Goal: Task Accomplishment & Management: Manage account settings

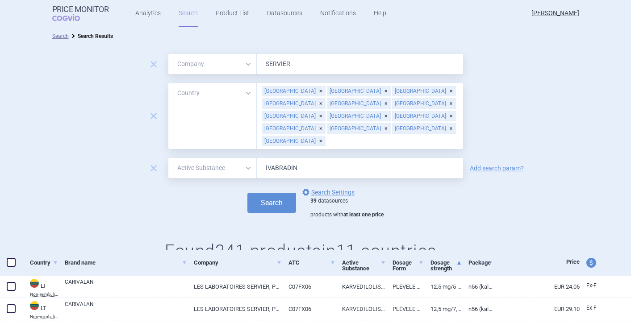
select select "mah"
select select "country"
select select "activeSubstance"
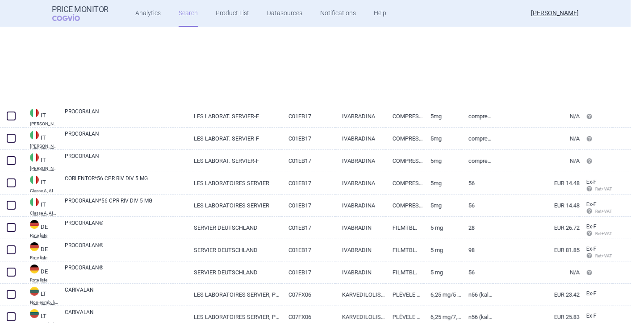
scroll to position [2033, 0]
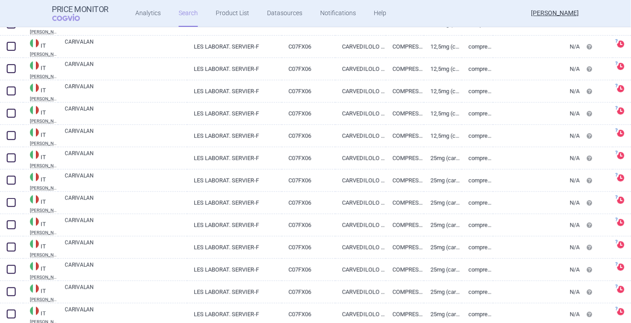
select select "mah"
select select "country"
select select "activeSubstance"
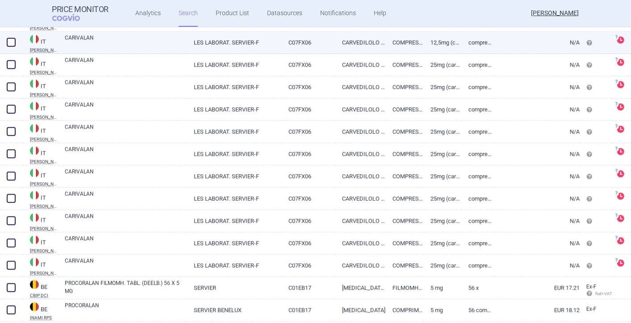
scroll to position [595, 0]
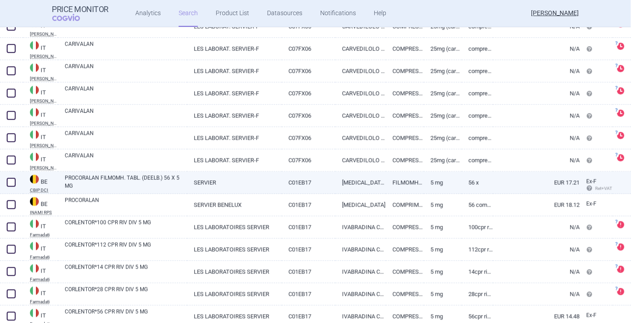
click at [10, 183] on span at bounding box center [11, 182] width 9 height 9
checkbox input "true"
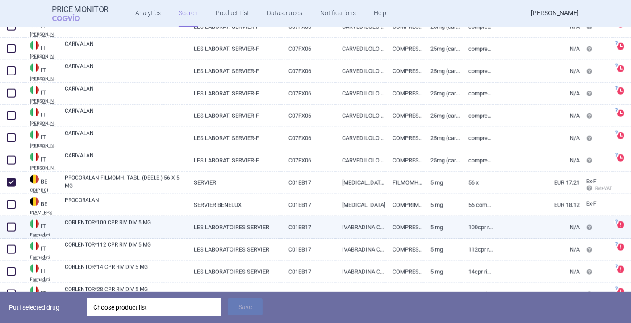
click at [11, 225] on span at bounding box center [11, 227] width 9 height 9
checkbox input "true"
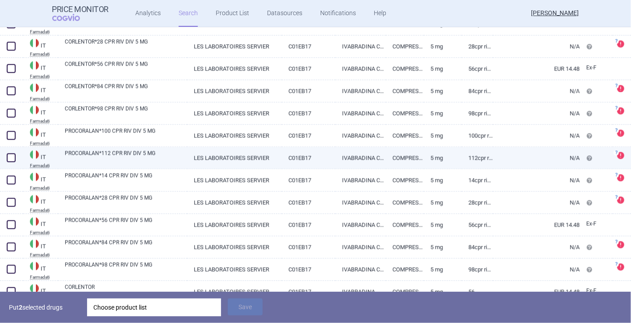
scroll to position [942, 0]
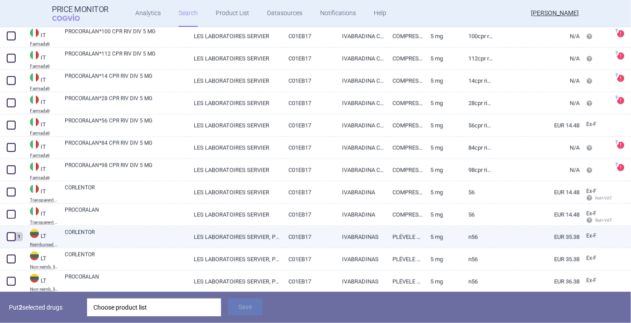
click at [10, 237] on span at bounding box center [11, 237] width 9 height 9
checkbox input "true"
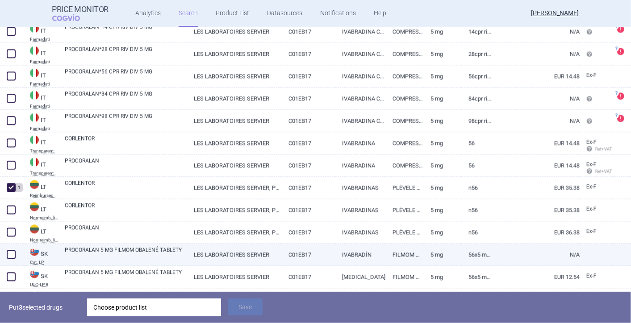
click at [9, 251] on span at bounding box center [11, 254] width 9 height 9
click at [10, 251] on span at bounding box center [11, 254] width 9 height 9
checkbox input "false"
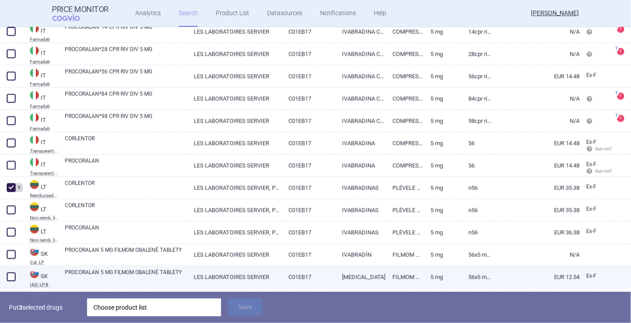
click at [8, 274] on span at bounding box center [11, 276] width 9 height 9
checkbox input "true"
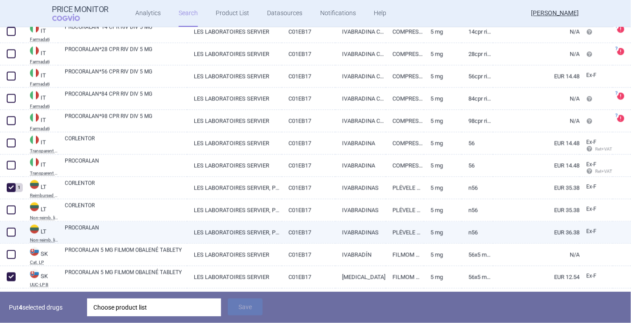
scroll to position [1091, 0]
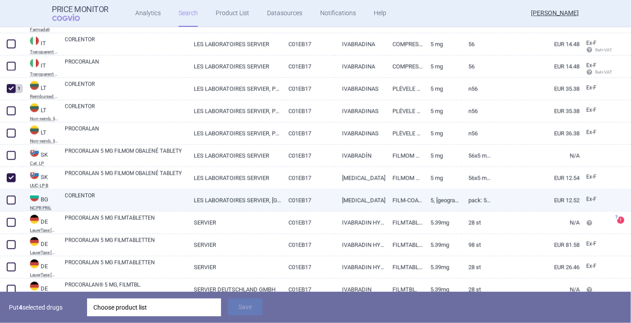
click at [11, 197] on span at bounding box center [11, 200] width 9 height 9
checkbox input "true"
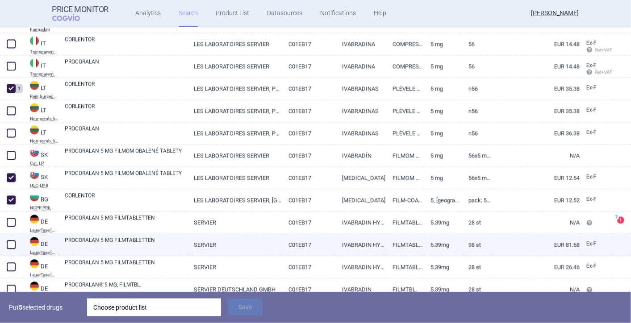
scroll to position [1140, 0]
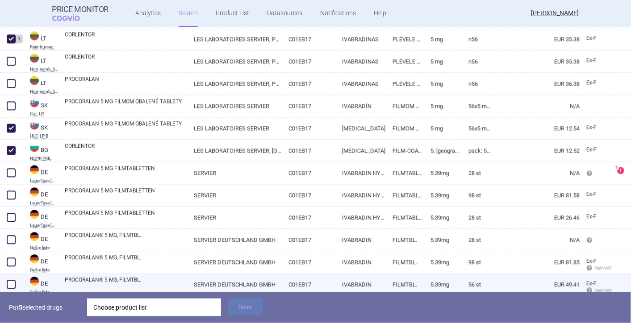
click at [8, 281] on span at bounding box center [11, 284] width 9 height 9
checkbox input "true"
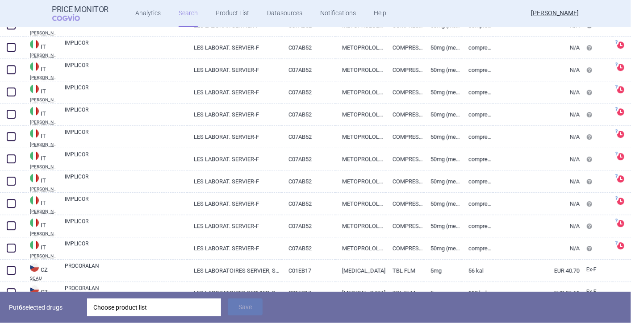
scroll to position [1488, 0]
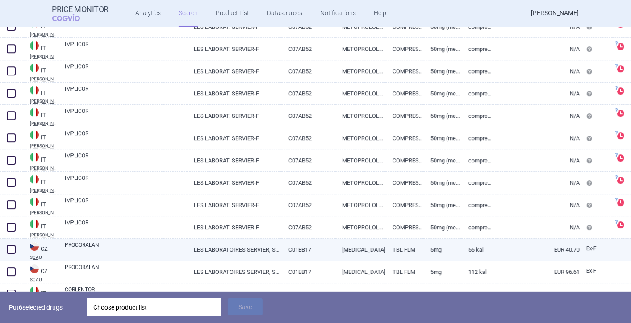
click at [8, 249] on span at bounding box center [11, 249] width 9 height 9
checkbox input "true"
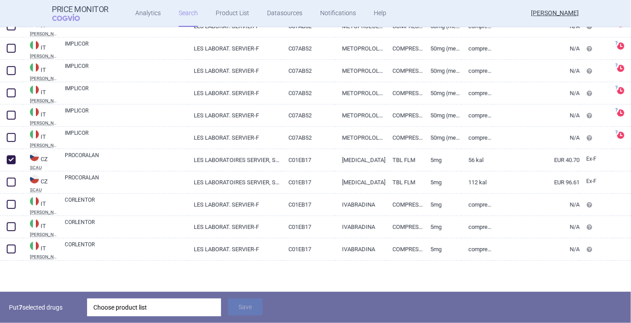
scroll to position [1636, 0]
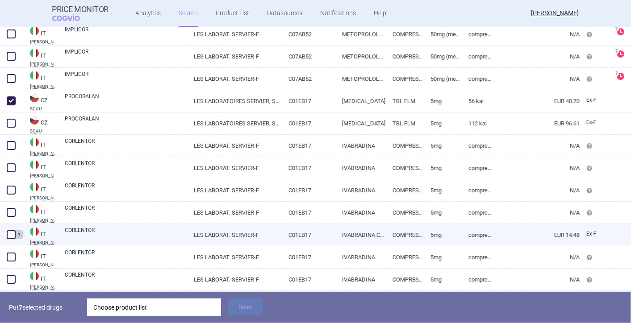
click at [8, 232] on span at bounding box center [11, 234] width 9 height 9
checkbox input "true"
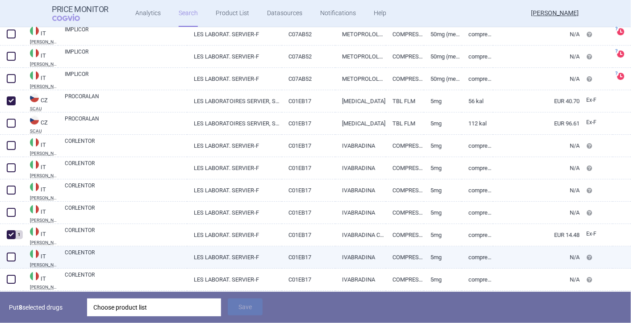
scroll to position [1736, 0]
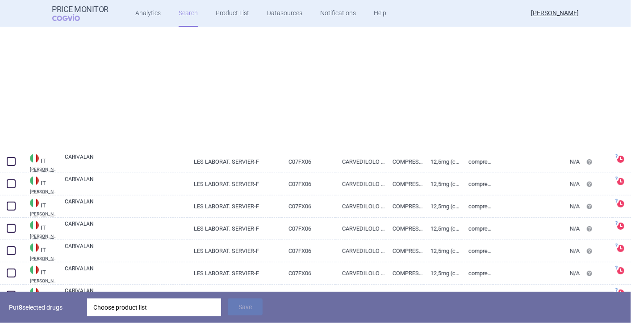
select select "mah"
select select "country"
select select "activeSubstance"
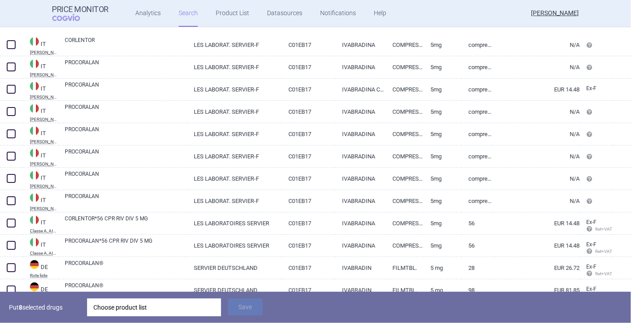
scroll to position [1931, 0]
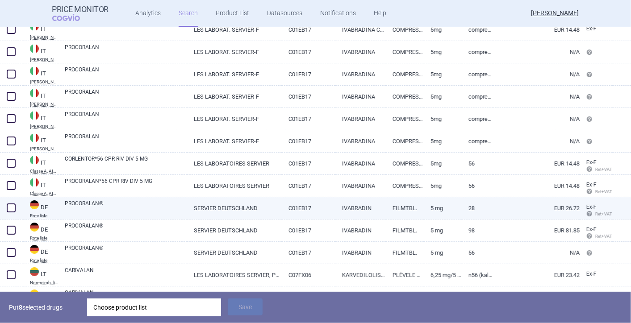
click at [10, 206] on span at bounding box center [11, 208] width 9 height 9
checkbox input "true"
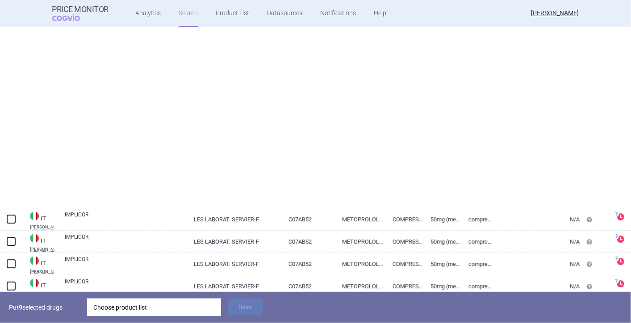
scroll to position [1302, 0]
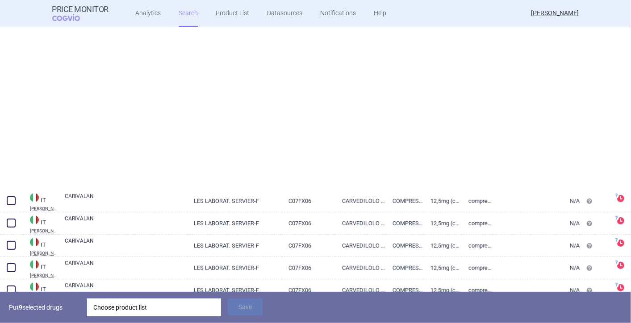
select select "mah"
select select "country"
select select "activeSubstance"
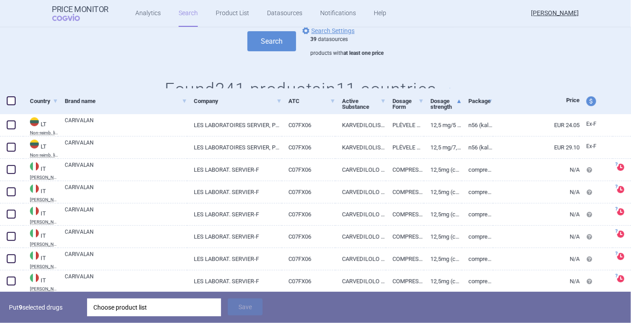
scroll to position [0, 0]
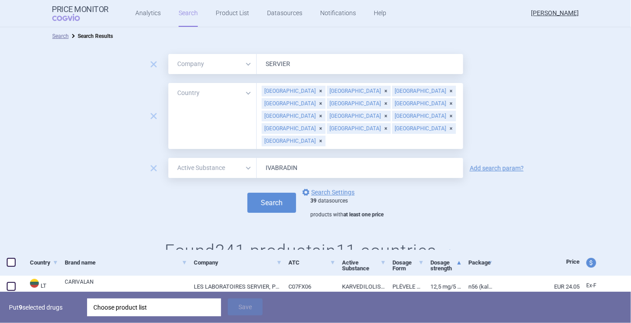
click at [144, 309] on div "Choose product list" at bounding box center [153, 308] width 121 height 18
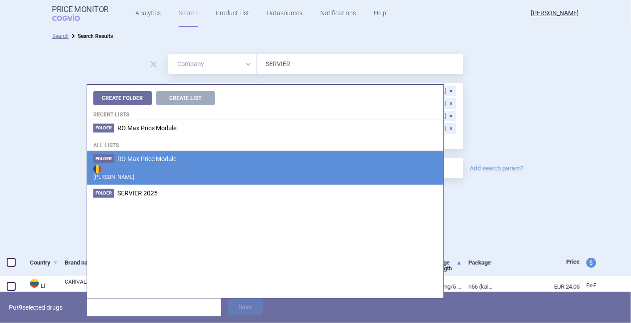
click at [143, 162] on span "RO Max Price Module" at bounding box center [146, 158] width 59 height 7
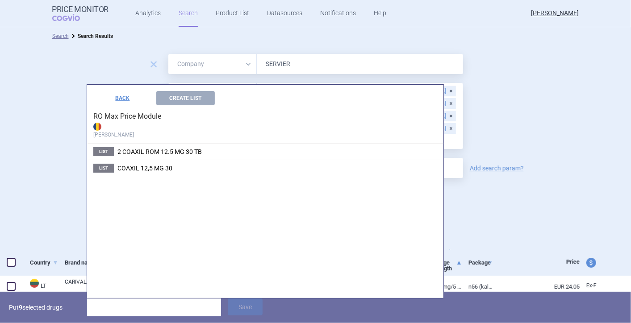
click at [125, 308] on input "search" at bounding box center [154, 308] width 134 height 18
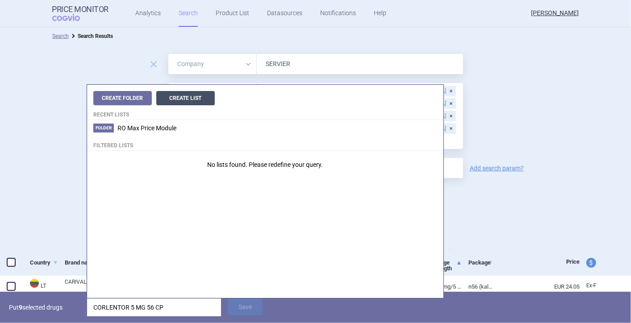
type input "CORLENTOR 5 MG 56 CP"
click at [193, 100] on button "Create List" at bounding box center [185, 98] width 58 height 14
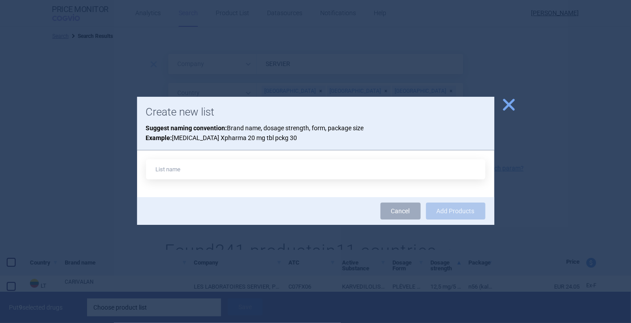
click at [224, 171] on input "text" at bounding box center [315, 169] width 339 height 20
type input "CORLENTOR 5 MG 56 CP"
click at [459, 208] on button "Add Products" at bounding box center [455, 211] width 59 height 17
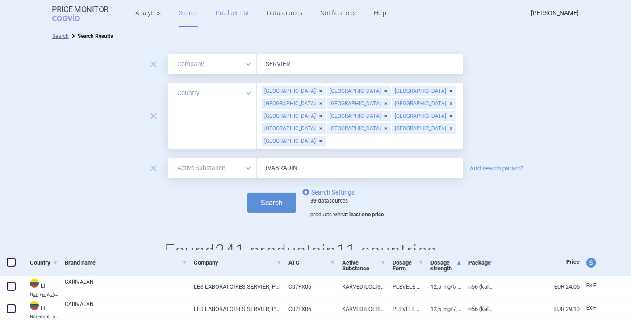
click at [217, 10] on link "Product List" at bounding box center [232, 13] width 33 height 27
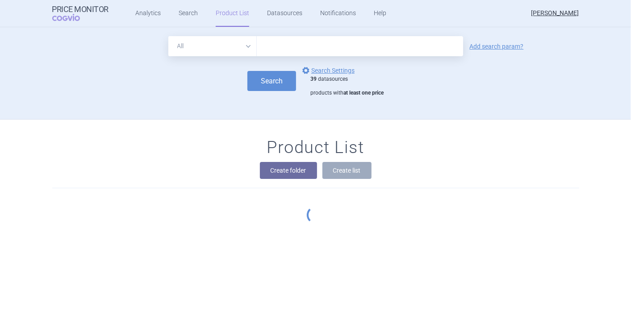
scroll to position [2, 0]
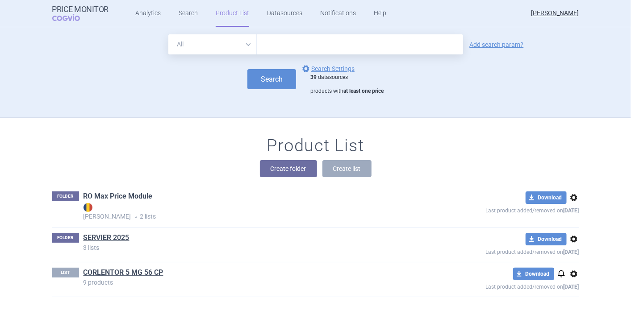
click at [110, 198] on link "RO Max Price Module" at bounding box center [117, 196] width 69 height 10
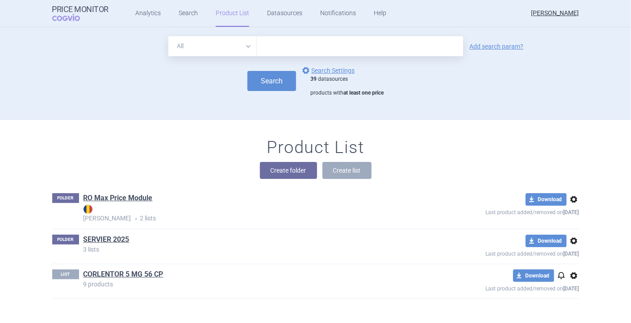
scroll to position [2, 0]
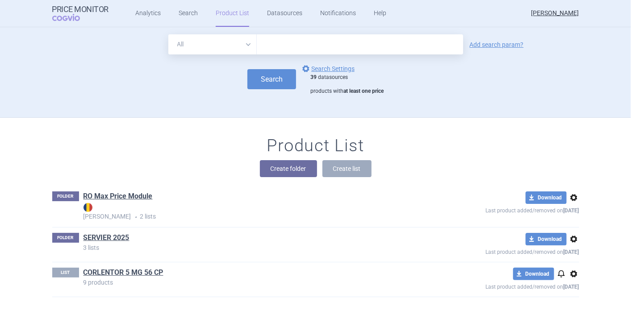
click at [568, 273] on span "options" at bounding box center [573, 274] width 11 height 11
click at [567, 275] on button "Copy" at bounding box center [569, 275] width 29 height 13
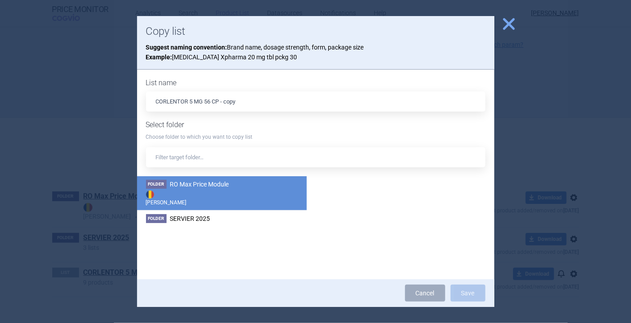
click at [182, 187] on span "RO Max Price Module" at bounding box center [199, 184] width 59 height 7
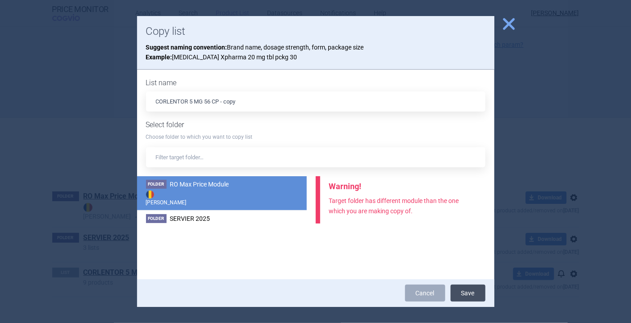
click at [478, 291] on button "Save" at bounding box center [467, 293] width 35 height 17
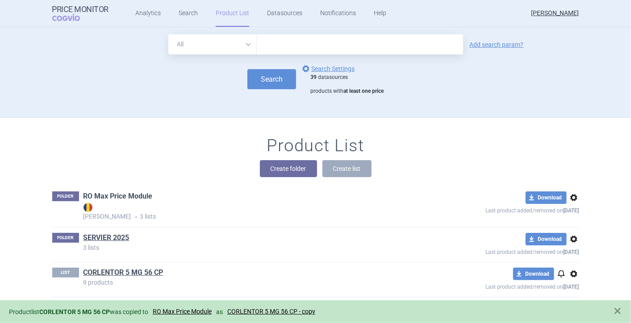
click at [103, 194] on link "RO Max Price Module" at bounding box center [117, 196] width 69 height 10
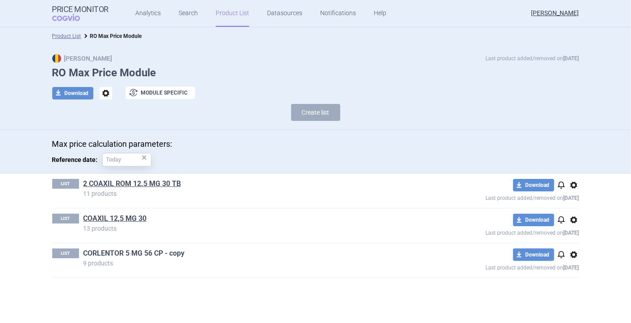
click at [167, 252] on link "CORLENTOR 5 MG 56 CP - copy" at bounding box center [133, 254] width 101 height 10
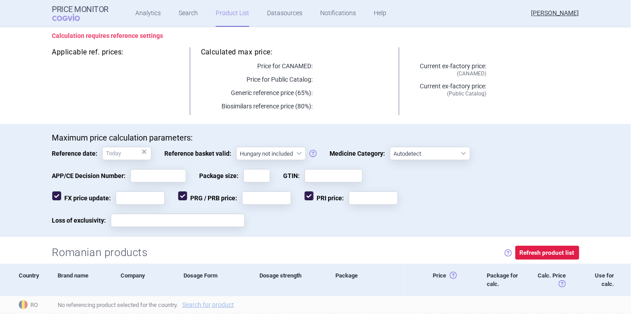
scroll to position [248, 0]
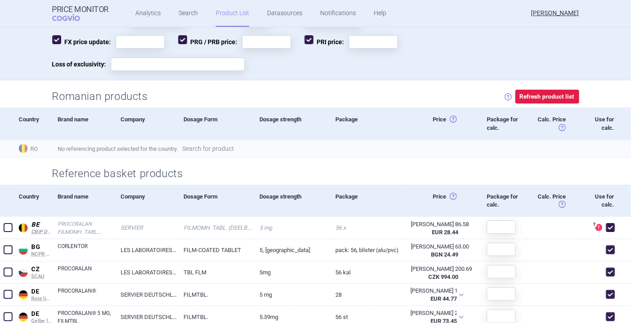
click at [209, 147] on link "Search for product" at bounding box center [208, 149] width 52 height 6
select select "country"
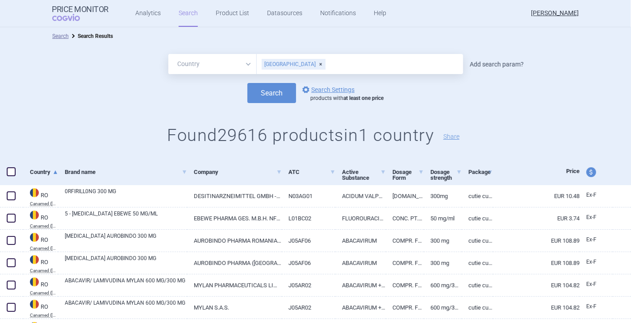
click at [493, 61] on link "Add search param?" at bounding box center [497, 64] width 54 height 6
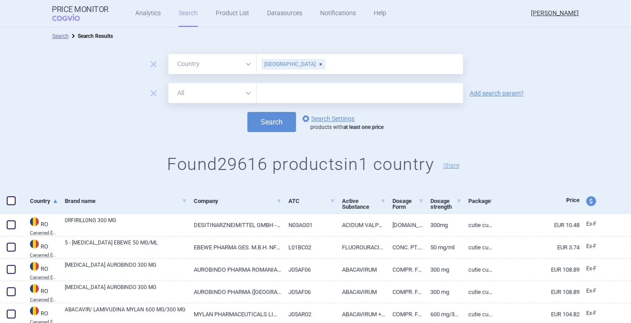
click at [329, 96] on input "text" at bounding box center [360, 93] width 206 height 20
type input "CORLENTOR"
click at [274, 120] on button "Search" at bounding box center [271, 122] width 49 height 20
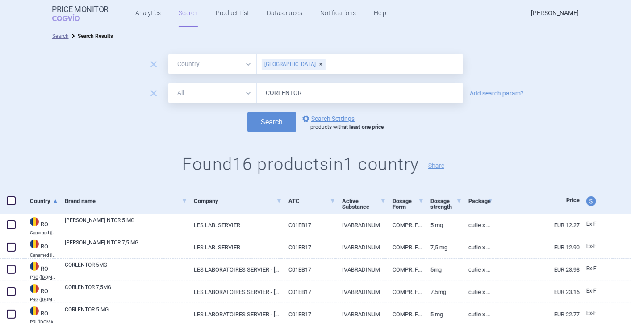
scroll to position [50, 0]
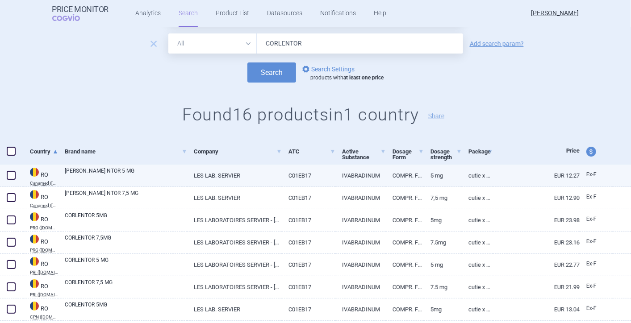
click at [8, 175] on span at bounding box center [11, 175] width 9 height 9
checkbox input "true"
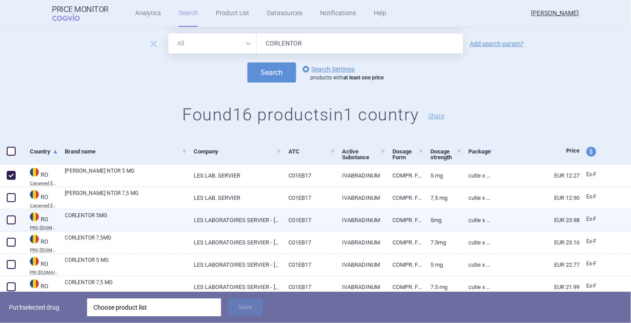
click at [11, 216] on span at bounding box center [11, 220] width 9 height 9
checkbox input "true"
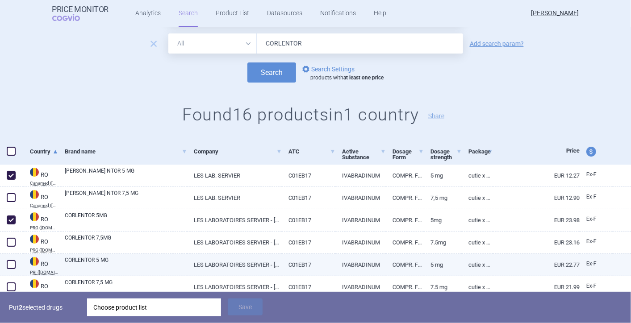
click at [9, 262] on span at bounding box center [11, 264] width 9 height 9
checkbox input "true"
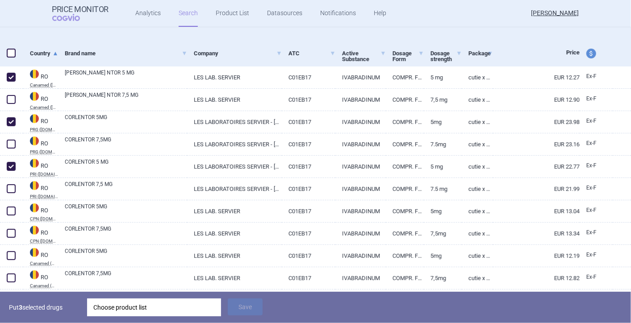
scroll to position [149, 0]
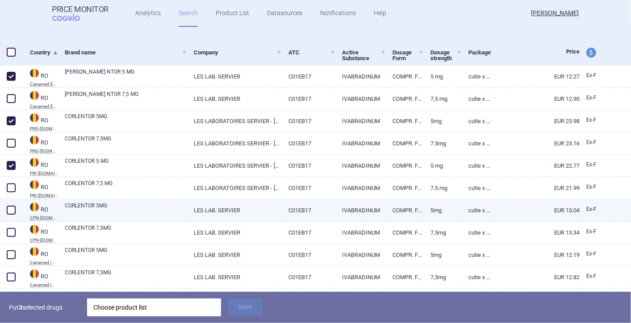
click at [10, 210] on span at bounding box center [11, 210] width 9 height 9
checkbox input "true"
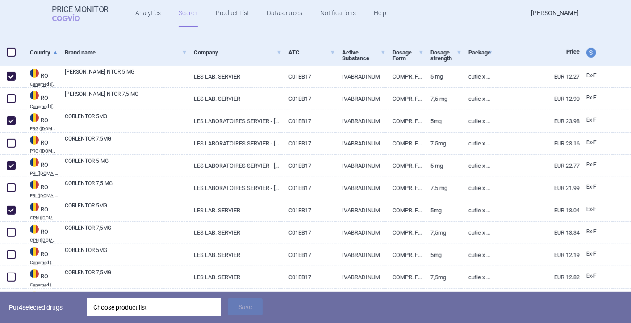
click at [158, 310] on div "Choose product list" at bounding box center [153, 308] width 121 height 18
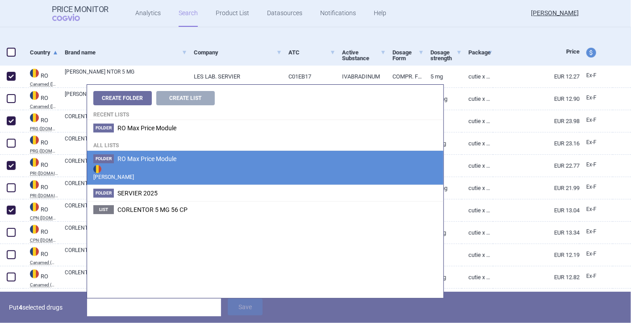
click at [153, 157] on span "RO Max Price Module" at bounding box center [146, 158] width 59 height 7
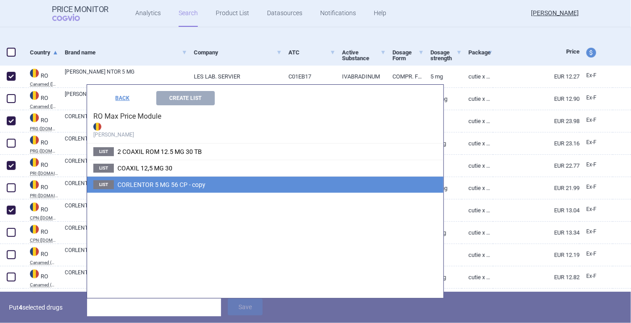
click at [161, 183] on span "CORLENTOR 5 MG 56 CP - copy" at bounding box center [161, 184] width 88 height 7
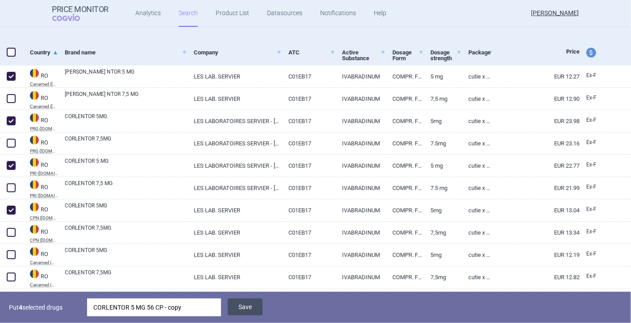
click at [243, 306] on button "Save" at bounding box center [245, 307] width 35 height 17
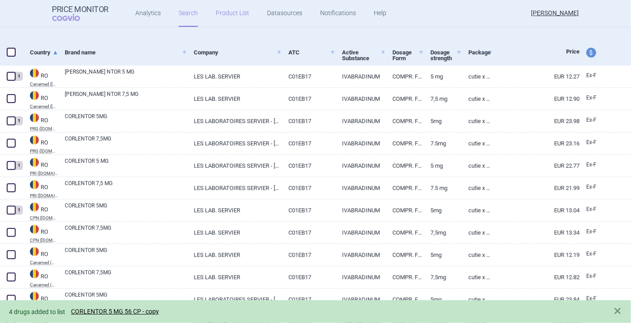
click at [221, 14] on link "Product List" at bounding box center [232, 13] width 33 height 27
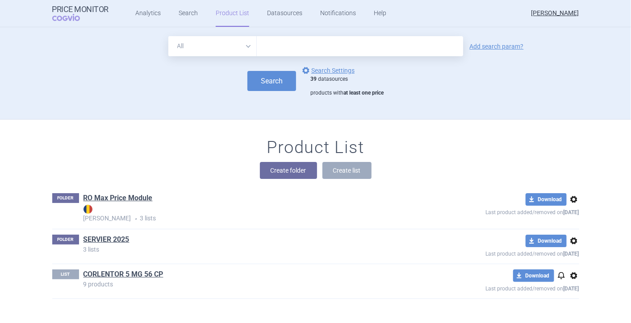
scroll to position [2, 0]
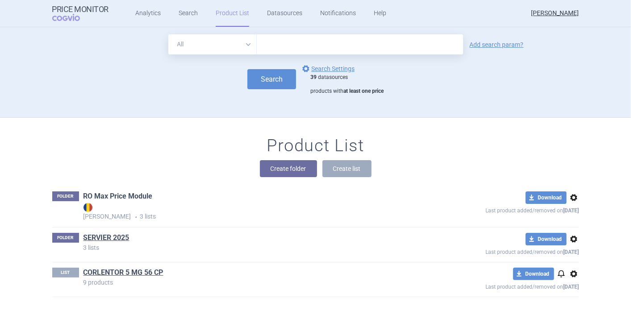
click at [118, 194] on link "RO Max Price Module" at bounding box center [117, 196] width 69 height 10
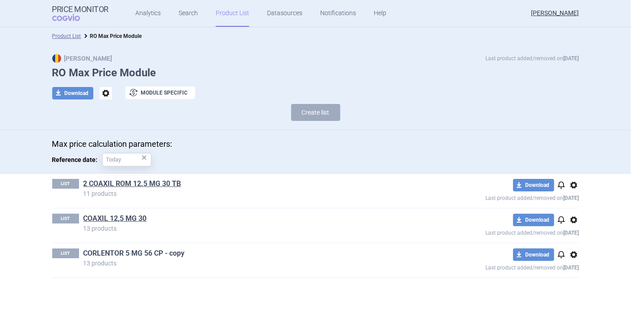
click at [143, 252] on link "CORLENTOR 5 MG 56 CP - copy" at bounding box center [133, 254] width 101 height 10
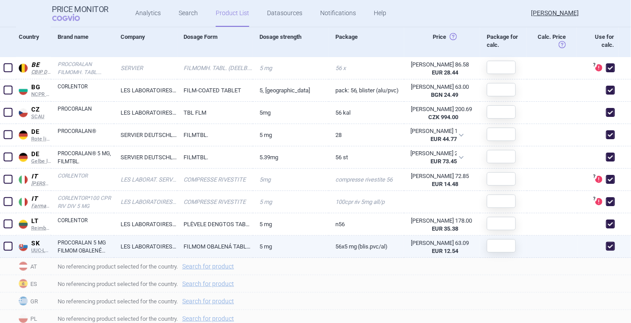
scroll to position [505, 0]
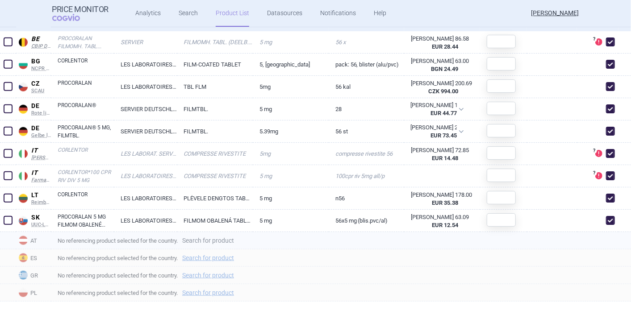
click at [227, 241] on link "Search for product" at bounding box center [208, 240] width 52 height 6
select select "country"
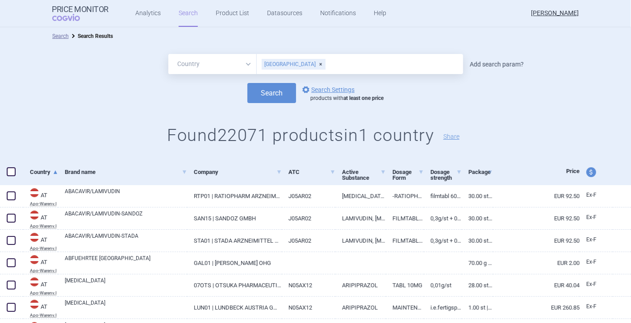
click at [477, 64] on link "Add search param?" at bounding box center [497, 64] width 54 height 6
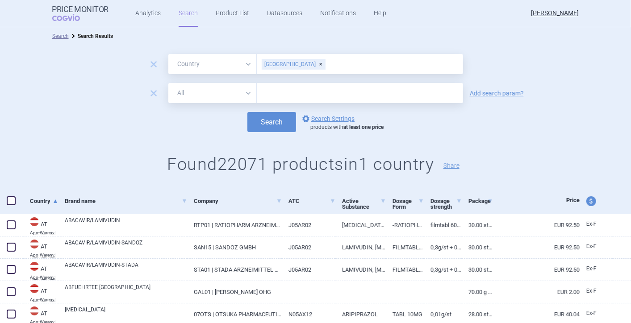
click at [244, 92] on select "All Brand Name ATC Company Active Substance Country Newer than" at bounding box center [212, 93] width 88 height 20
select select "mah"
click at [168, 83] on select "All Brand Name ATC Company Active Substance Country Newer than" at bounding box center [212, 93] width 88 height 20
click at [282, 93] on input "text" at bounding box center [360, 93] width 206 height 20
type input "SERVIER"
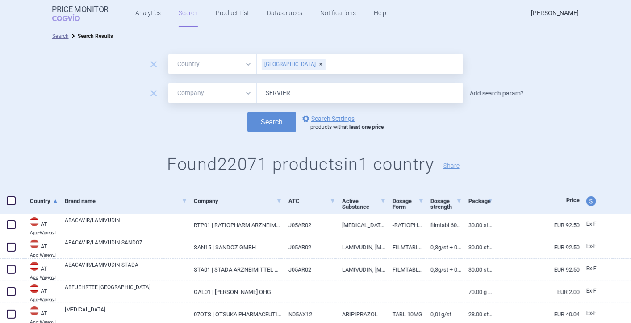
click at [502, 92] on link "Add search param?" at bounding box center [497, 93] width 54 height 6
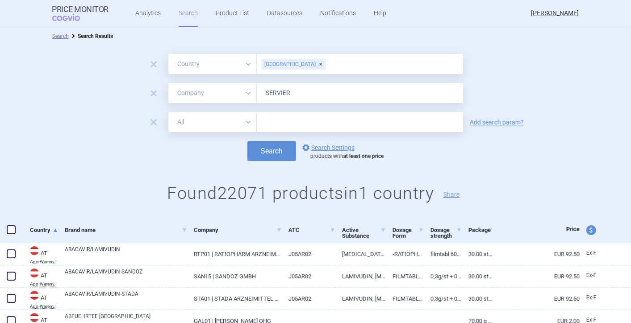
click at [248, 119] on select "All Brand Name ATC Company Active Substance Country Newer than" at bounding box center [212, 122] width 88 height 20
select select "activeSubstance"
click at [168, 112] on select "All Brand Name ATC Company Active Substance Country Newer than" at bounding box center [212, 122] width 88 height 20
click at [300, 124] on input "text" at bounding box center [360, 122] width 206 height 20
type input "IVABRADIN"
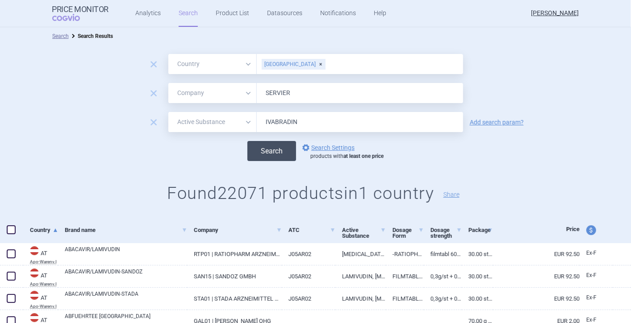
click at [279, 153] on button "Search" at bounding box center [271, 151] width 49 height 20
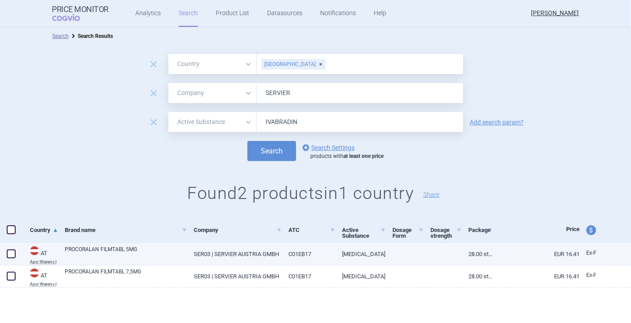
click at [45, 260] on abbr "Apo-Warenv.I" at bounding box center [44, 262] width 28 height 4
select select "EUR"
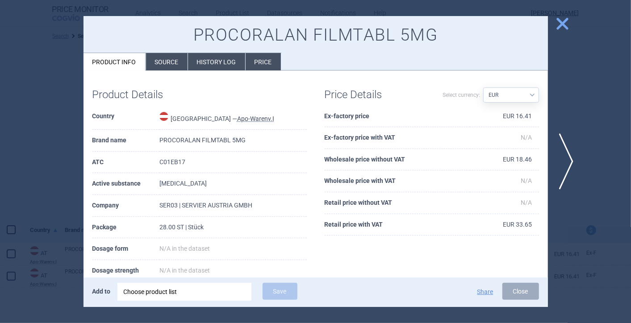
click at [562, 25] on span "close" at bounding box center [562, 24] width 16 height 16
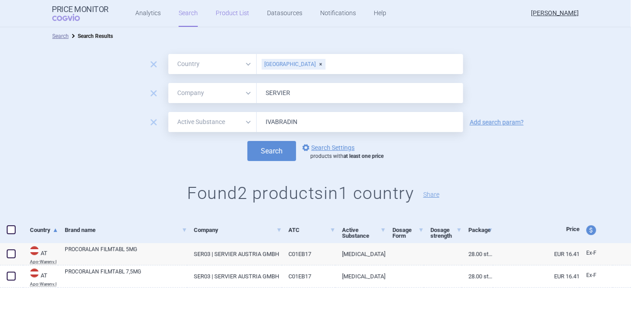
click at [231, 11] on link "Product List" at bounding box center [232, 13] width 33 height 27
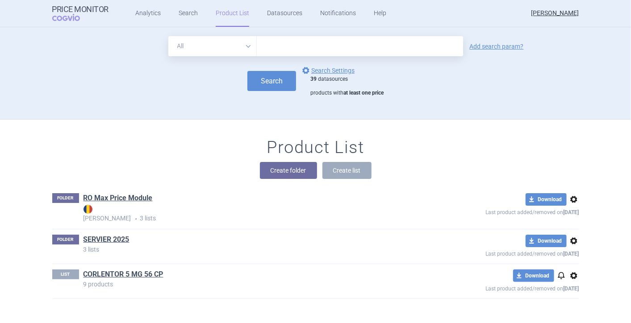
scroll to position [2, 0]
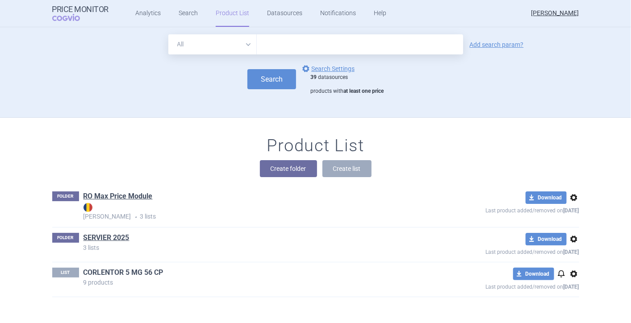
click at [115, 271] on link "CORLENTOR 5 MG 56 CP" at bounding box center [123, 273] width 80 height 10
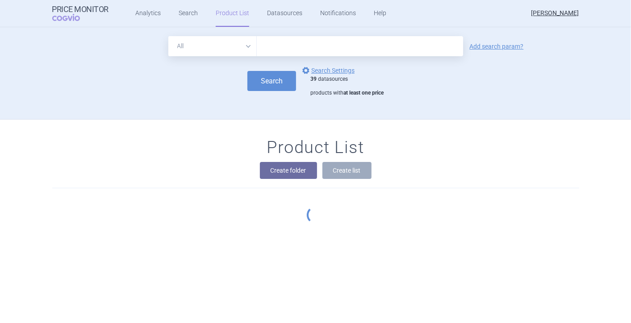
scroll to position [2, 0]
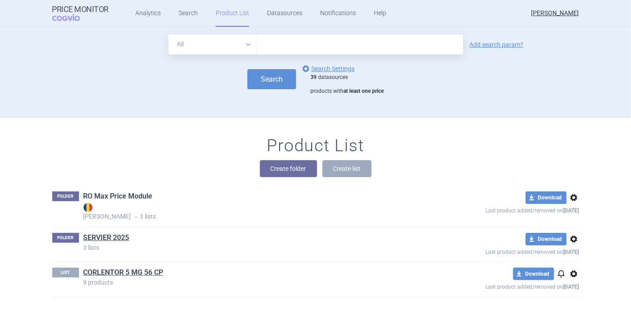
click at [113, 191] on link "RO Max Price Module" at bounding box center [117, 196] width 69 height 10
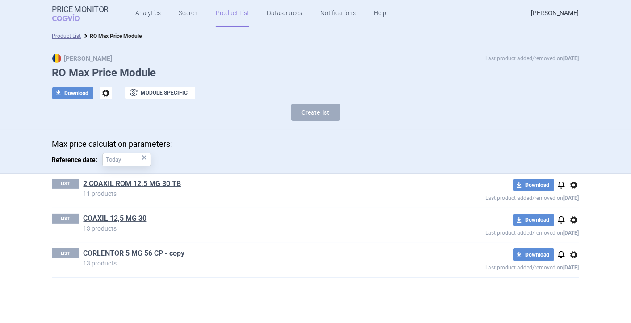
click at [138, 250] on link "CORLENTOR 5 MG 56 CP - copy" at bounding box center [133, 254] width 101 height 10
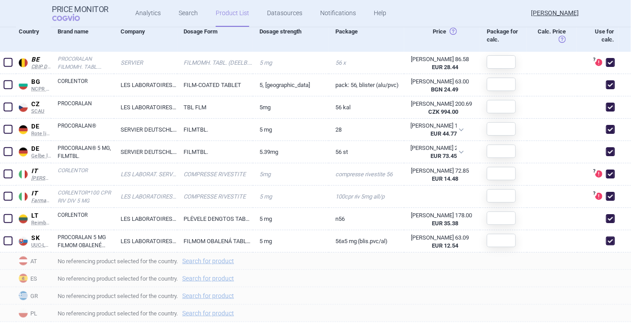
scroll to position [496, 0]
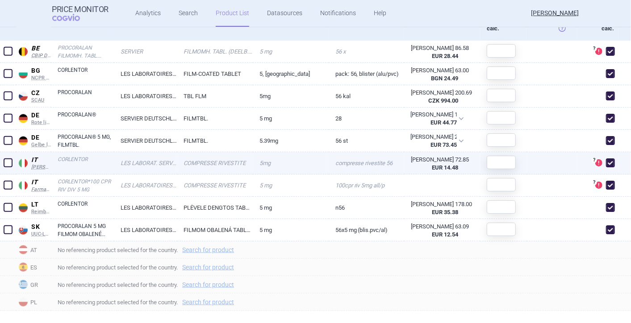
click at [62, 158] on link "CORLENTOR" at bounding box center [86, 163] width 56 height 16
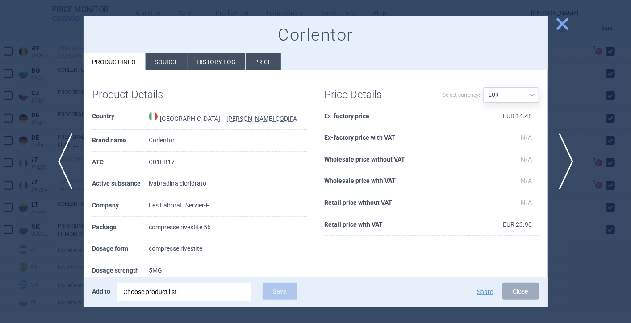
click at [526, 92] on select "Source AED AUD BGN BHD BOB BRL CAD CHF CNY COP CZK DKK DZD EUR GBP HUF ILS INR …" at bounding box center [511, 94] width 56 height 15
select select "[PERSON_NAME]"
click at [483, 87] on select "Source AED AUD BGN BHD BOB BRL CAD CHF CNY COP CZK DKK DZD EUR GBP HUF ILS INR …" at bounding box center [511, 94] width 56 height 15
click at [219, 291] on div "Choose product list" at bounding box center [184, 292] width 121 height 18
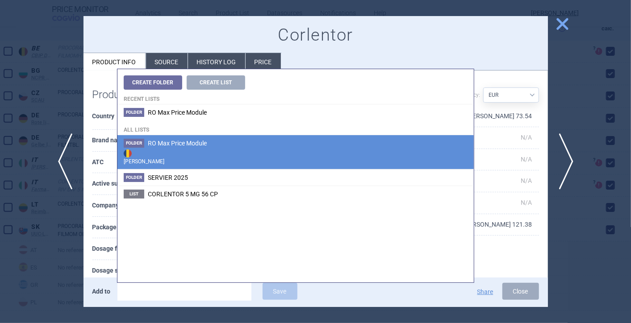
click at [198, 146] on span "RO Max Price Module" at bounding box center [177, 143] width 59 height 7
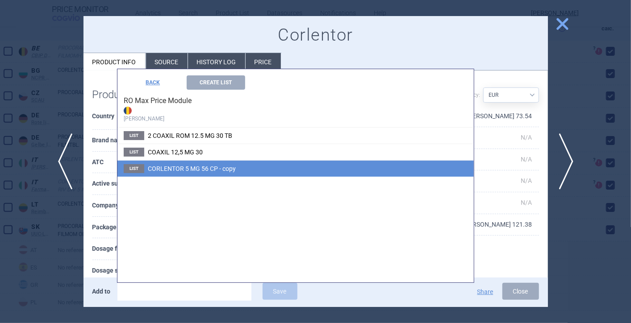
click at [201, 167] on span "CORLENTOR 5 MG 56 CP - copy" at bounding box center [192, 168] width 88 height 7
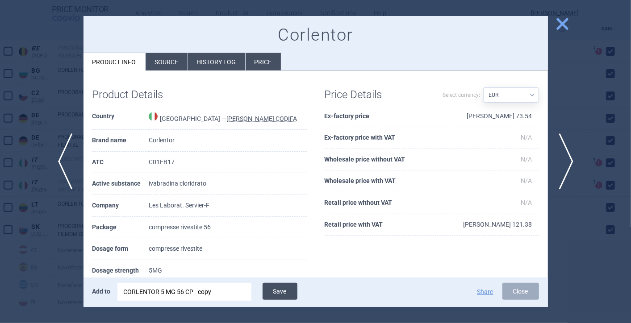
click at [287, 294] on button "Save" at bounding box center [279, 291] width 35 height 17
checkbox input "false"
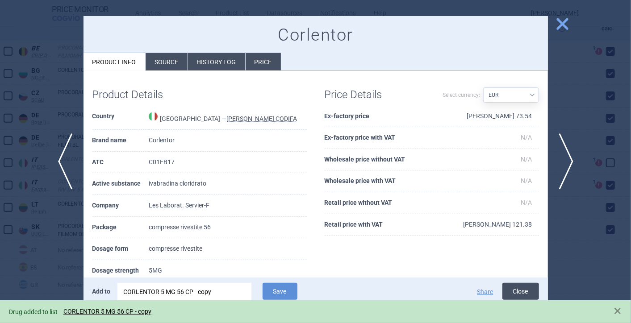
click at [518, 291] on button "Close" at bounding box center [520, 291] width 37 height 17
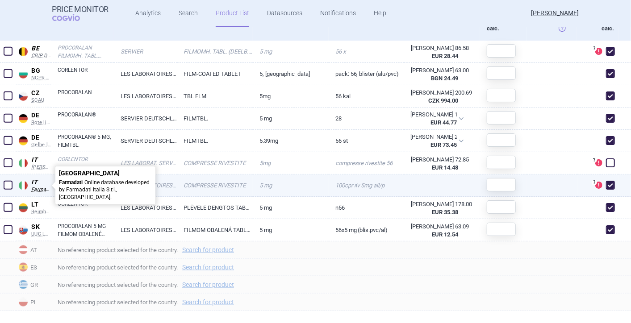
click at [42, 189] on span "Farmadati" at bounding box center [41, 190] width 20 height 6
select select "EUR"
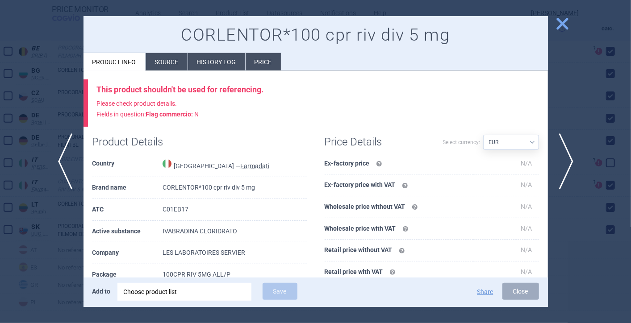
click at [558, 29] on span "close" at bounding box center [562, 24] width 16 height 16
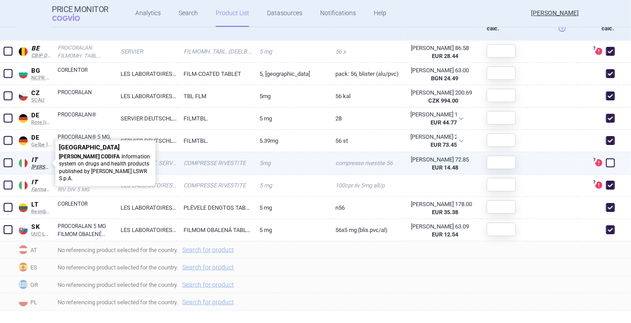
click at [33, 166] on span "[PERSON_NAME] CODIFA" at bounding box center [41, 167] width 20 height 6
select select "EUR"
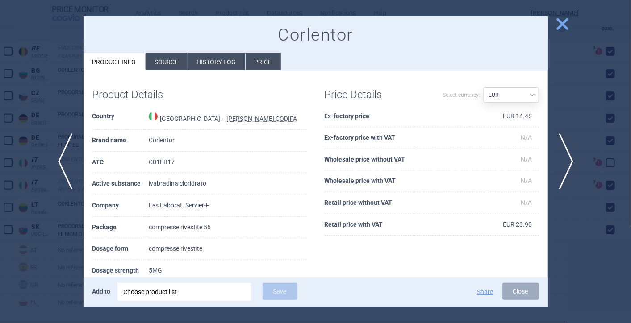
click at [556, 30] on button "close" at bounding box center [559, 24] width 22 height 17
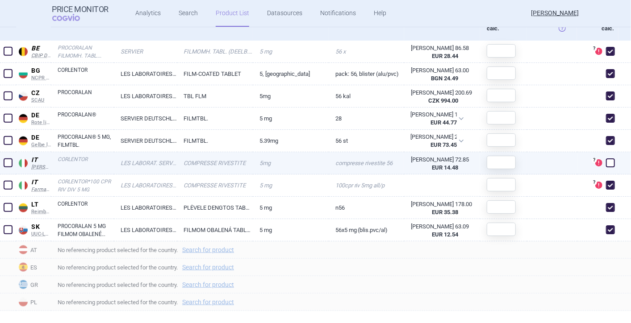
click at [606, 161] on span at bounding box center [610, 162] width 9 height 9
checkbox input "true"
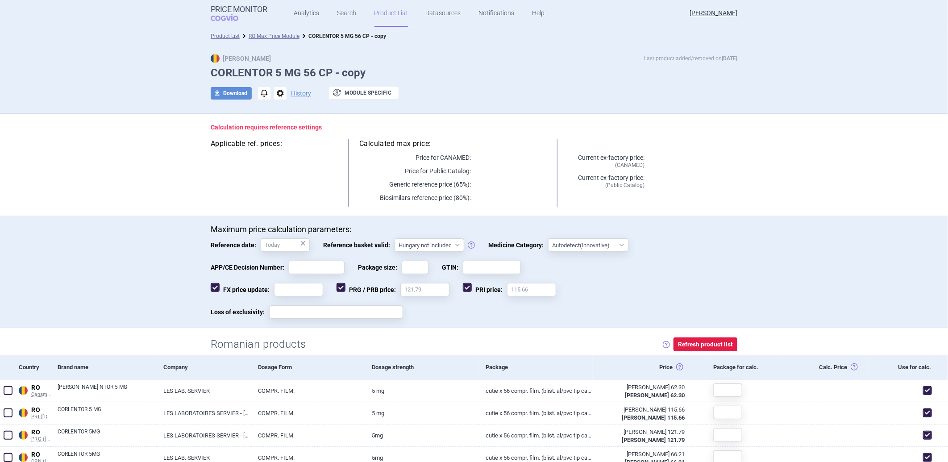
click at [98, 124] on section "Calculation requires reference settings Applicable ref. prices: Calculated max …" at bounding box center [474, 463] width 948 height 699
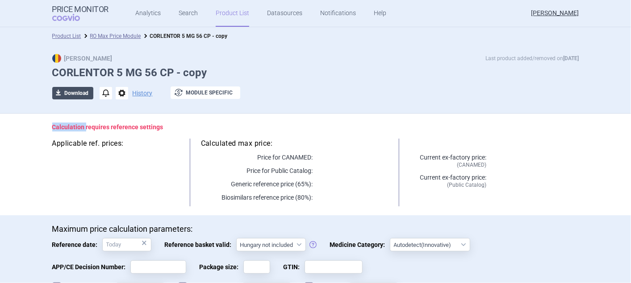
click at [65, 94] on button "download Download" at bounding box center [72, 93] width 41 height 12
select select "EUR"
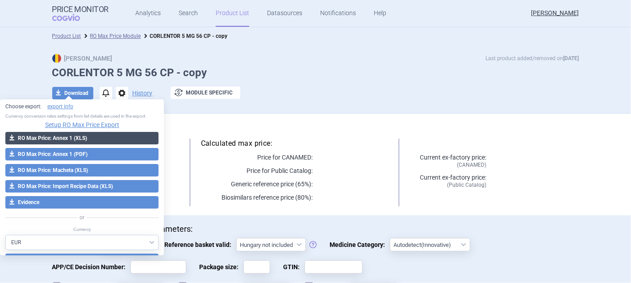
click at [52, 136] on button "download RO Max Price: Annex 1 (XLS)" at bounding box center [81, 138] width 153 height 12
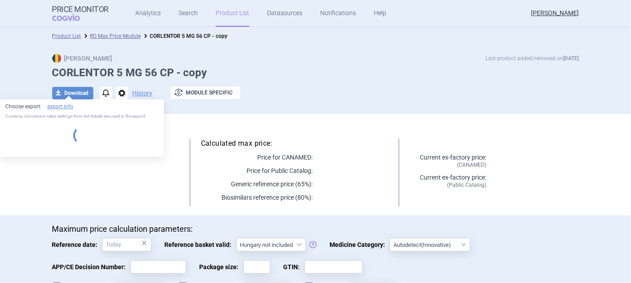
select select "EUR"
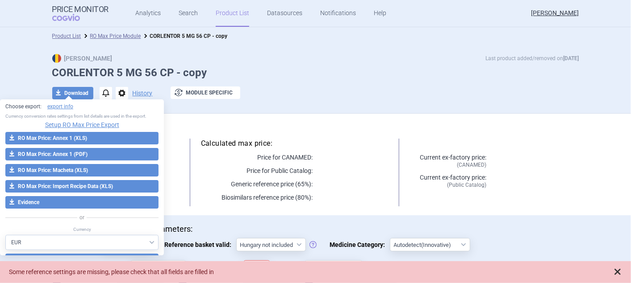
click at [616, 269] on span at bounding box center [617, 272] width 9 height 9
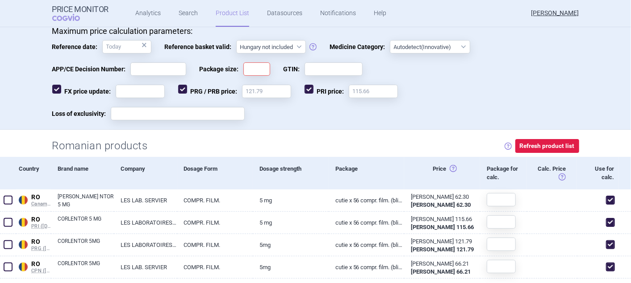
scroll to position [347, 0]
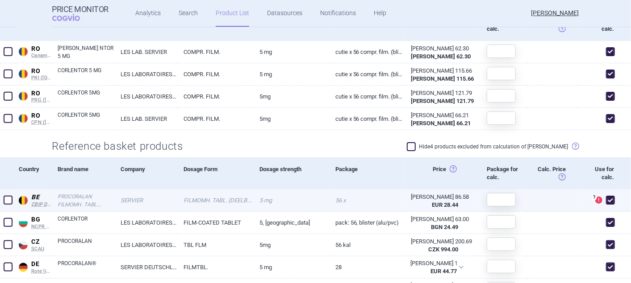
click at [606, 196] on span at bounding box center [610, 200] width 9 height 9
checkbox input "false"
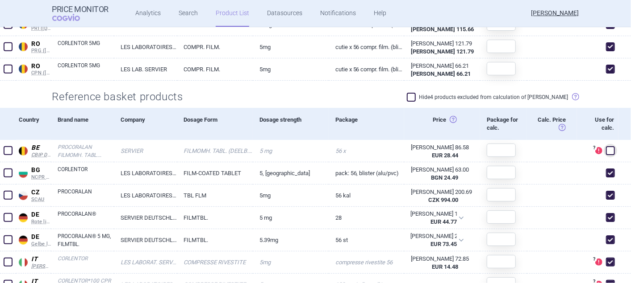
scroll to position [446, 0]
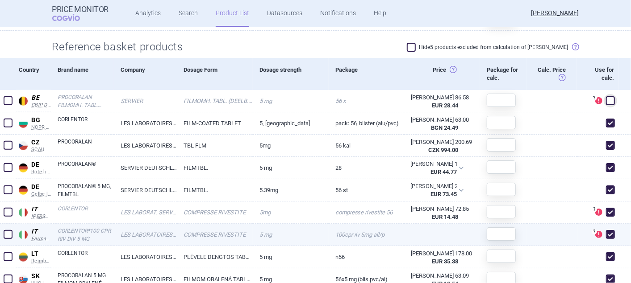
click at [606, 234] on span at bounding box center [610, 234] width 9 height 9
checkbox input "false"
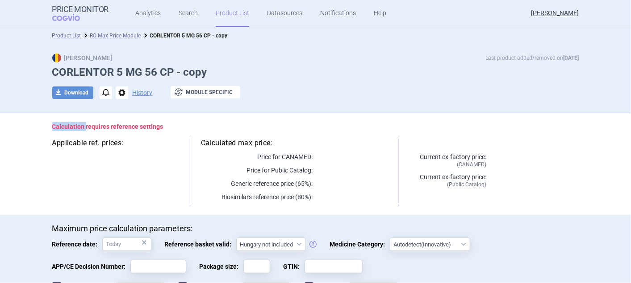
scroll to position [0, 0]
click at [76, 92] on button "download Download" at bounding box center [72, 93] width 41 height 12
select select "EUR"
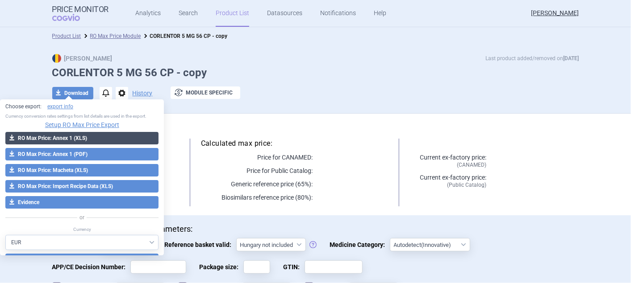
click at [71, 136] on button "download RO Max Price: Annex 1 (XLS)" at bounding box center [81, 138] width 153 height 12
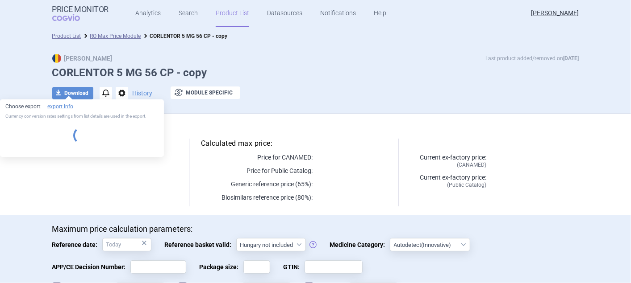
select select "EUR"
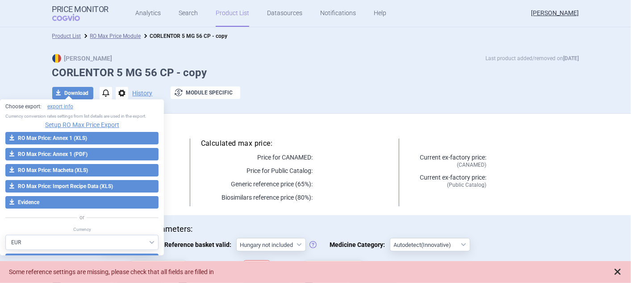
click at [620, 277] on button at bounding box center [617, 273] width 9 height 10
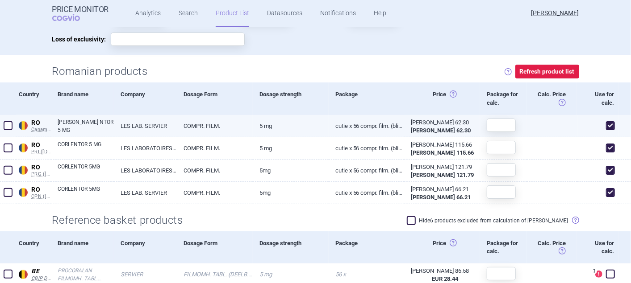
scroll to position [347, 0]
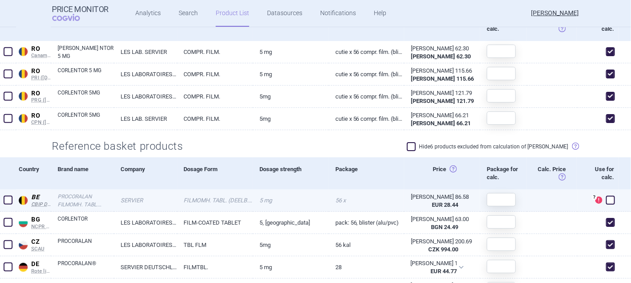
click at [606, 197] on span at bounding box center [610, 200] width 9 height 9
checkbox input "true"
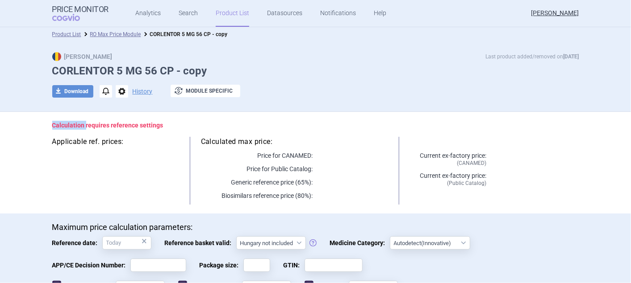
scroll to position [0, 0]
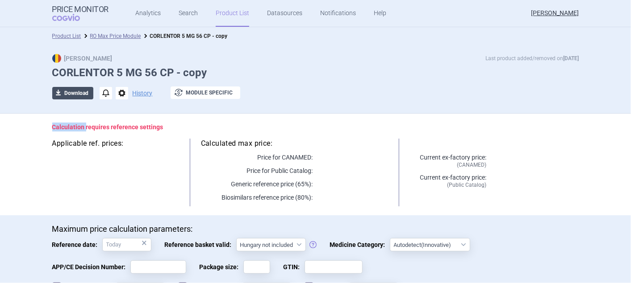
click at [76, 94] on button "download Download" at bounding box center [72, 93] width 41 height 12
select select "EUR"
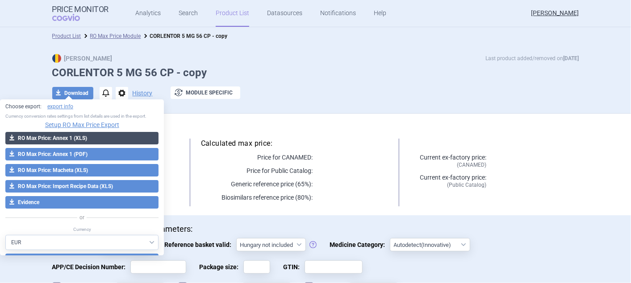
click at [60, 136] on button "download RO Max Price: Annex 1 (XLS)" at bounding box center [81, 138] width 153 height 12
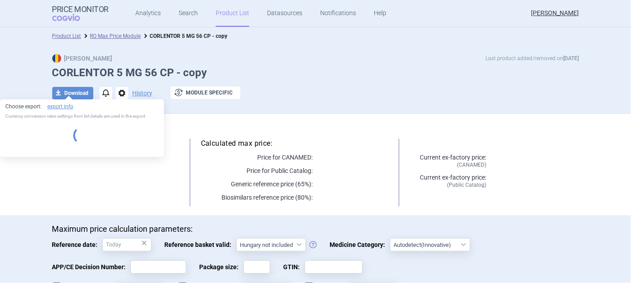
select select "EUR"
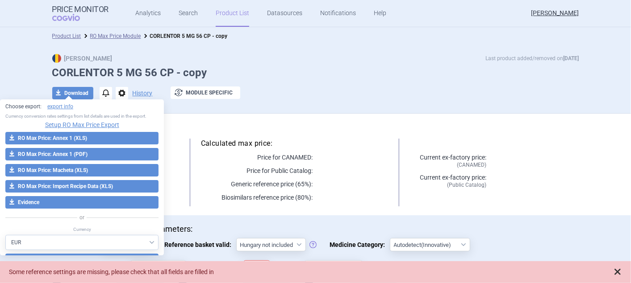
click at [621, 271] on span at bounding box center [617, 272] width 9 height 9
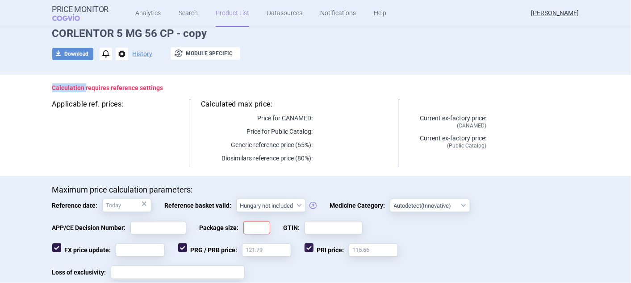
scroll to position [99, 0]
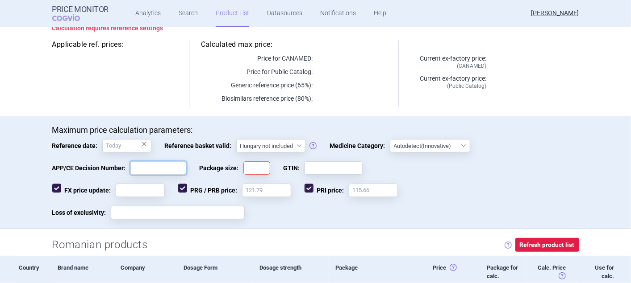
click at [179, 164] on input "APP/CE Decision Number:" at bounding box center [158, 168] width 56 height 13
type input "DDDDD"
click at [255, 166] on input "Package size:" at bounding box center [256, 168] width 27 height 13
type input "RRRR"
click at [326, 170] on input "GTIN:" at bounding box center [333, 168] width 58 height 13
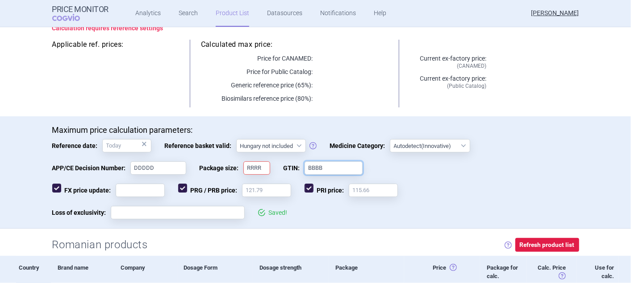
type input "BBBB"
click at [140, 187] on input "FX price update:" at bounding box center [140, 190] width 49 height 13
type input "SSSS"
click at [161, 217] on input "Loss of exclusivity:" at bounding box center [178, 212] width 134 height 13
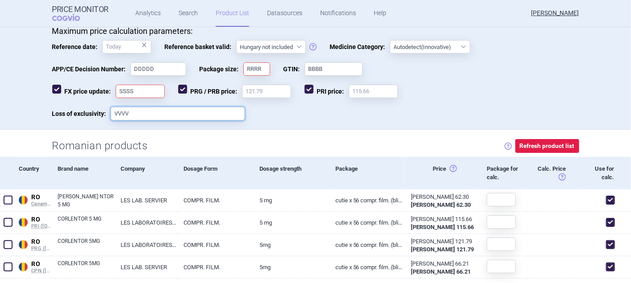
scroll to position [0, 0]
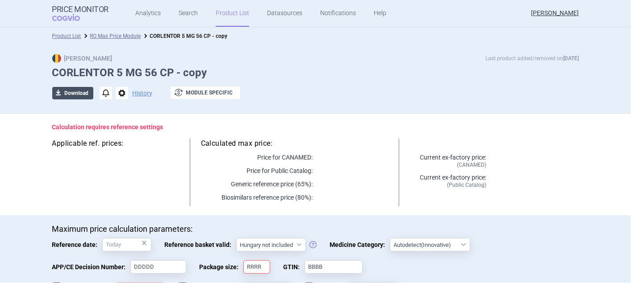
type input "VVVV"
click at [69, 90] on button "download Download" at bounding box center [72, 93] width 41 height 12
select select "EUR"
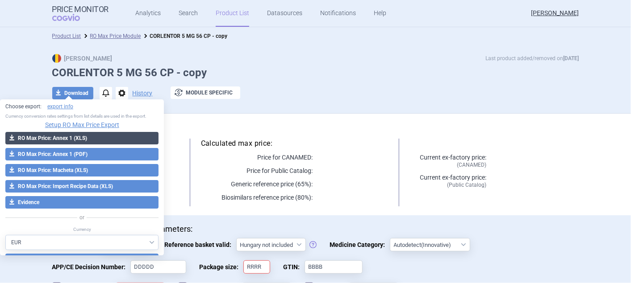
click at [55, 137] on button "download RO Max Price: Annex 1 (XLS)" at bounding box center [81, 138] width 153 height 12
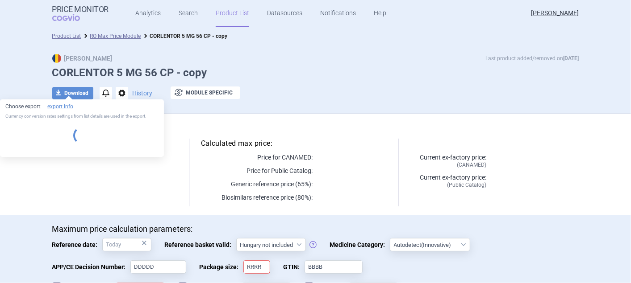
select select "EUR"
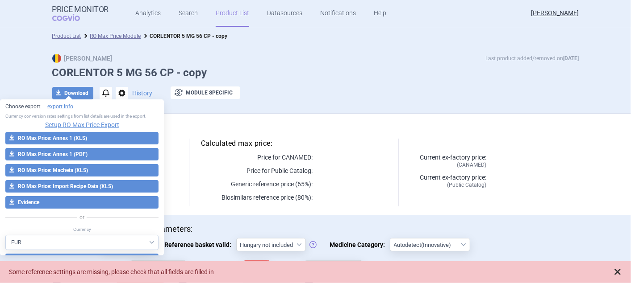
click at [615, 271] on span at bounding box center [617, 272] width 9 height 9
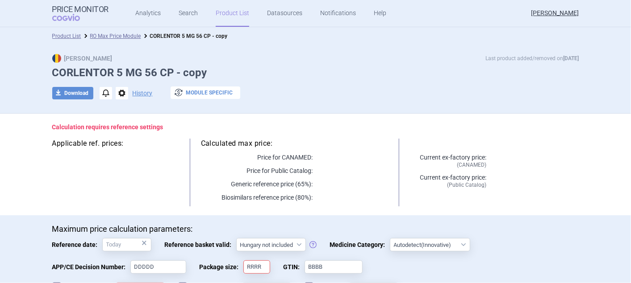
click at [201, 94] on button "exchange Module specific" at bounding box center [206, 93] width 70 height 12
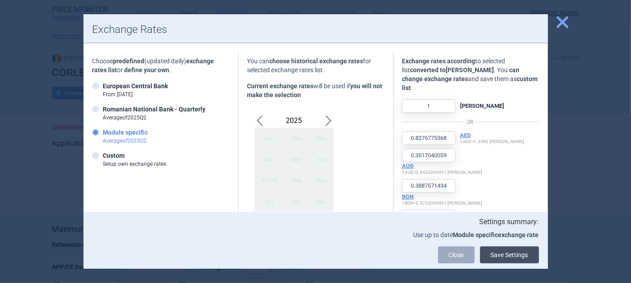
click at [512, 256] on button "Save Settings" at bounding box center [509, 255] width 59 height 17
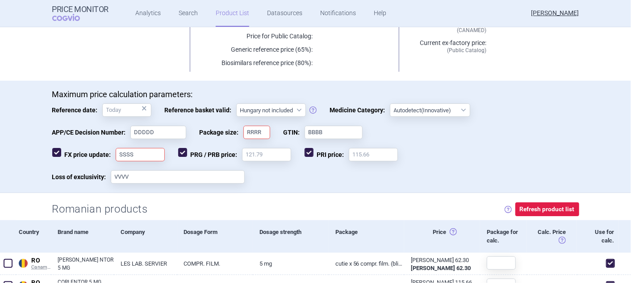
scroll to position [248, 0]
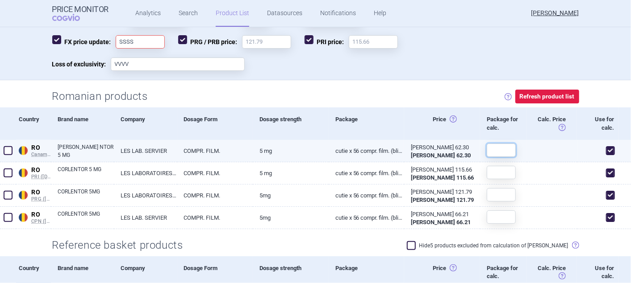
click at [498, 149] on input "text" at bounding box center [501, 150] width 29 height 13
drag, startPoint x: 497, startPoint y: 150, endPoint x: 486, endPoint y: 146, distance: 12.0
click at [487, 146] on input "56" at bounding box center [501, 150] width 29 height 13
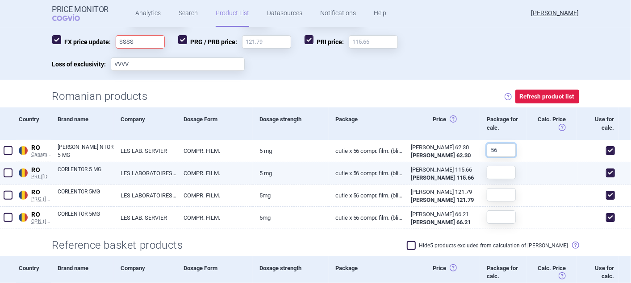
type input "56"
click at [487, 171] on input "text" at bounding box center [501, 172] width 29 height 13
type input "V"
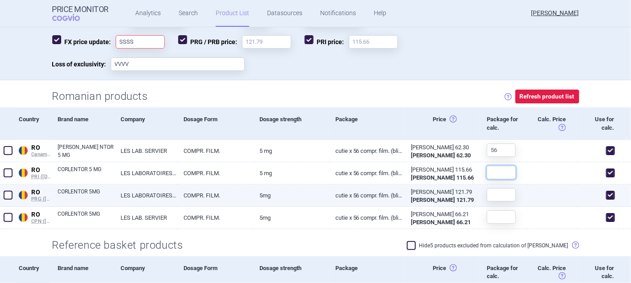
paste input "56"
type input "56"
click at [487, 197] on input "text" at bounding box center [501, 194] width 29 height 13
paste input "56"
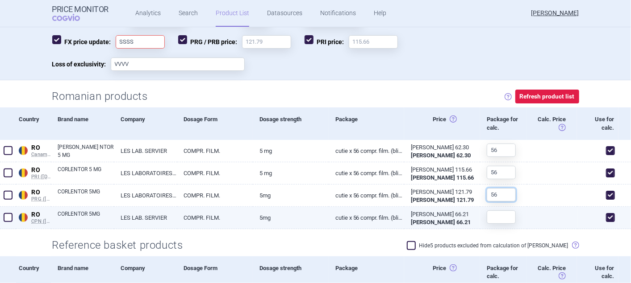
type input "56"
click at [488, 211] on input "text" at bounding box center [501, 217] width 29 height 13
paste input "56"
click at [487, 216] on input "56" at bounding box center [501, 217] width 29 height 13
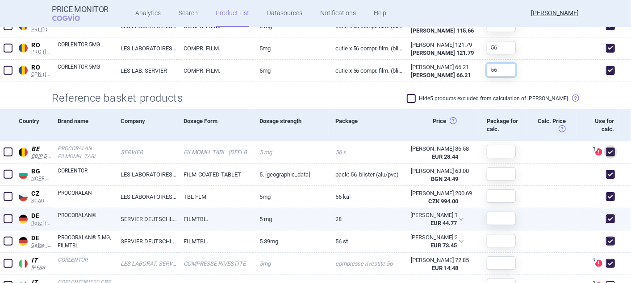
scroll to position [396, 0]
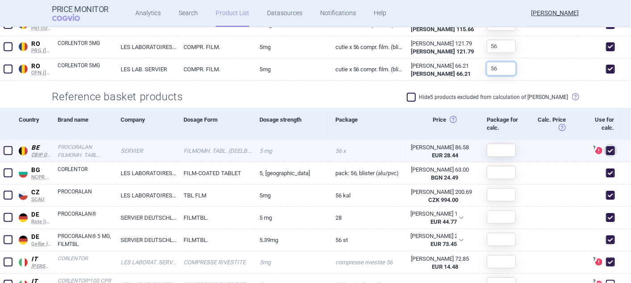
type input "56"
click at [493, 148] on input "text" at bounding box center [501, 150] width 29 height 13
type input "V"
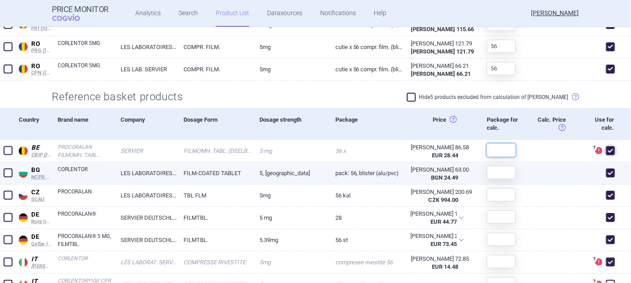
paste input "56"
type input "56"
click at [487, 175] on input "text" at bounding box center [501, 172] width 29 height 13
paste input "56"
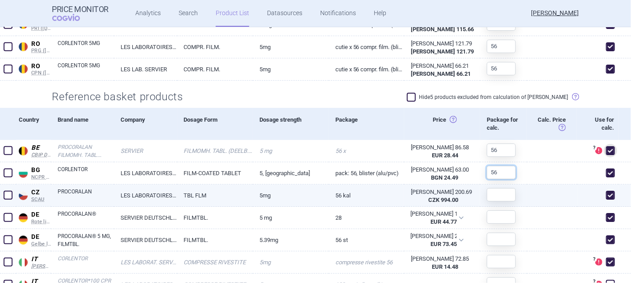
type input "56"
click at [491, 191] on input "text" at bounding box center [501, 194] width 29 height 13
paste input "56"
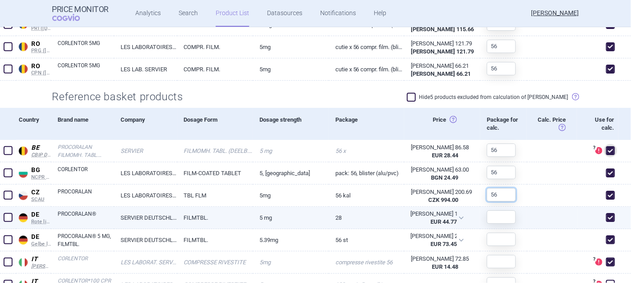
type input "56"
click at [495, 213] on input "text" at bounding box center [501, 217] width 29 height 13
paste input "56"
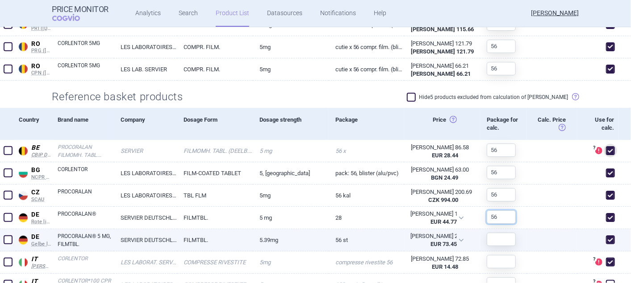
type input "56"
click at [487, 237] on input "text" at bounding box center [501, 239] width 29 height 13
paste input "56"
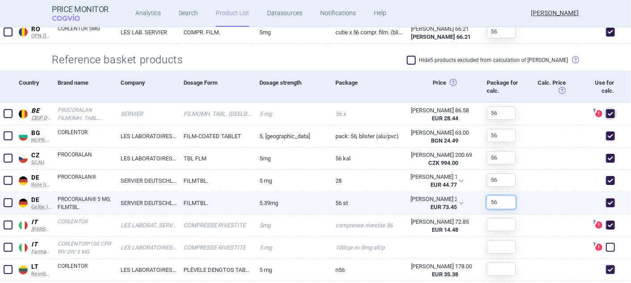
scroll to position [496, 0]
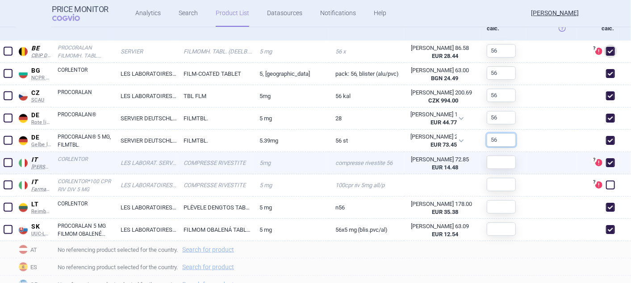
type input "56"
click at [492, 163] on input "text" at bounding box center [501, 162] width 29 height 13
paste input "56"
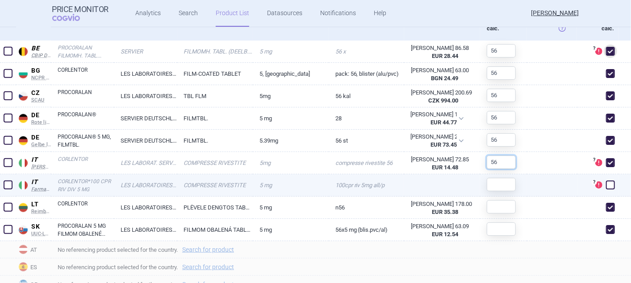
type input "56"
click at [499, 188] on input "text" at bounding box center [501, 184] width 29 height 13
paste input "56"
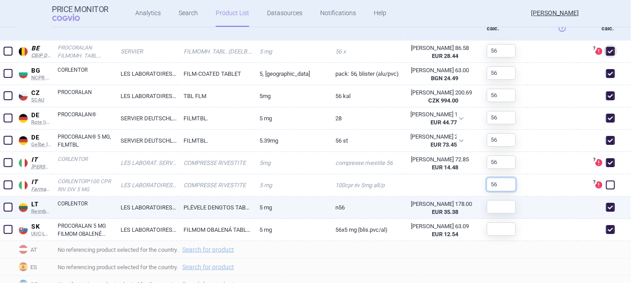
type input "56"
click at [500, 205] on input "text" at bounding box center [501, 206] width 29 height 13
paste input "56"
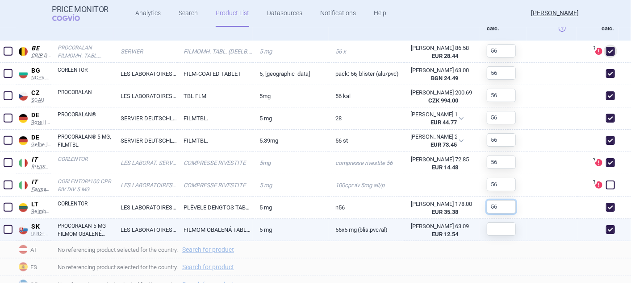
type input "56"
click at [493, 224] on input "text" at bounding box center [501, 229] width 29 height 13
paste input "56"
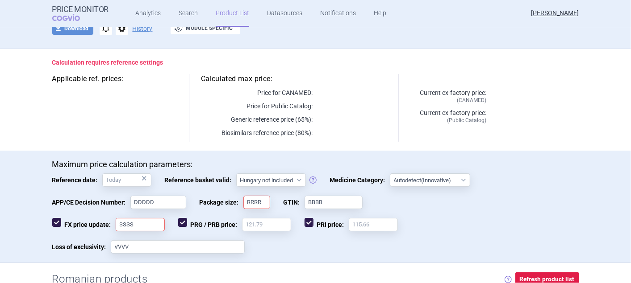
scroll to position [0, 0]
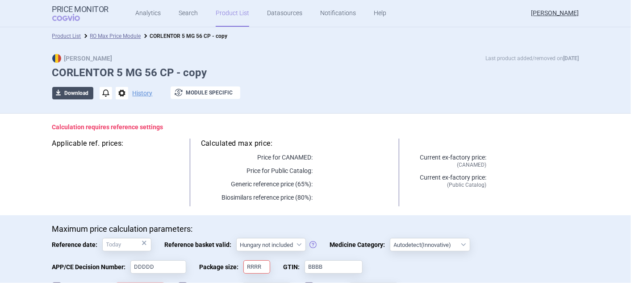
type input "56"
click at [66, 93] on button "download Download" at bounding box center [72, 93] width 41 height 12
select select "EUR"
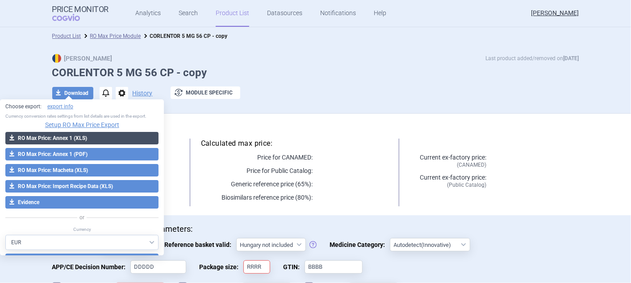
click at [57, 135] on button "download RO Max Price: Annex 1 (XLS)" at bounding box center [81, 138] width 153 height 12
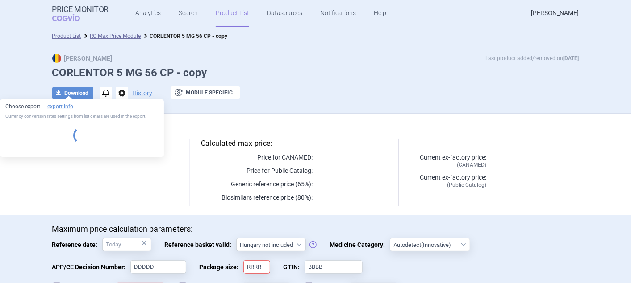
select select "EUR"
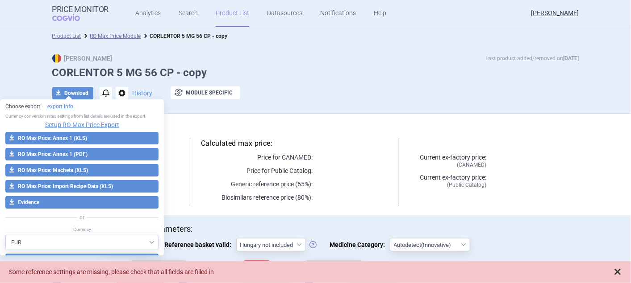
click at [617, 273] on span at bounding box center [617, 272] width 9 height 9
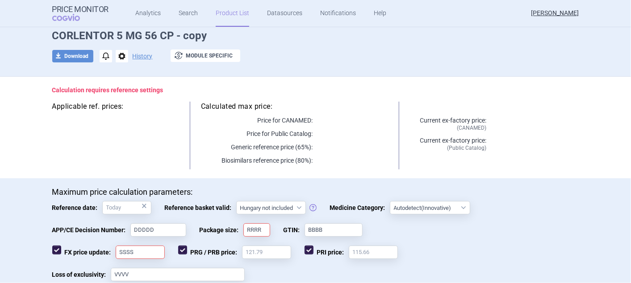
scroll to position [99, 0]
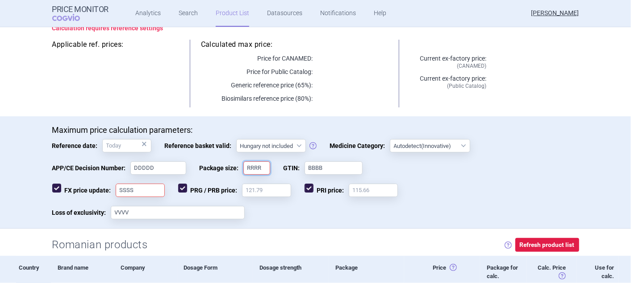
click at [261, 169] on input "RRRR" at bounding box center [256, 168] width 27 height 13
type input "R"
type input "56"
click at [150, 188] on input "SSSS" at bounding box center [140, 190] width 49 height 13
type input "S"
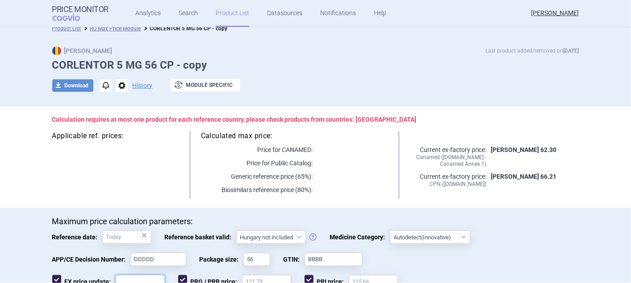
scroll to position [0, 0]
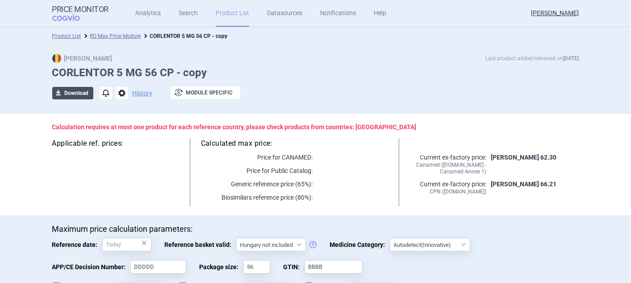
click at [65, 94] on button "download Download" at bounding box center [72, 93] width 41 height 12
select select "EUR"
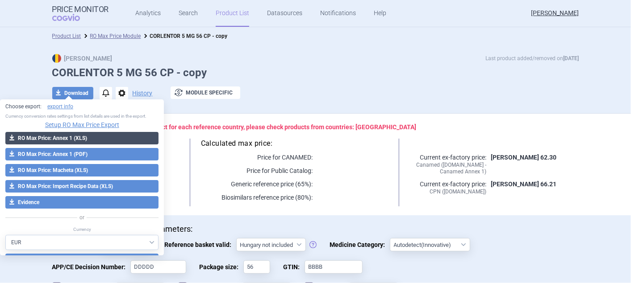
click at [69, 141] on button "download RO Max Price: Annex 1 (XLS)" at bounding box center [81, 138] width 153 height 12
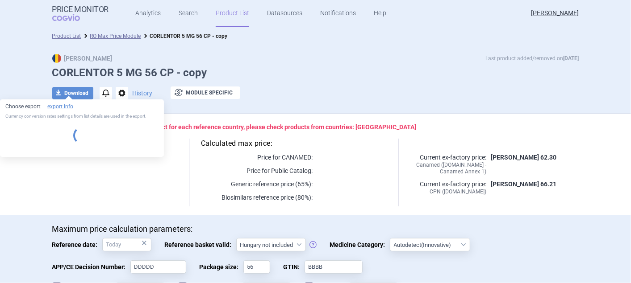
select select "EUR"
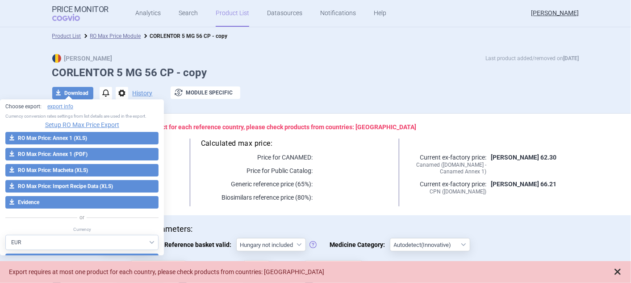
click at [619, 273] on span at bounding box center [617, 272] width 9 height 9
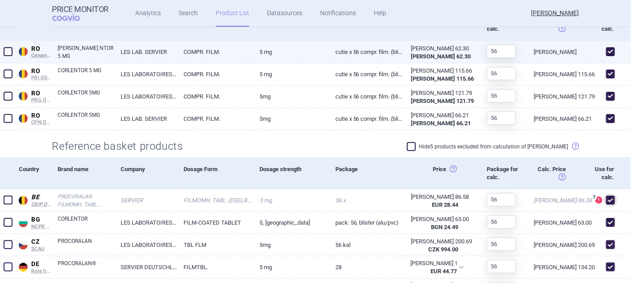
scroll to position [496, 0]
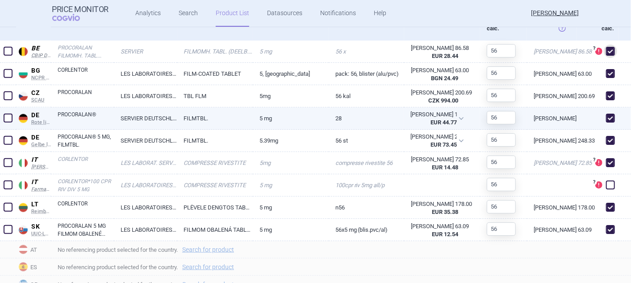
click at [606, 117] on span at bounding box center [610, 118] width 9 height 9
checkbox input "false"
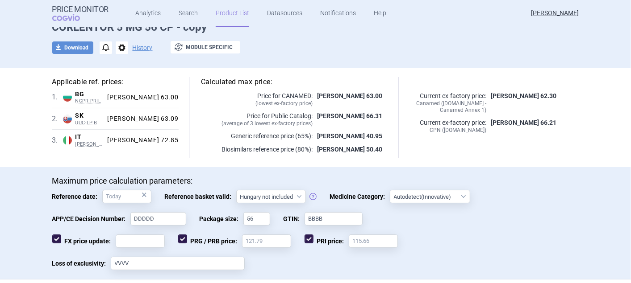
scroll to position [0, 0]
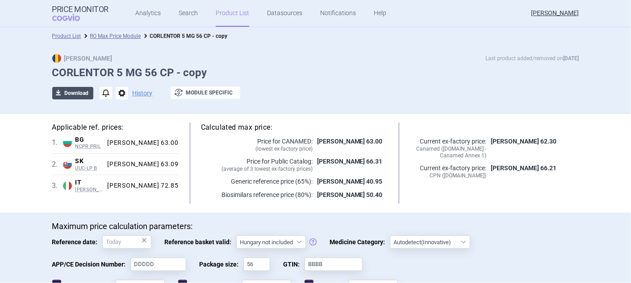
click at [72, 90] on button "download Download" at bounding box center [72, 93] width 41 height 12
select select "EUR"
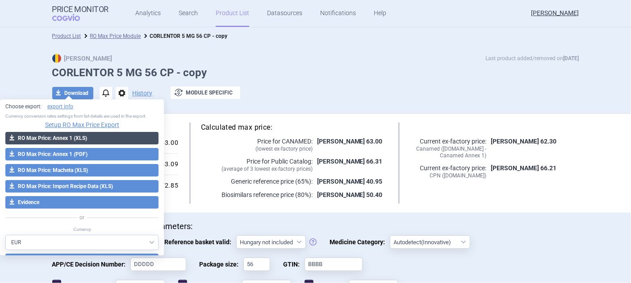
click at [67, 136] on button "download RO Max Price: Annex 1 (XLS)" at bounding box center [81, 138] width 153 height 12
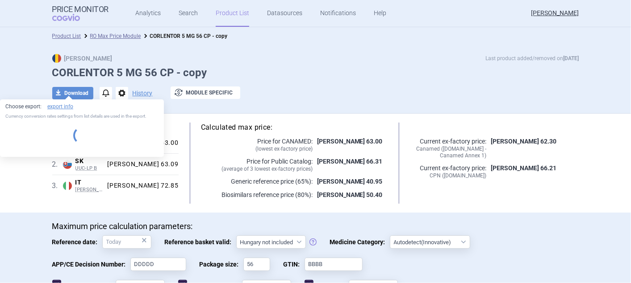
select select "EUR"
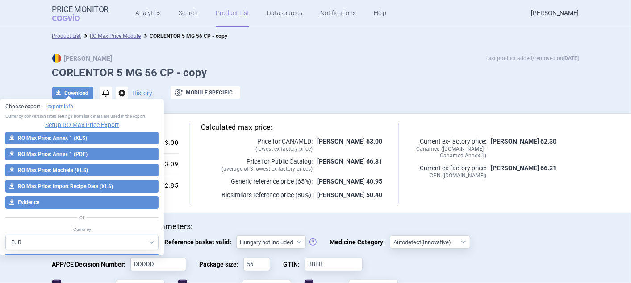
click at [549, 173] on div "Current ex-factory price: CPN (Legislatie.just.ro) RON 66.21" at bounding box center [494, 172] width 169 height 16
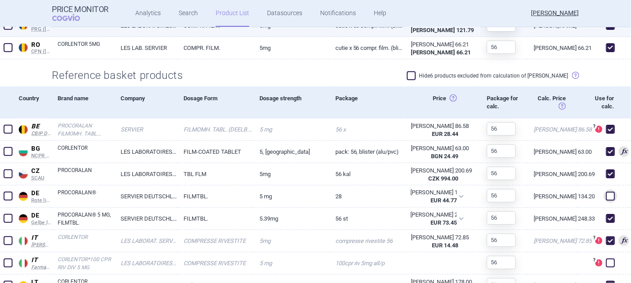
scroll to position [446, 0]
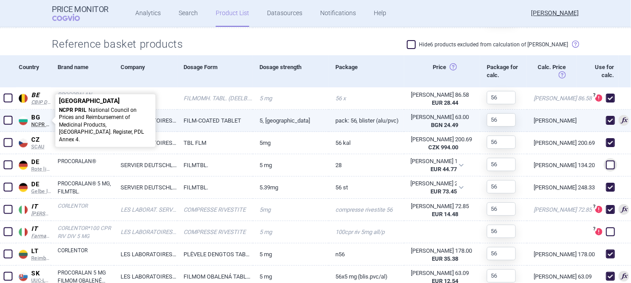
click at [41, 124] on span "NCPR PRIL" at bounding box center [41, 125] width 20 height 6
select select "EUR"
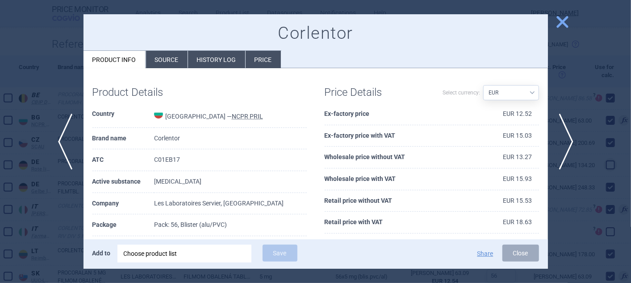
click at [564, 21] on span "close" at bounding box center [562, 22] width 16 height 16
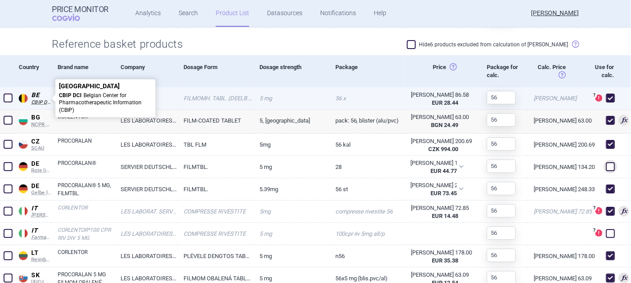
click at [41, 100] on span "CBIP DCI" at bounding box center [41, 103] width 20 height 6
select select "EUR"
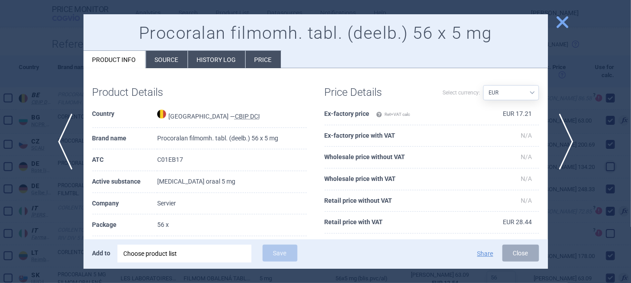
click at [558, 22] on span "close" at bounding box center [562, 22] width 16 height 16
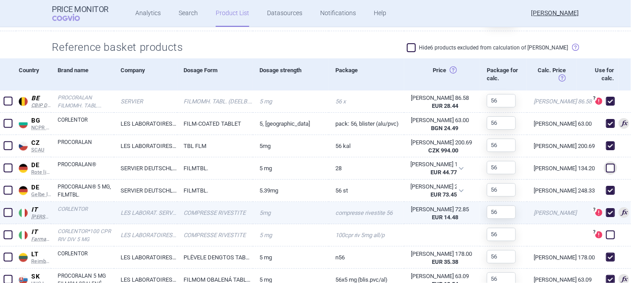
scroll to position [542, 0]
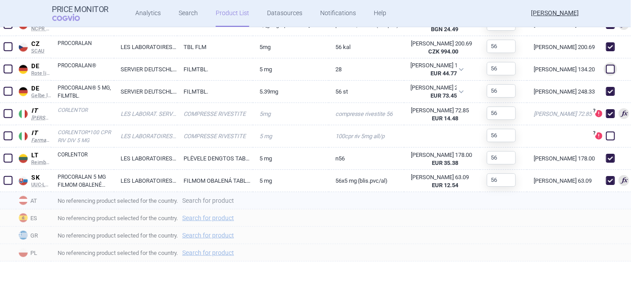
click at [232, 200] on link "Search for product" at bounding box center [208, 201] width 52 height 6
select select "country"
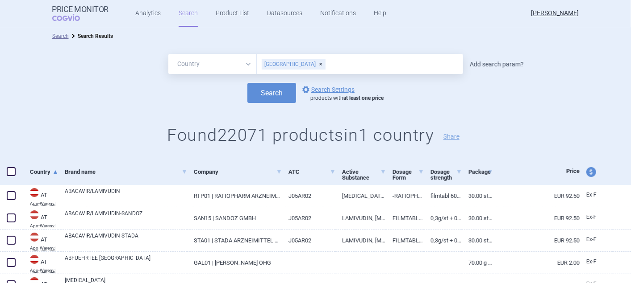
click at [478, 65] on link "Add search param?" at bounding box center [497, 64] width 54 height 6
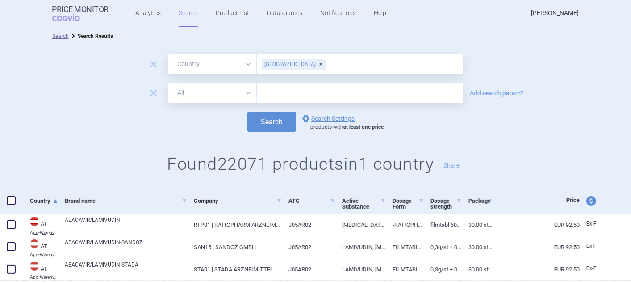
click at [245, 93] on select "All Brand Name ATC Company Active Substance Country Newer than" at bounding box center [212, 93] width 88 height 20
select select "mah"
click at [168, 83] on select "All Brand Name ATC Company Active Substance Country Newer than" at bounding box center [212, 93] width 88 height 20
click at [289, 98] on input "text" at bounding box center [360, 93] width 206 height 20
type input "SERVIER"
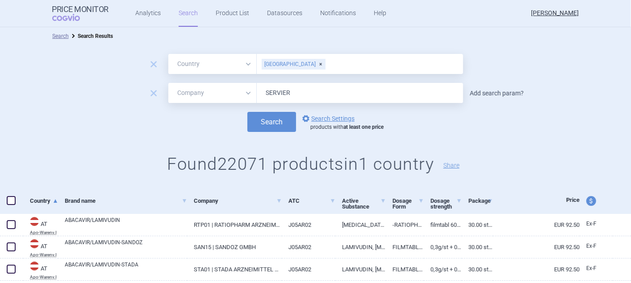
click at [503, 95] on link "Add search param?" at bounding box center [497, 93] width 54 height 6
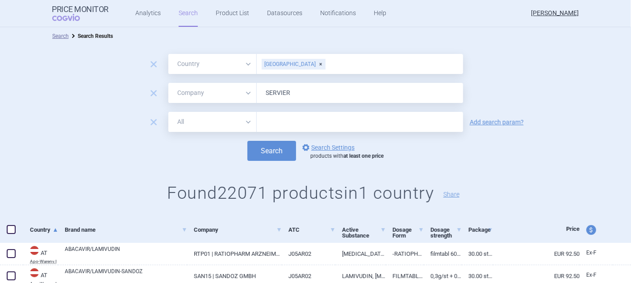
click at [285, 124] on input "text" at bounding box center [360, 122] width 206 height 20
type input "CORLENTOR"
click at [265, 155] on button "Search" at bounding box center [271, 151] width 49 height 20
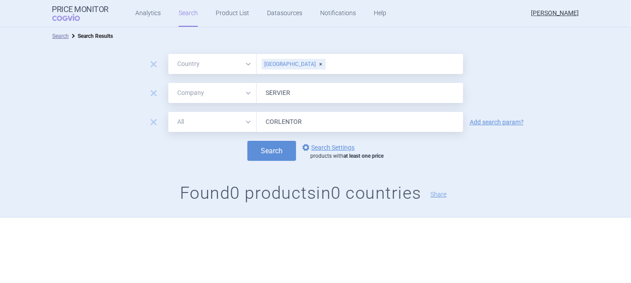
click at [250, 122] on select "All Brand Name ATC Company Active Substance Country Newer than" at bounding box center [212, 122] width 88 height 20
click at [168, 112] on select "All Brand Name ATC Company Active Substance Country Newer than" at bounding box center [212, 122] width 88 height 20
click at [266, 152] on button "Search" at bounding box center [271, 151] width 49 height 20
click at [249, 122] on select "All Brand Name ATC Company Active Substance Country Newer than" at bounding box center [212, 122] width 88 height 20
select select "activeSubstance"
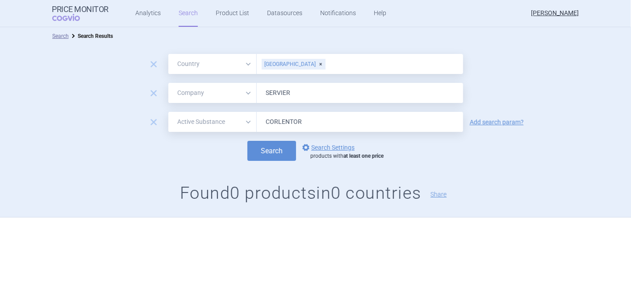
click at [168, 112] on select "All Brand Name ATC Company Active Substance Country Newer than" at bounding box center [212, 122] width 88 height 20
drag, startPoint x: 300, startPoint y: 122, endPoint x: 261, endPoint y: 112, distance: 40.2
click at [261, 112] on input "CORLENTOR" at bounding box center [360, 122] width 206 height 20
type input "IVABRADIN"
click at [262, 147] on button "Search" at bounding box center [271, 151] width 49 height 20
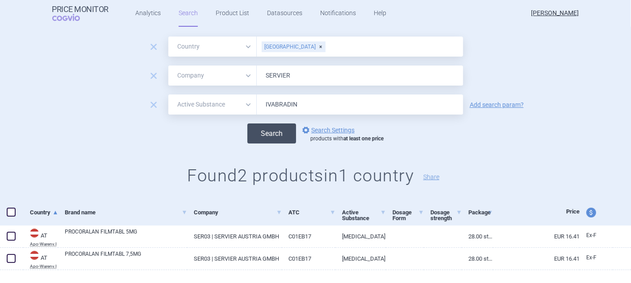
scroll to position [33, 0]
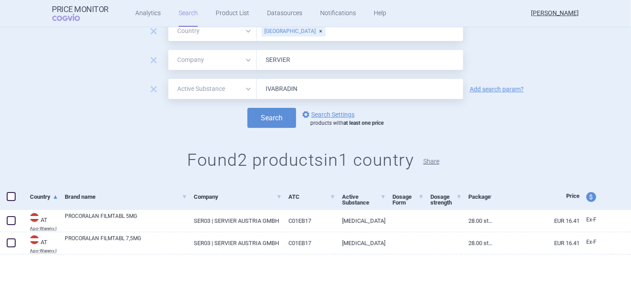
click at [433, 161] on button "Share" at bounding box center [431, 161] width 16 height 6
click at [432, 162] on button "Share" at bounding box center [431, 161] width 16 height 6
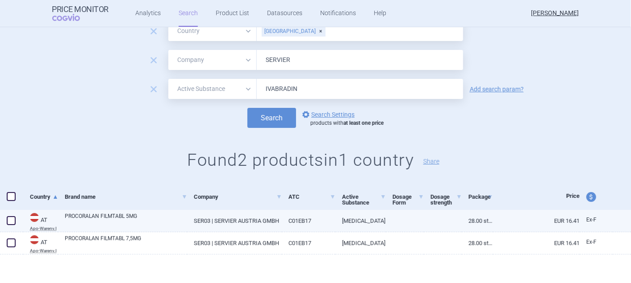
click at [11, 221] on span at bounding box center [11, 220] width 9 height 9
checkbox input "true"
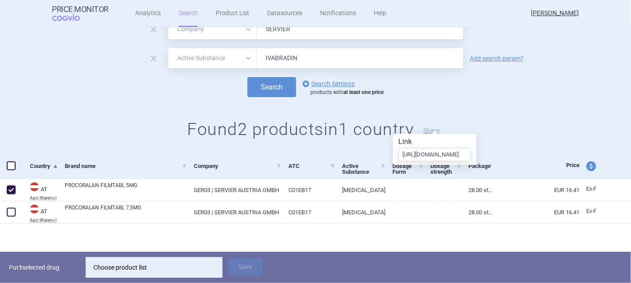
scroll to position [0, 0]
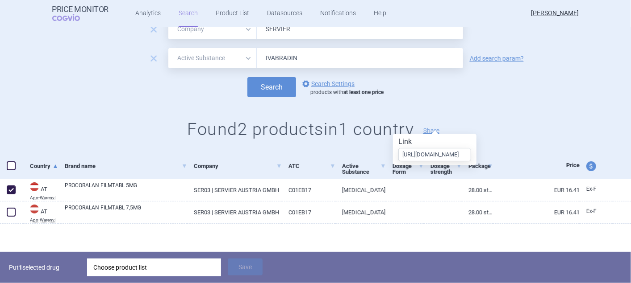
click at [141, 264] on div "Choose product list" at bounding box center [153, 268] width 121 height 18
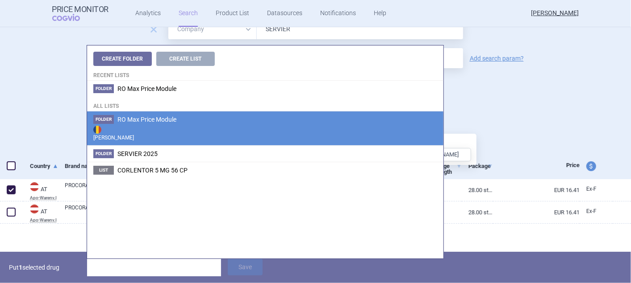
click at [150, 121] on span "RO Max Price Module" at bounding box center [146, 119] width 59 height 7
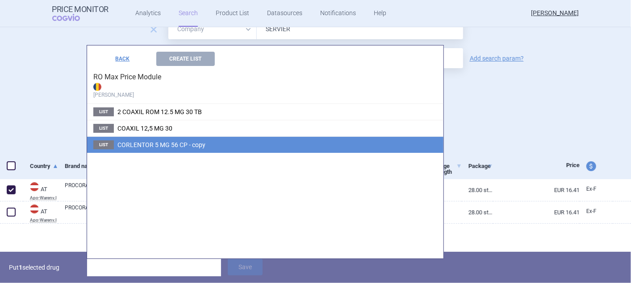
click at [152, 143] on span "CORLENTOR 5 MG 56 CP - copy" at bounding box center [161, 145] width 88 height 7
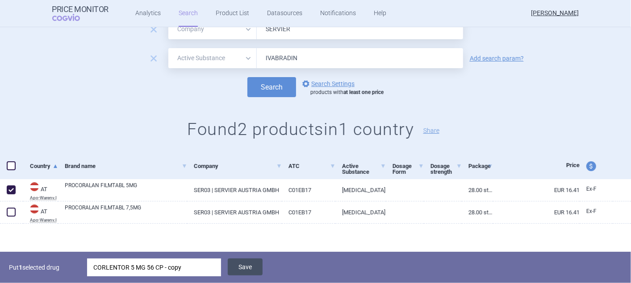
click at [247, 270] on button "Save" at bounding box center [245, 267] width 35 height 17
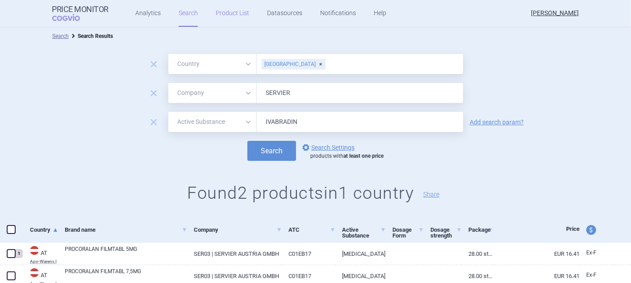
click at [236, 14] on link "Product List" at bounding box center [232, 13] width 33 height 27
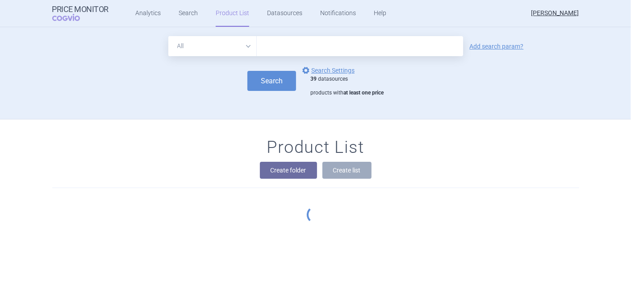
scroll to position [42, 0]
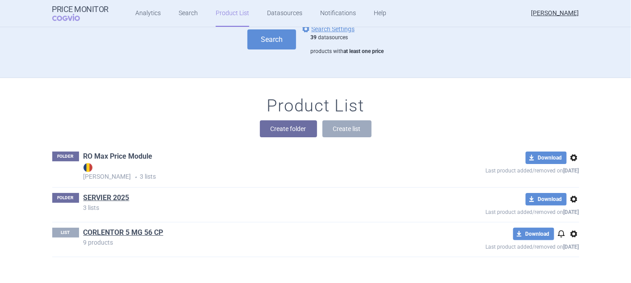
click at [122, 158] on link "RO Max Price Module" at bounding box center [117, 157] width 69 height 10
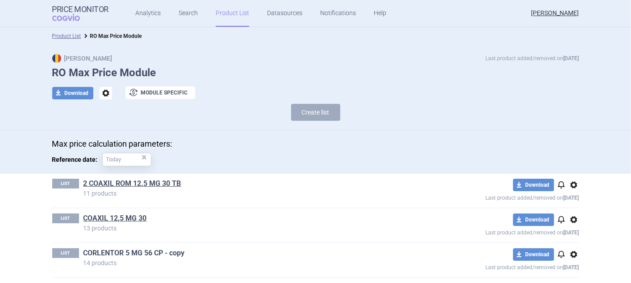
click at [118, 254] on link "CORLENTOR 5 MG 56 CP - copy" at bounding box center [133, 254] width 101 height 10
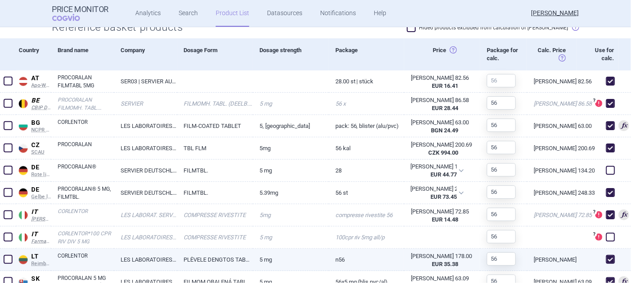
scroll to position [448, 0]
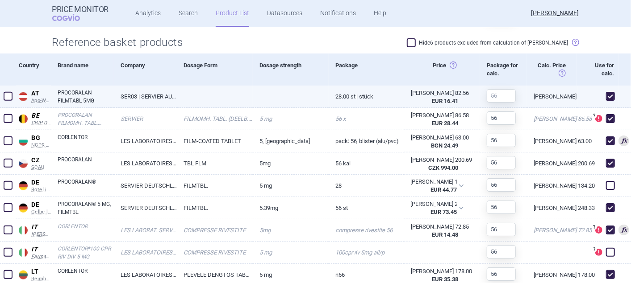
click at [75, 94] on link "PROCORALAN FILMTABL 5MG" at bounding box center [86, 97] width 56 height 16
select select "EUR"
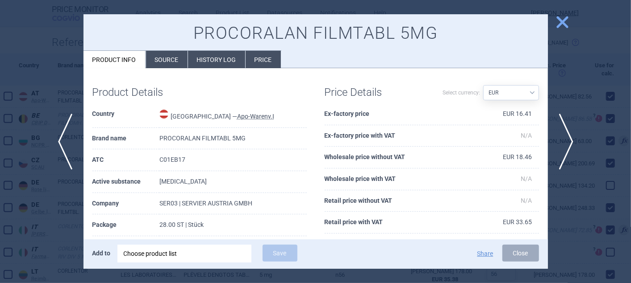
click at [259, 58] on li "Price" at bounding box center [263, 59] width 35 height 17
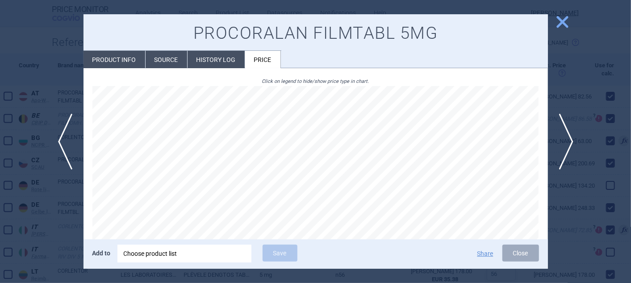
click at [566, 23] on span "close" at bounding box center [562, 22] width 16 height 16
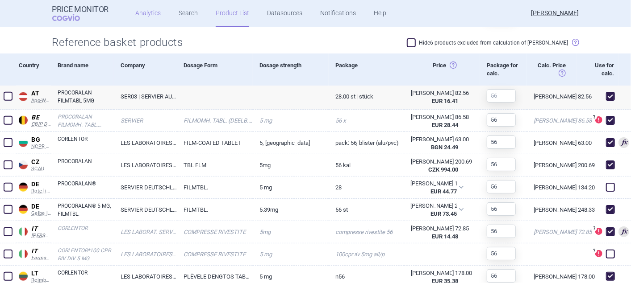
click at [147, 12] on link "Analytics" at bounding box center [147, 13] width 25 height 27
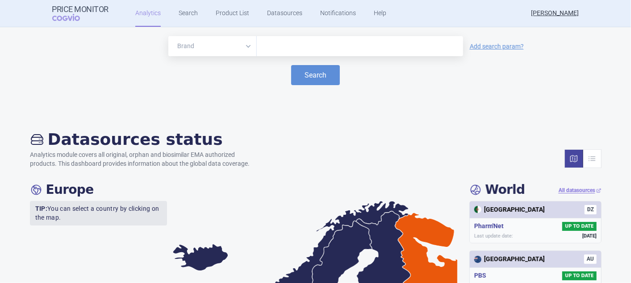
click at [279, 50] on input "text" at bounding box center [359, 47] width 197 height 12
click at [243, 46] on select "Brand ATC/Active substance Therapeutic area" at bounding box center [212, 46] width 88 height 20
select select "atc"
click at [168, 36] on select "Brand ATC/Active substance Therapeutic area" at bounding box center [212, 46] width 88 height 20
click at [284, 50] on input "text" at bounding box center [359, 47] width 197 height 12
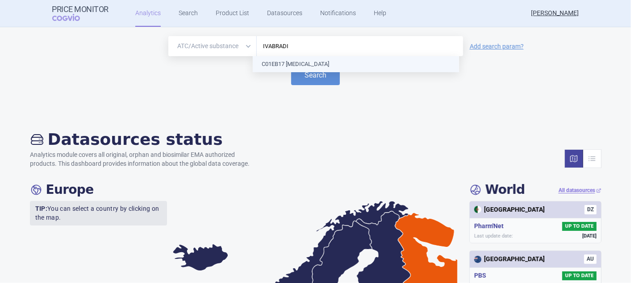
type input "IVABRADIN"
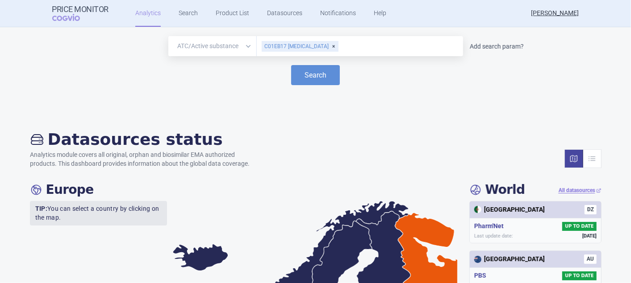
click at [491, 47] on link "Add search param?" at bounding box center [497, 46] width 54 height 6
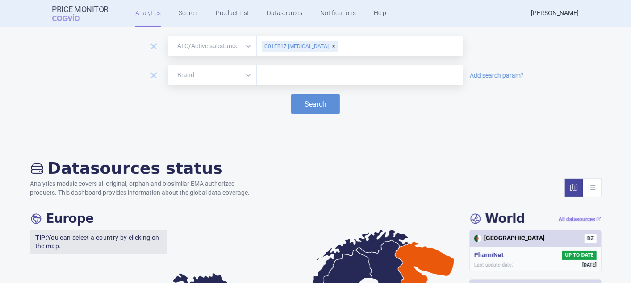
click at [244, 75] on select "Brand ATC/Active substance Therapeutic area" at bounding box center [212, 75] width 88 height 20
click at [299, 133] on div "remove Brand ATC/Active substance Therapeutic area C01EB17 IVABRADINE remove Br…" at bounding box center [315, 86] width 613 height 100
click at [316, 102] on button "Search" at bounding box center [315, 104] width 49 height 20
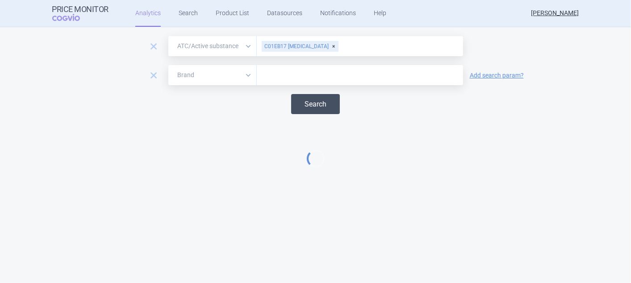
select select "EUR"
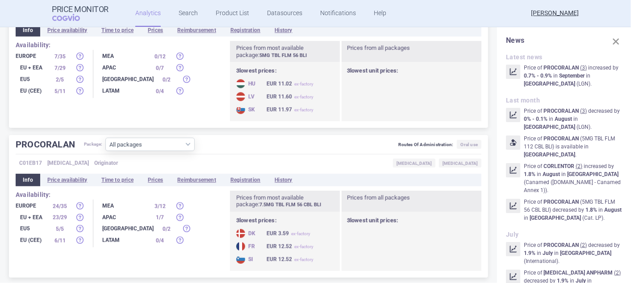
scroll to position [320, 0]
select select "atc"
select select "EUR"
select select "atc"
select select "EUR"
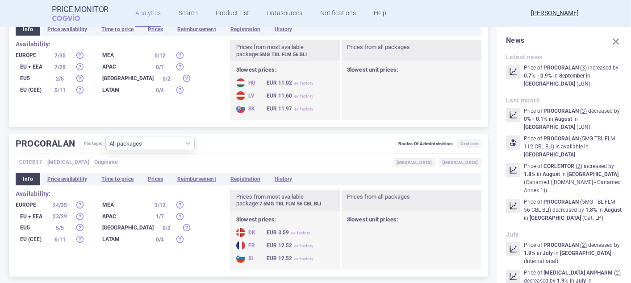
scroll to position [0, 0]
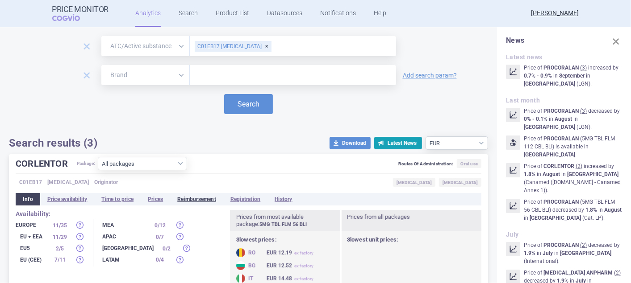
click at [209, 200] on li "Reimbursement" at bounding box center [196, 199] width 53 height 12
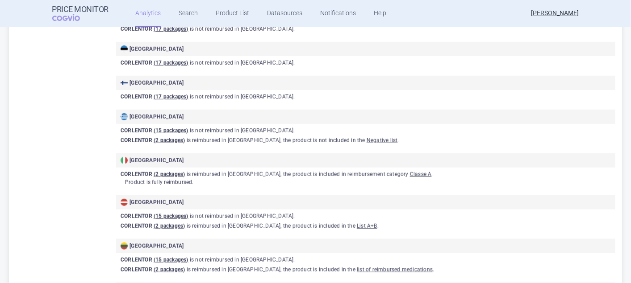
scroll to position [446, 0]
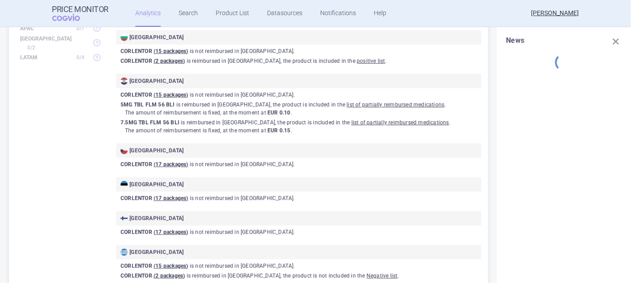
scroll to position [99, 0]
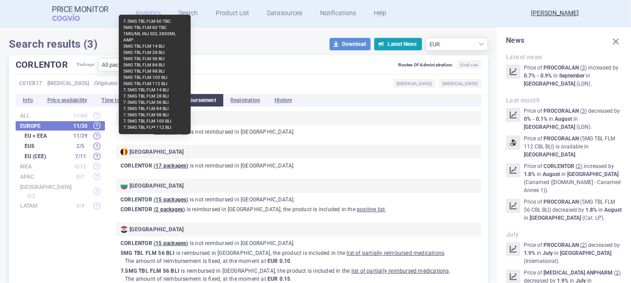
click at [147, 56] on p "5MG TBL FLM 56 BLI" at bounding box center [154, 59] width 63 height 6
drag, startPoint x: 147, startPoint y: 52, endPoint x: 208, endPoint y: 125, distance: 95.1
click at [208, 125] on div "Austria CORLENTOR ( 17 packages ) is not reimbursed in Austria ." at bounding box center [298, 123] width 365 height 25
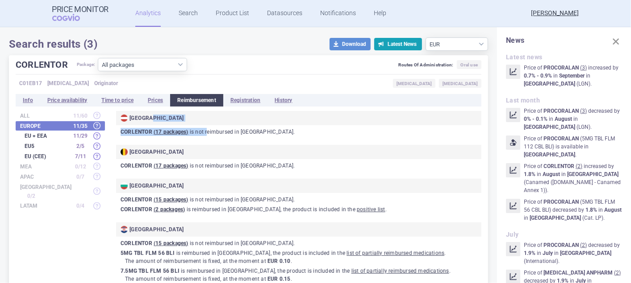
drag, startPoint x: 208, startPoint y: 125, endPoint x: 177, endPoint y: 133, distance: 31.6
click at [177, 133] on u "( 17 packages )" at bounding box center [171, 132] width 35 height 6
click at [344, 153] on div "[GEOGRAPHIC_DATA]" at bounding box center [299, 152] width 356 height 7
click at [267, 12] on link "Datasources" at bounding box center [284, 13] width 35 height 27
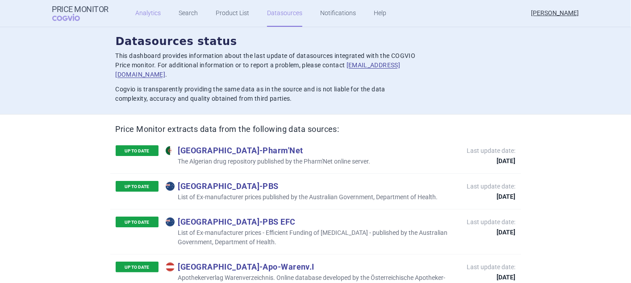
click at [153, 12] on link "Analytics" at bounding box center [147, 13] width 25 height 27
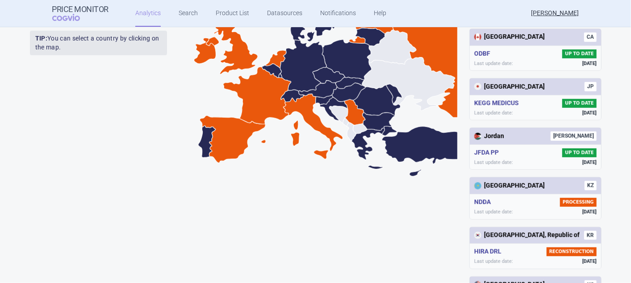
scroll to position [422, 0]
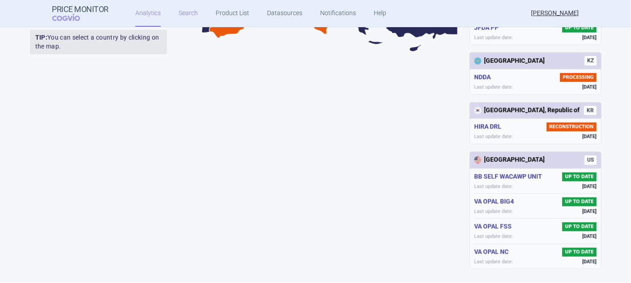
click at [180, 12] on link "Search" at bounding box center [188, 13] width 19 height 27
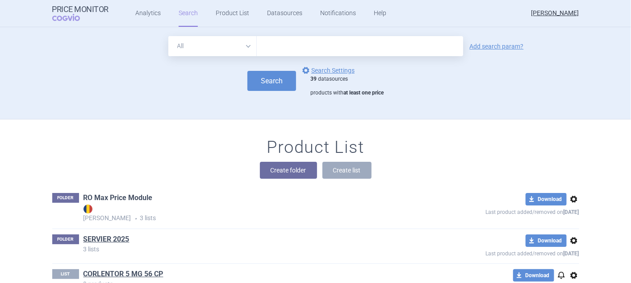
click at [125, 196] on link "RO Max Price Module" at bounding box center [117, 198] width 69 height 10
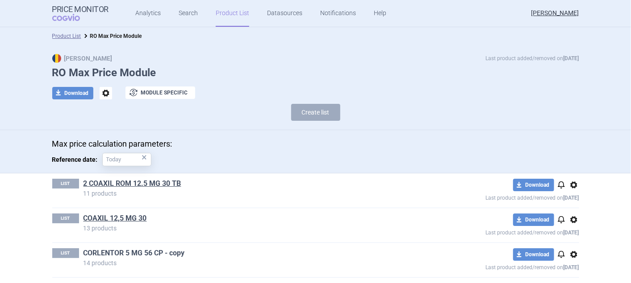
click at [139, 251] on link "CORLENTOR 5 MG 56 CP - copy" at bounding box center [133, 254] width 101 height 10
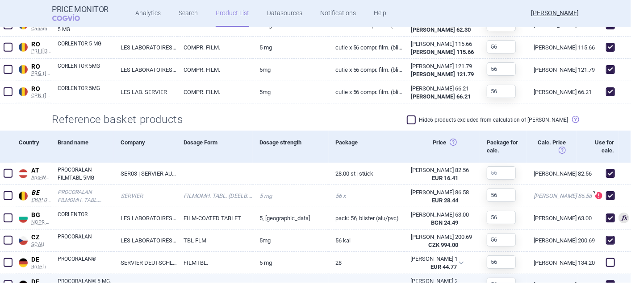
scroll to position [347, 0]
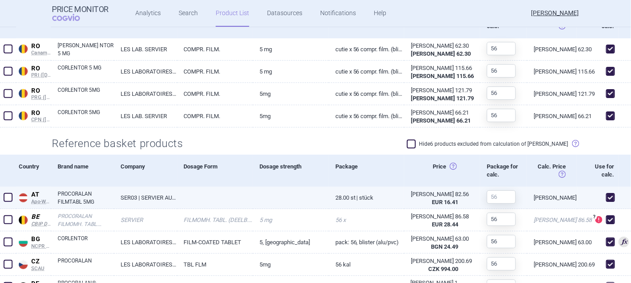
click at [558, 197] on link "[PERSON_NAME] 82.56" at bounding box center [552, 198] width 50 height 22
select select "EUR"
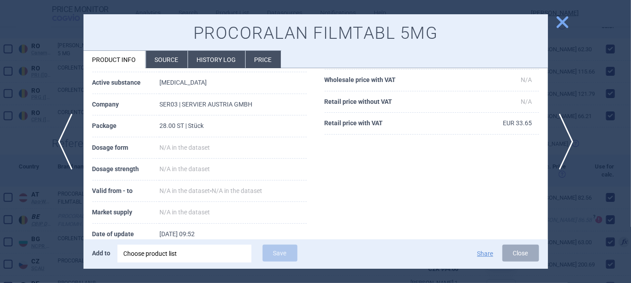
scroll to position [143, 0]
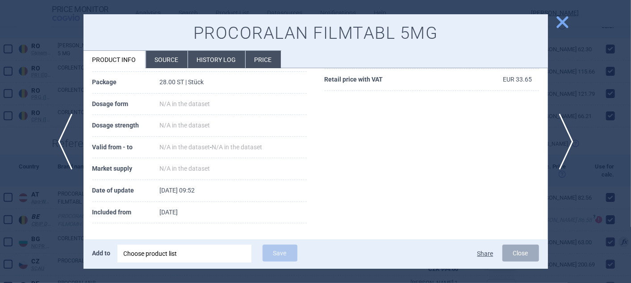
click at [482, 254] on button "Share" at bounding box center [485, 254] width 16 height 6
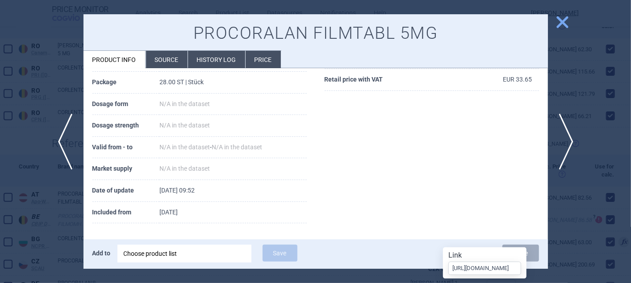
scroll to position [0, 0]
click at [486, 192] on div "Product Details Country Austria — Apo-Warenv.I Brand name PROCORALAN FILMTABL 5…" at bounding box center [315, 83] width 464 height 298
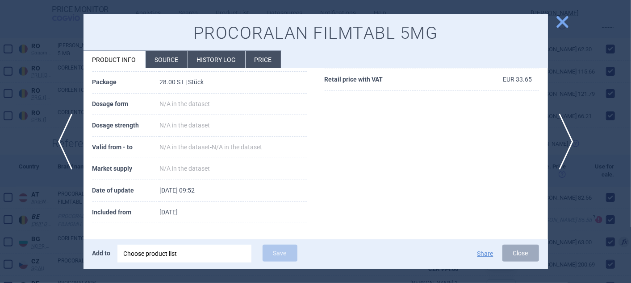
click at [560, 21] on span "close" at bounding box center [562, 22] width 16 height 16
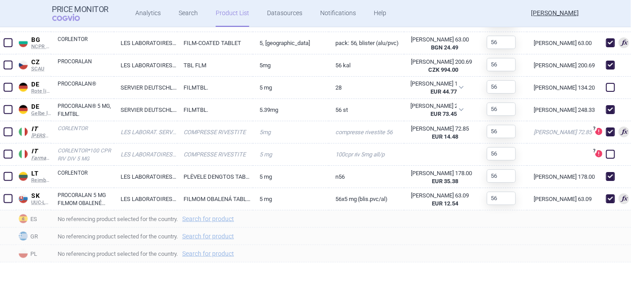
scroll to position [549, 0]
click at [212, 217] on link "Search for product" at bounding box center [208, 219] width 52 height 6
select select "country"
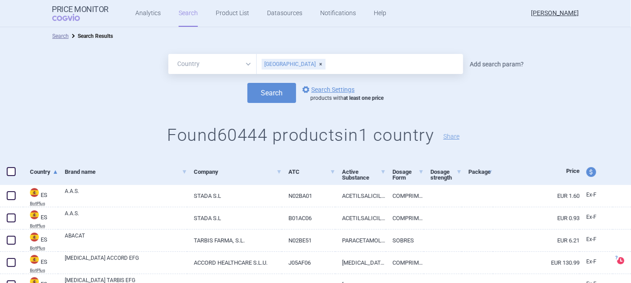
click at [511, 62] on link "Add search param?" at bounding box center [497, 64] width 54 height 6
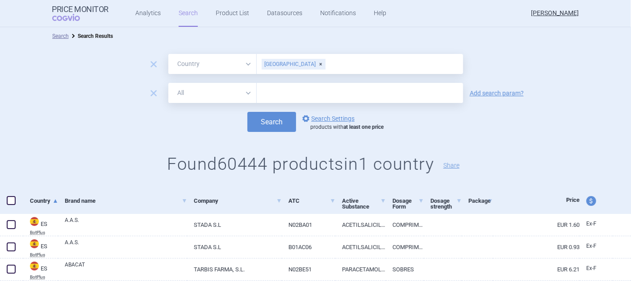
click at [247, 92] on select "All Brand Name ATC Company Active Substance Country Newer than" at bounding box center [212, 93] width 88 height 20
select select "mah"
click at [168, 83] on select "All Brand Name ATC Company Active Substance Country Newer than" at bounding box center [212, 93] width 88 height 20
click at [301, 97] on input "text" at bounding box center [360, 93] width 206 height 20
type input "SERVIER"
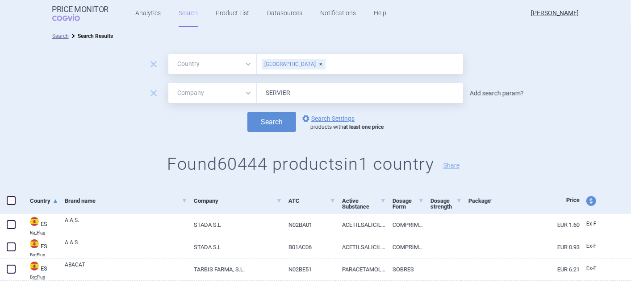
click at [506, 94] on link "Add search param?" at bounding box center [497, 93] width 54 height 6
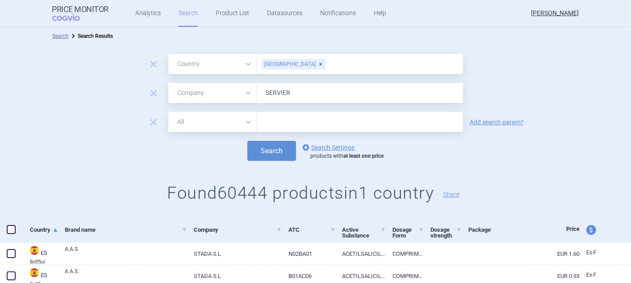
click at [244, 118] on select "All Brand Name ATC Company Active Substance Country Newer than" at bounding box center [212, 122] width 88 height 20
select select "activeSubstance"
click at [168, 112] on select "All Brand Name ATC Company Active Substance Country Newer than" at bounding box center [212, 122] width 88 height 20
click at [289, 120] on input "text" at bounding box center [360, 122] width 206 height 20
type input "IVABRADIN"
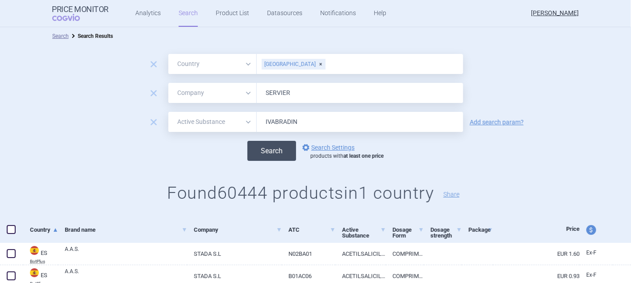
click at [276, 148] on button "Search" at bounding box center [271, 151] width 49 height 20
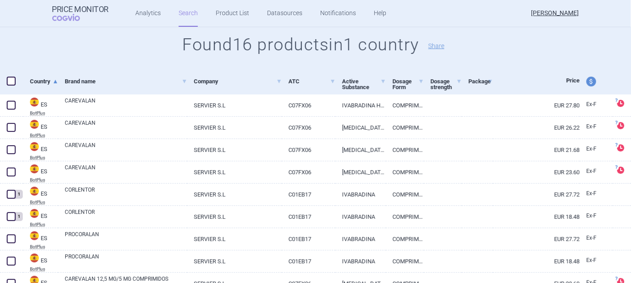
scroll to position [248, 0]
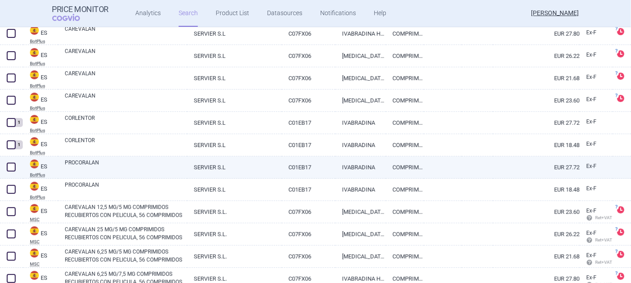
select select "country"
select select "mah"
select select "activeSubstance"
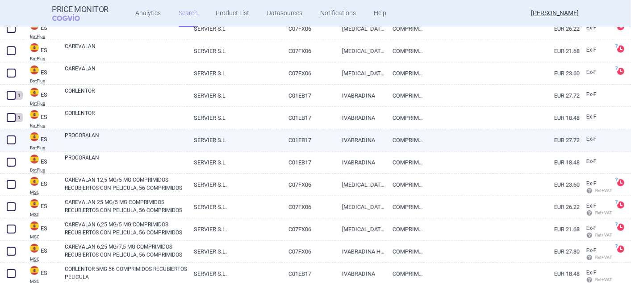
click at [8, 137] on span at bounding box center [11, 140] width 9 height 9
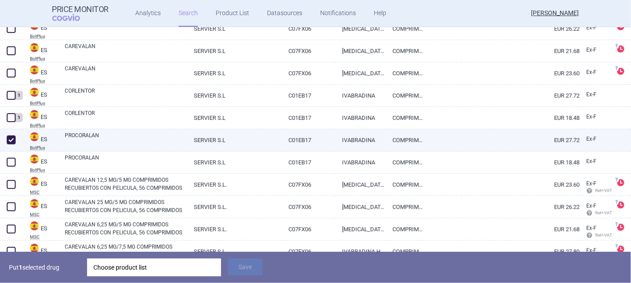
click at [14, 139] on span at bounding box center [11, 140] width 9 height 9
checkbox input "false"
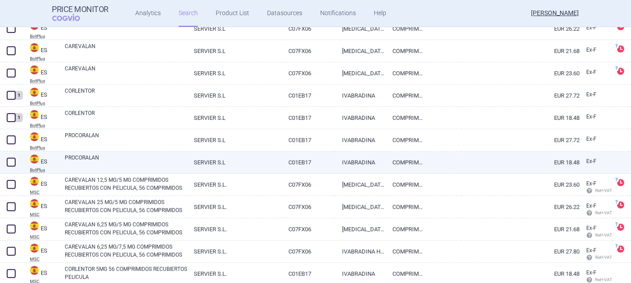
click at [12, 158] on span at bounding box center [11, 162] width 9 height 9
checkbox input "true"
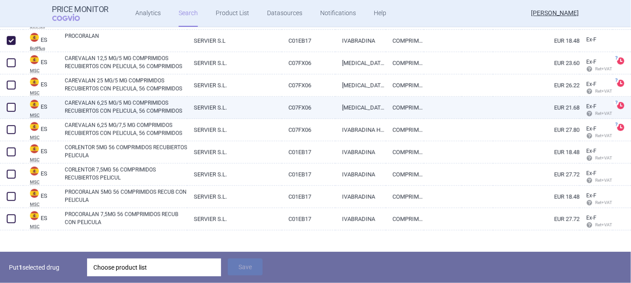
scroll to position [376, 0]
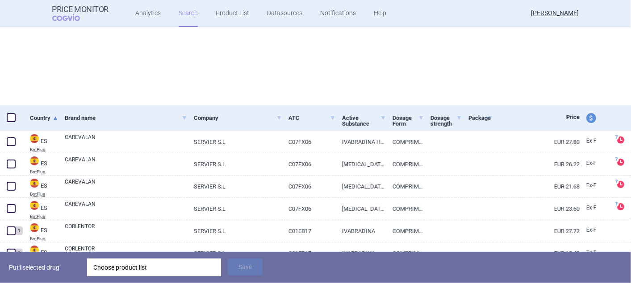
select select "country"
select select "mah"
select select "activeSubstance"
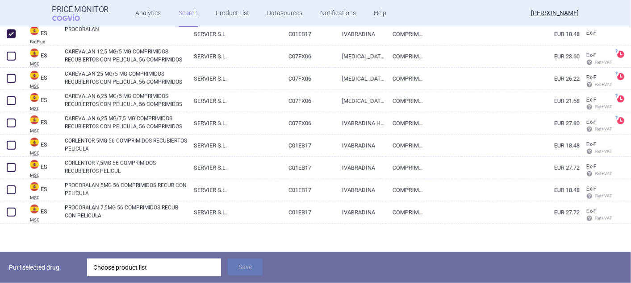
click at [151, 264] on div "Choose product list" at bounding box center [153, 268] width 121 height 18
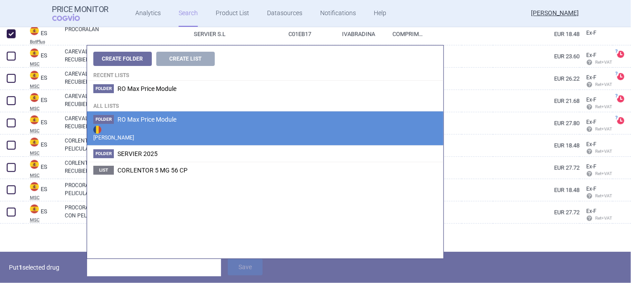
click at [161, 142] on li "Folder RO Max Price Module Max Price" at bounding box center [265, 129] width 356 height 34
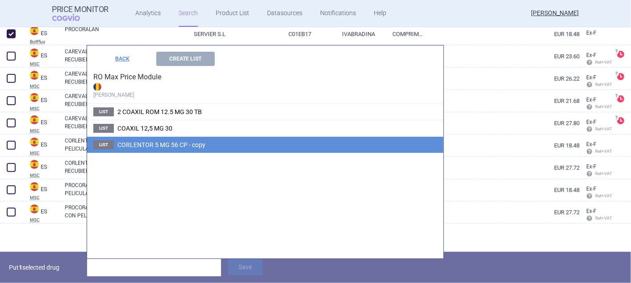
click at [161, 145] on span "CORLENTOR 5 MG 56 CP - copy" at bounding box center [161, 145] width 88 height 7
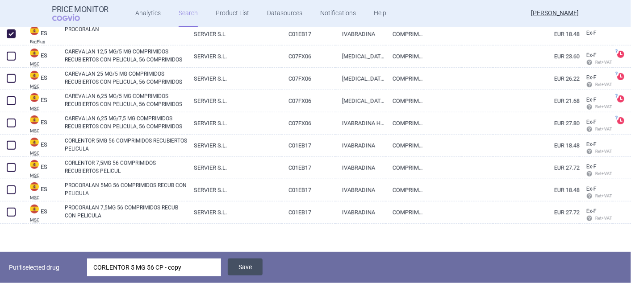
click at [241, 270] on button "Save" at bounding box center [245, 267] width 35 height 17
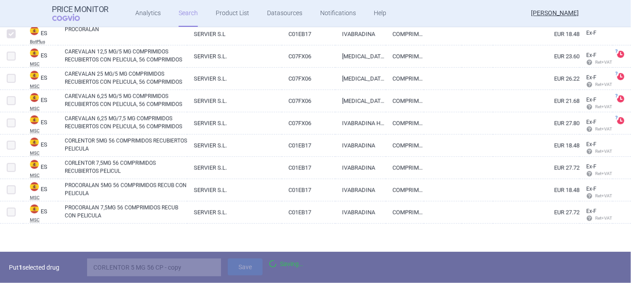
scroll to position [345, 0]
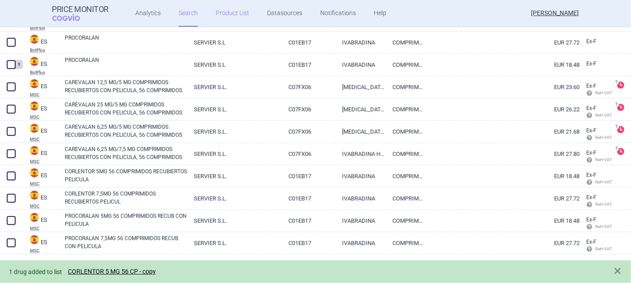
click at [224, 14] on link "Product List" at bounding box center [232, 13] width 33 height 27
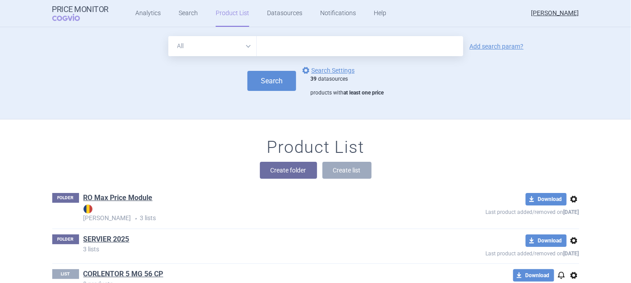
scroll to position [42, 0]
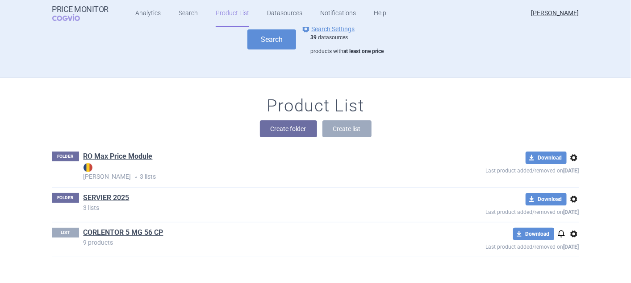
click at [102, 158] on link "RO Max Price Module" at bounding box center [117, 157] width 69 height 10
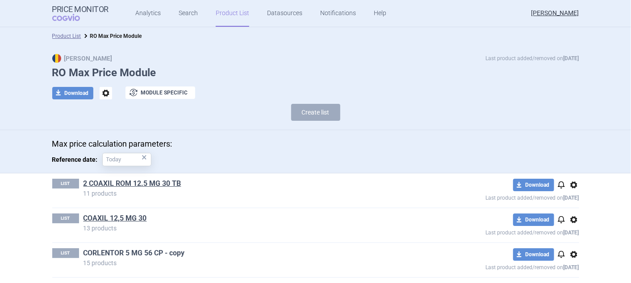
click at [121, 252] on link "CORLENTOR 5 MG 56 CP - copy" at bounding box center [133, 254] width 101 height 10
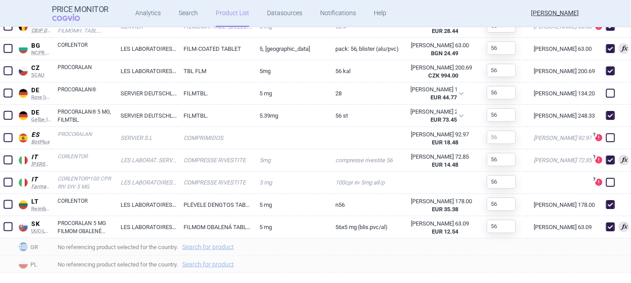
scroll to position [552, 0]
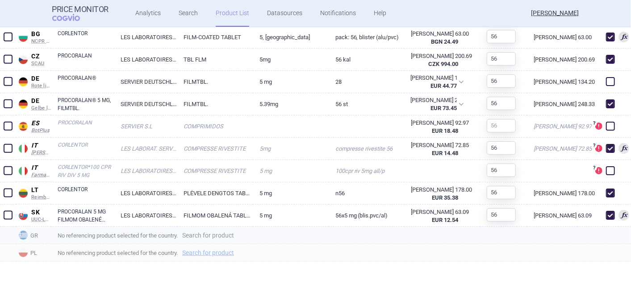
click at [227, 237] on link "Search for product" at bounding box center [208, 236] width 52 height 6
select select "country"
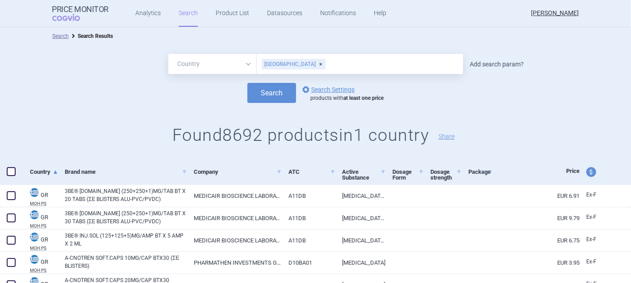
click at [490, 65] on link "Add search param?" at bounding box center [497, 64] width 54 height 6
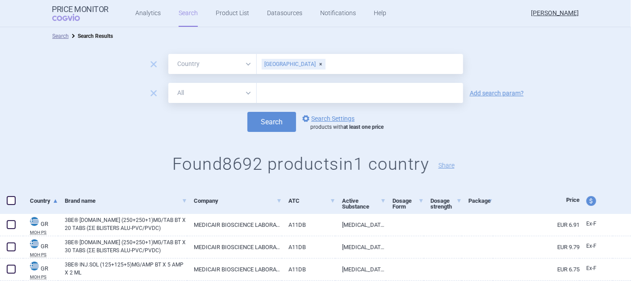
click at [245, 92] on select "All Brand Name ATC Company Active Substance Country Newer than" at bounding box center [212, 93] width 88 height 20
select select "mah"
click at [168, 83] on select "All Brand Name ATC Company Active Substance Country Newer than" at bounding box center [212, 93] width 88 height 20
click at [278, 93] on input "text" at bounding box center [360, 93] width 206 height 20
type input "SERVIER"
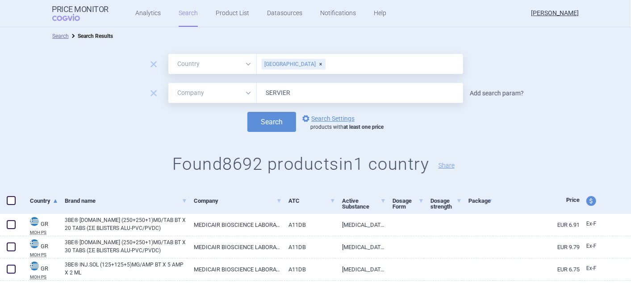
click at [495, 95] on link "Add search param?" at bounding box center [497, 93] width 54 height 6
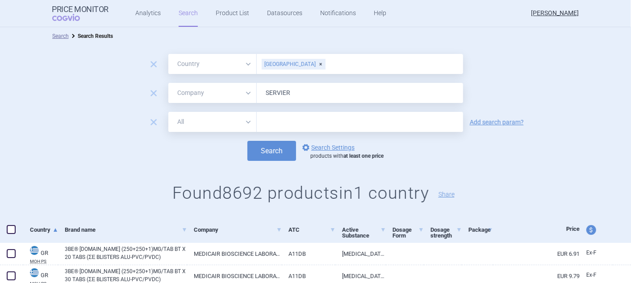
click at [245, 123] on select "All Brand Name ATC Company Active Substance Country Newer than" at bounding box center [212, 122] width 88 height 20
select select "activeSubstance"
click at [168, 112] on select "All Brand Name ATC Company Active Substance Country Newer than" at bounding box center [212, 122] width 88 height 20
click at [273, 126] on input "text" at bounding box center [360, 122] width 206 height 20
type input "IVABRADIN"
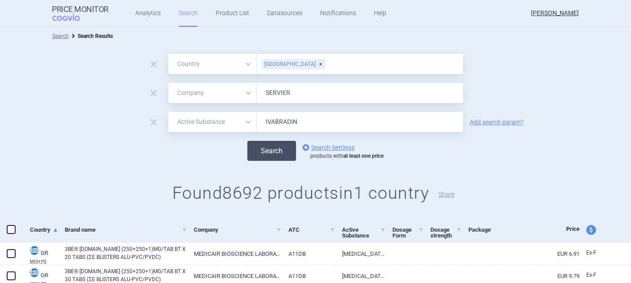
click at [284, 150] on button "Search" at bounding box center [271, 151] width 49 height 20
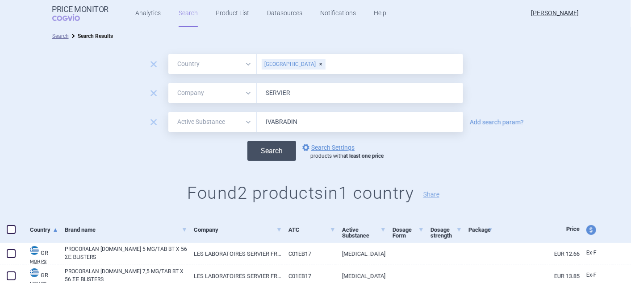
scroll to position [33, 0]
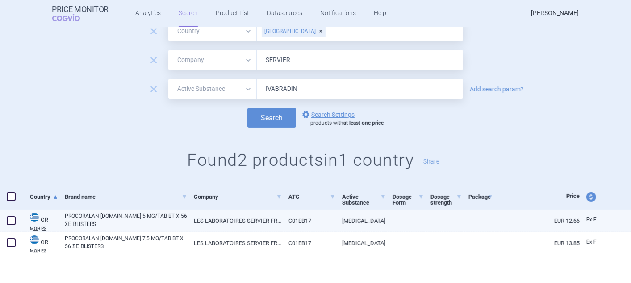
click at [10, 220] on span at bounding box center [11, 220] width 9 height 9
checkbox input "true"
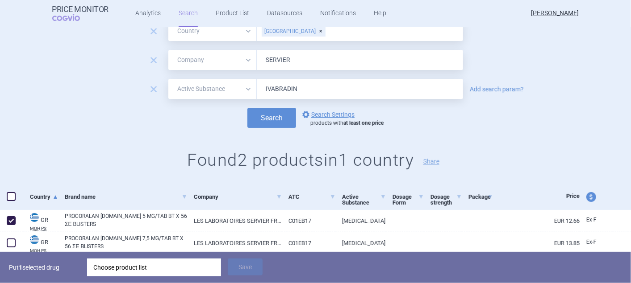
click at [199, 268] on div "Choose product list" at bounding box center [153, 268] width 121 height 18
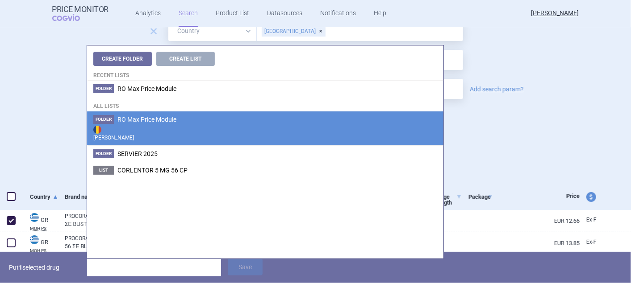
click at [158, 125] on strong "[PERSON_NAME]" at bounding box center [265, 133] width 344 height 18
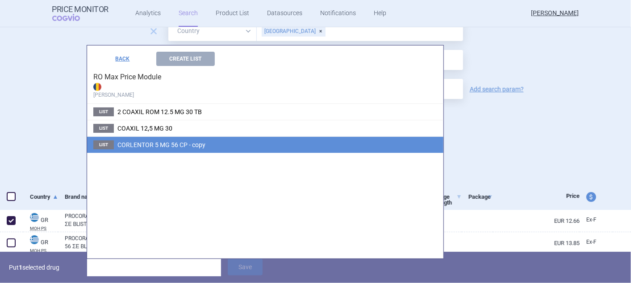
click at [162, 142] on span "CORLENTOR 5 MG 56 CP - copy" at bounding box center [161, 145] width 88 height 7
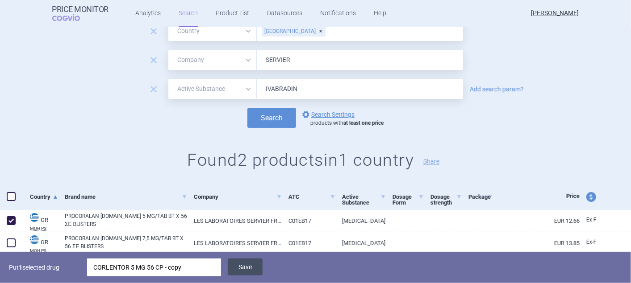
click at [245, 269] on button "Save" at bounding box center [245, 267] width 35 height 17
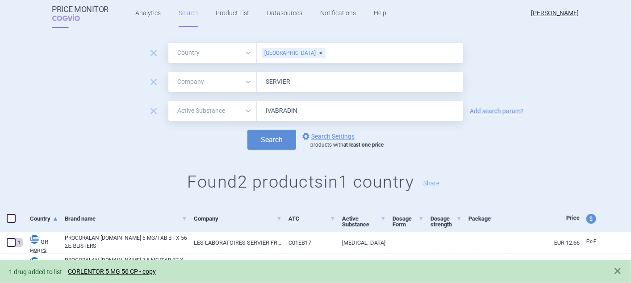
scroll to position [0, 0]
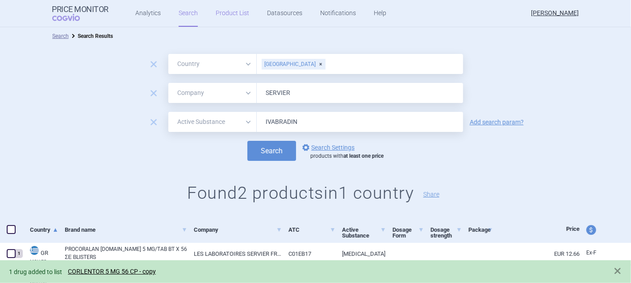
click at [221, 12] on link "Product List" at bounding box center [232, 13] width 33 height 27
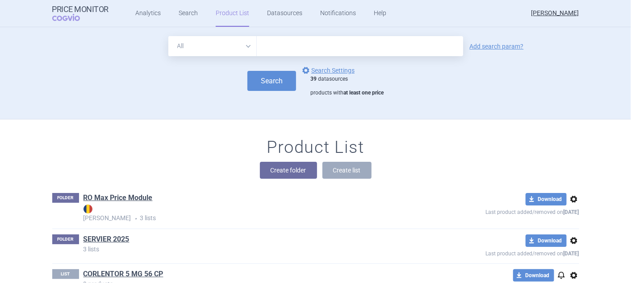
scroll to position [42, 0]
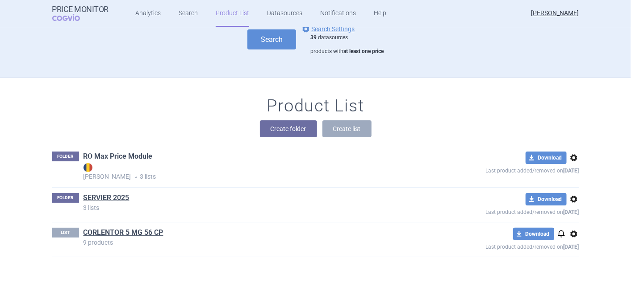
click at [112, 154] on link "RO Max Price Module" at bounding box center [117, 157] width 69 height 10
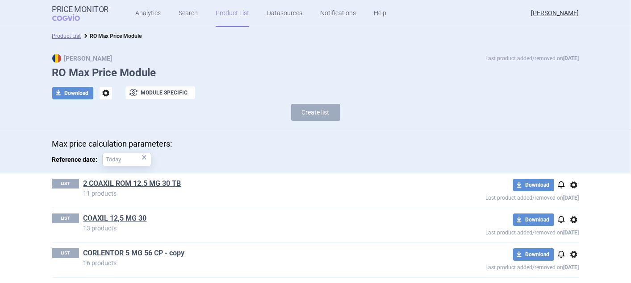
click at [107, 256] on link "CORLENTOR 5 MG 56 CP - copy" at bounding box center [133, 254] width 101 height 10
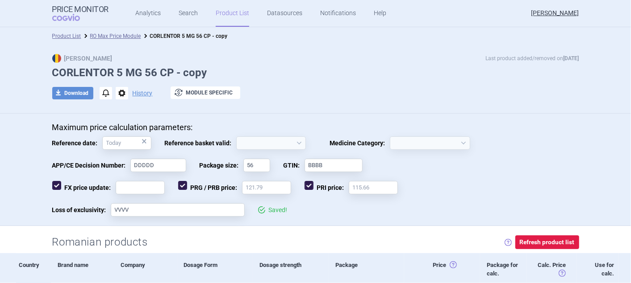
select select "hungary-not-included"
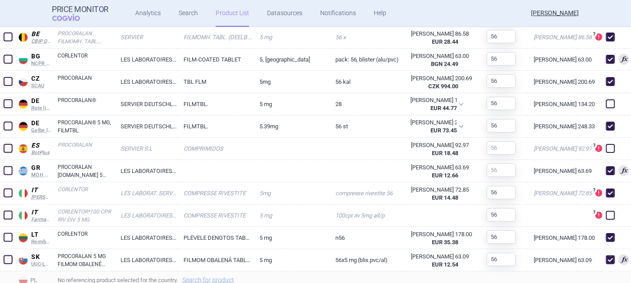
scroll to position [557, 0]
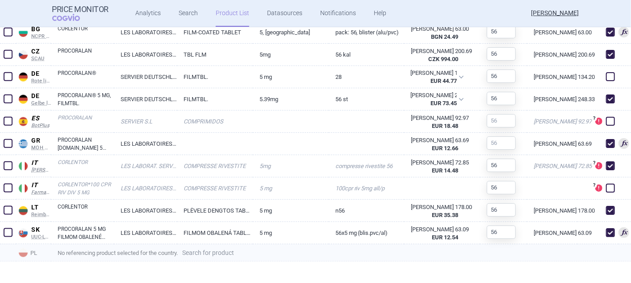
click at [233, 252] on link "Search for product" at bounding box center [208, 253] width 52 height 6
select select "country"
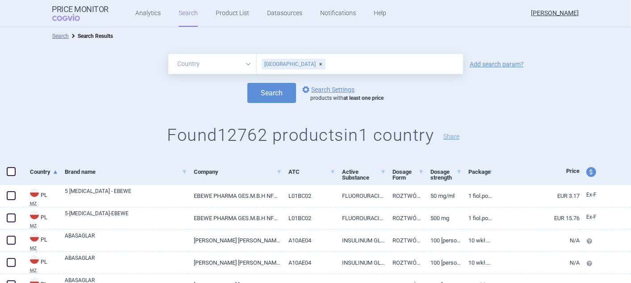
click at [475, 60] on div "All Brand Name ATC Company Active Substance Country Newer than Poland Add searc…" at bounding box center [315, 64] width 631 height 20
click at [480, 63] on link "Add search param?" at bounding box center [497, 64] width 54 height 6
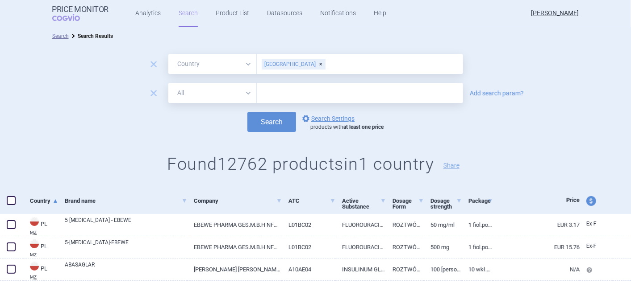
click at [246, 92] on select "All Brand Name ATC Company Active Substance Country Newer than" at bounding box center [212, 93] width 88 height 20
select select "brandName"
click at [168, 83] on select "All Brand Name ATC Company Active Substance Country Newer than" at bounding box center [212, 93] width 88 height 20
click at [292, 91] on input "text" at bounding box center [360, 93] width 206 height 20
type input "IVABRADIN"
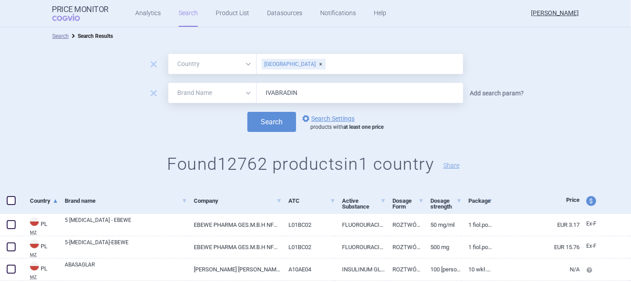
click at [511, 92] on link "Add search param?" at bounding box center [497, 93] width 54 height 6
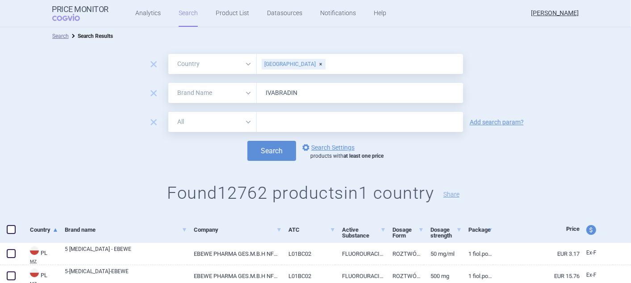
click at [243, 121] on select "All Brand Name ATC Company Active Substance Country Newer than" at bounding box center [212, 122] width 88 height 20
select select "mah"
click at [168, 112] on select "All Brand Name ATC Company Active Substance Country Newer than" at bounding box center [212, 122] width 88 height 20
click at [273, 125] on input "text" at bounding box center [360, 122] width 206 height 20
type input "SERVIER"
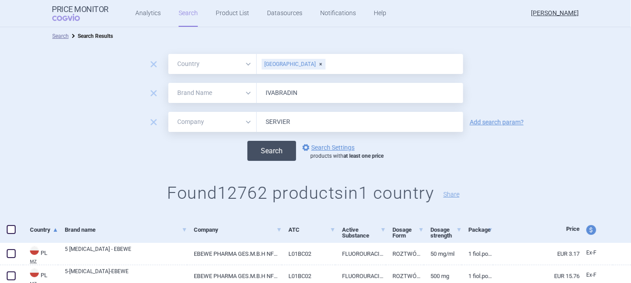
click at [262, 148] on button "Search" at bounding box center [271, 151] width 49 height 20
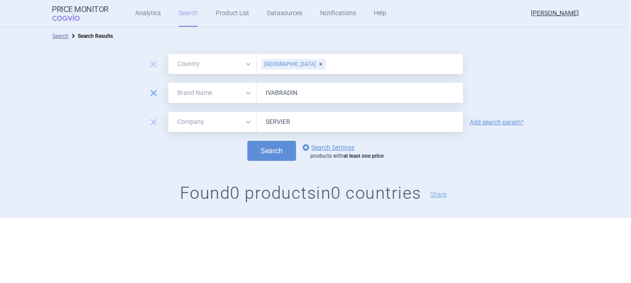
click at [153, 89] on span "remove" at bounding box center [153, 93] width 12 height 12
select select "mah"
type input "SERVIER"
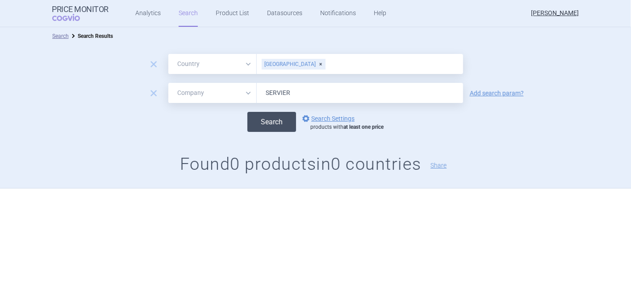
click at [257, 125] on button "Search" at bounding box center [271, 122] width 49 height 20
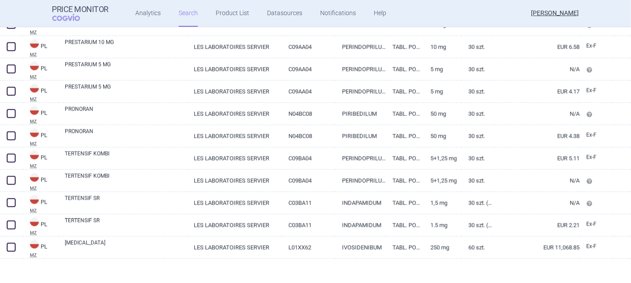
scroll to position [607, 0]
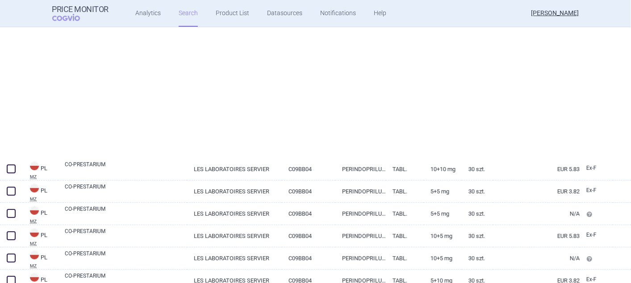
select select "country"
select select "mah"
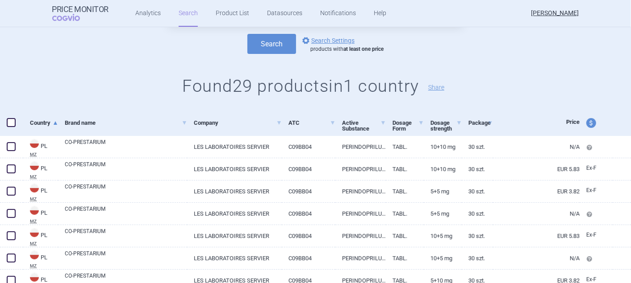
scroll to position [11, 0]
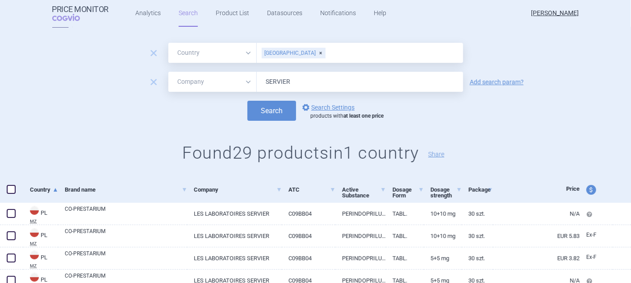
click at [297, 83] on input "SERVIER" at bounding box center [360, 82] width 206 height 20
type input "S"
type input "ANPHARM"
click at [275, 112] on button "Search" at bounding box center [271, 111] width 49 height 20
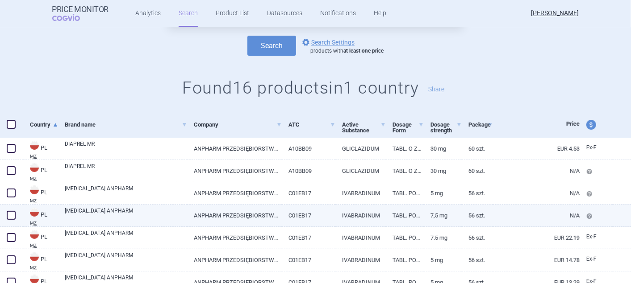
scroll to position [99, 0]
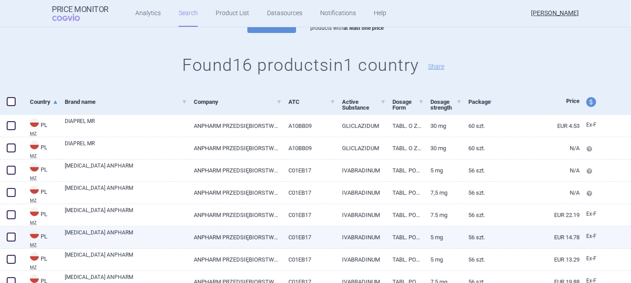
click at [9, 235] on span at bounding box center [11, 237] width 9 height 9
checkbox input "true"
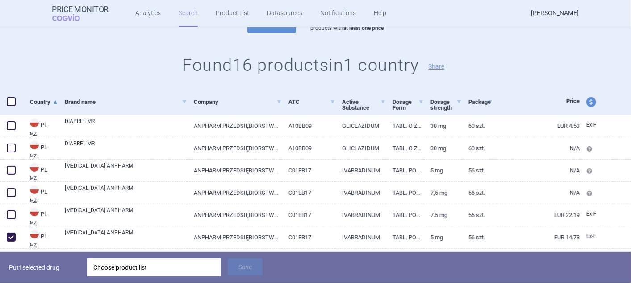
click at [586, 101] on span "price and currency" at bounding box center [591, 102] width 10 height 10
select select "ex-factory"
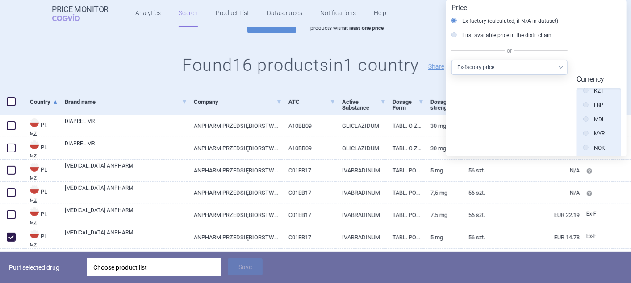
scroll to position [449, 0]
click at [583, 117] on icon at bounding box center [585, 119] width 5 height 5
click at [583, 117] on input "[PERSON_NAME]" at bounding box center [587, 121] width 9 height 9
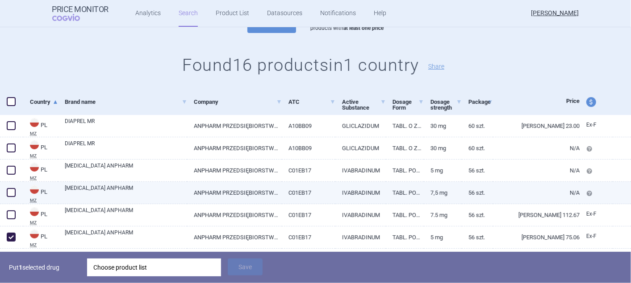
scroll to position [149, 0]
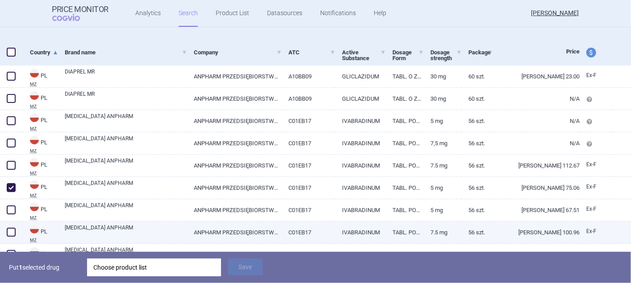
click at [11, 230] on span at bounding box center [11, 232] width 9 height 9
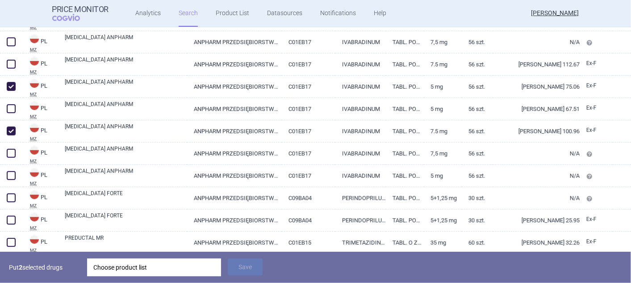
scroll to position [248, 0]
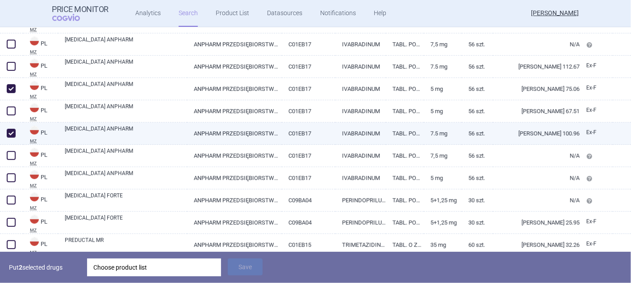
click at [9, 131] on span at bounding box center [11, 133] width 9 height 9
checkbox input "false"
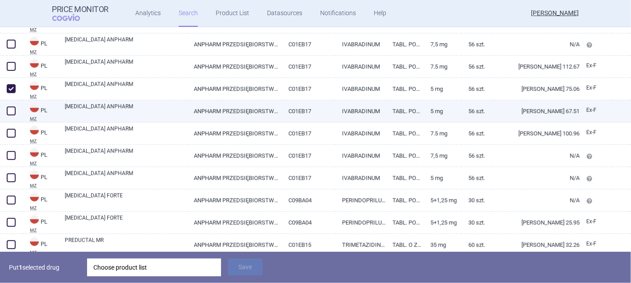
click at [9, 111] on span at bounding box center [11, 111] width 9 height 9
checkbox input "true"
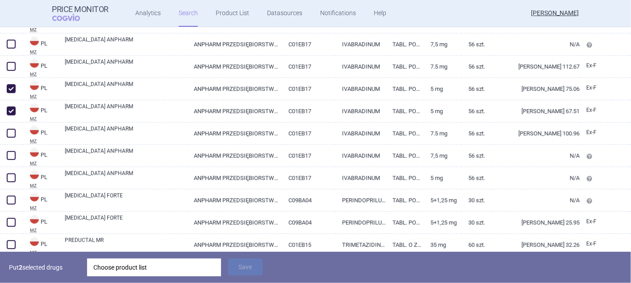
click at [129, 264] on div "Choose product list" at bounding box center [153, 268] width 121 height 18
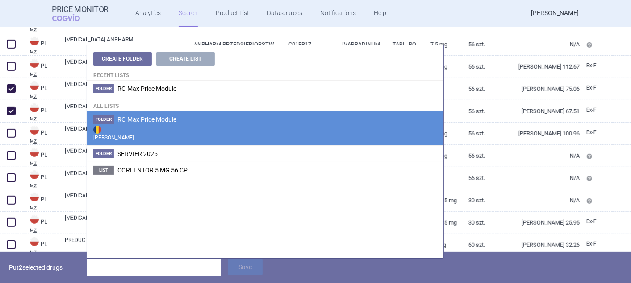
click at [137, 121] on span "RO Max Price Module" at bounding box center [146, 119] width 59 height 7
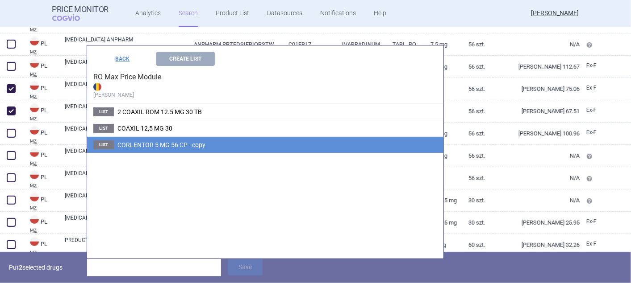
click at [137, 142] on span "CORLENTOR 5 MG 56 CP - copy" at bounding box center [161, 145] width 88 height 7
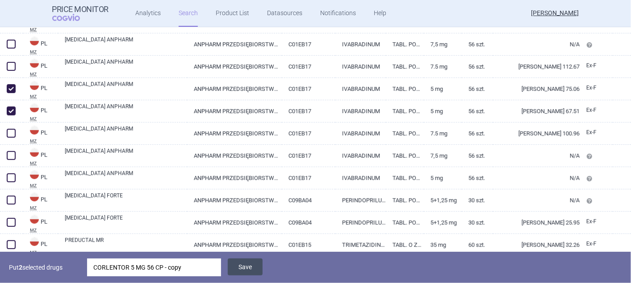
click at [238, 268] on button "Save" at bounding box center [245, 267] width 35 height 17
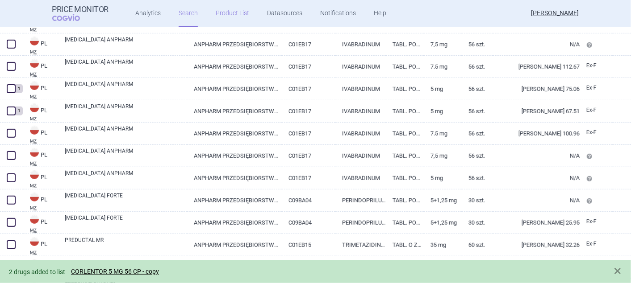
click at [221, 11] on link "Product List" at bounding box center [232, 13] width 33 height 27
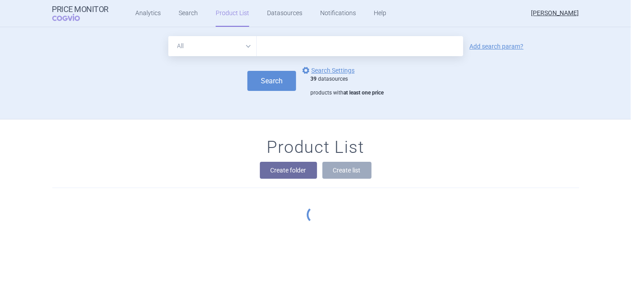
scroll to position [42, 0]
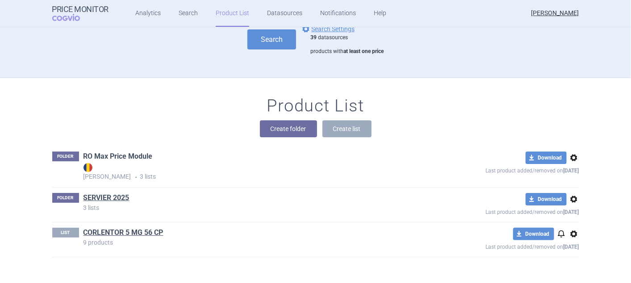
click at [123, 156] on link "RO Max Price Module" at bounding box center [117, 157] width 69 height 10
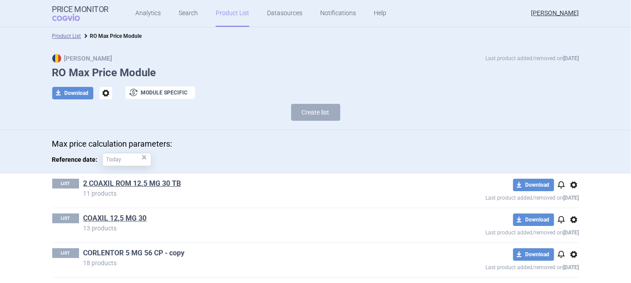
click at [119, 251] on link "CORLENTOR 5 MG 56 CP - copy" at bounding box center [133, 254] width 101 height 10
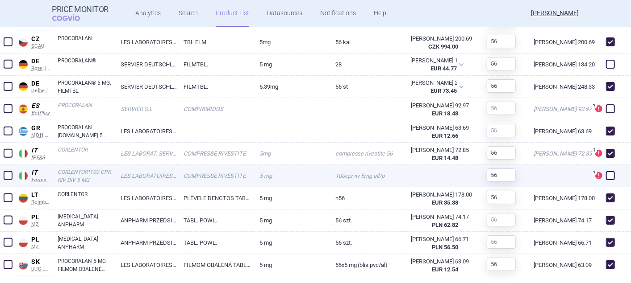
scroll to position [587, 0]
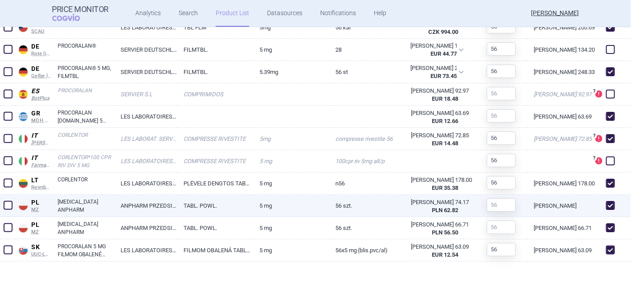
click at [75, 208] on link "[MEDICAL_DATA] ANPHARM" at bounding box center [86, 206] width 56 height 16
select select "EUR"
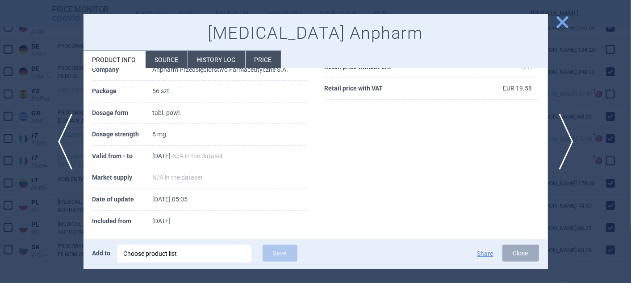
scroll to position [143, 0]
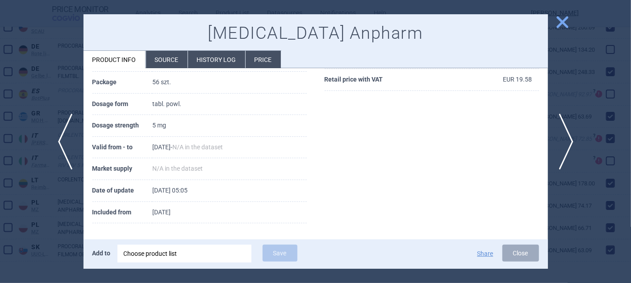
click at [170, 62] on li "Source" at bounding box center [167, 59] width 42 height 17
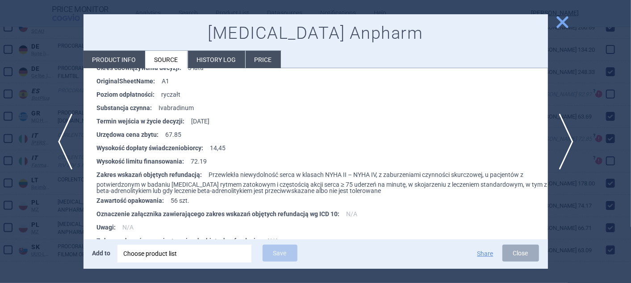
scroll to position [297, 0]
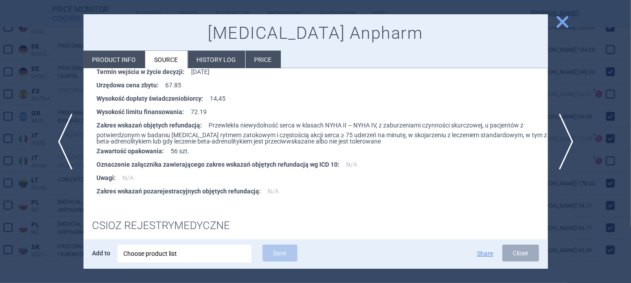
click at [565, 18] on span "close" at bounding box center [562, 22] width 16 height 16
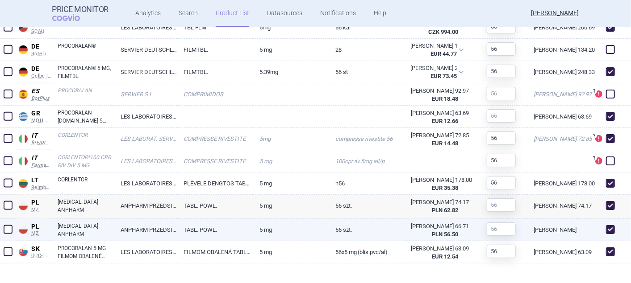
click at [606, 226] on span at bounding box center [610, 229] width 9 height 9
checkbox input "false"
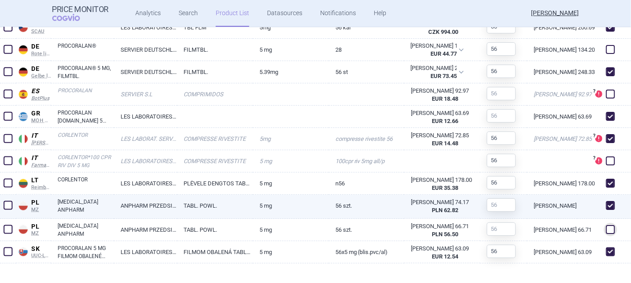
scroll to position [584, 0]
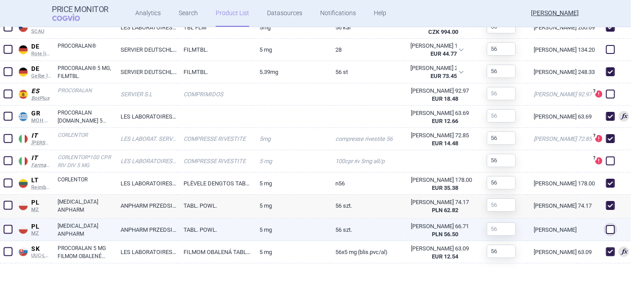
click at [131, 230] on link "ANPHARM PRZEDSIĘBIORSTWO FARMACEUTYCZNE S.A." at bounding box center [145, 230] width 63 height 22
select select "EUR"
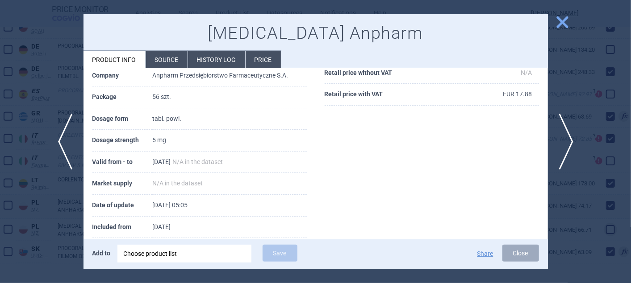
scroll to position [143, 0]
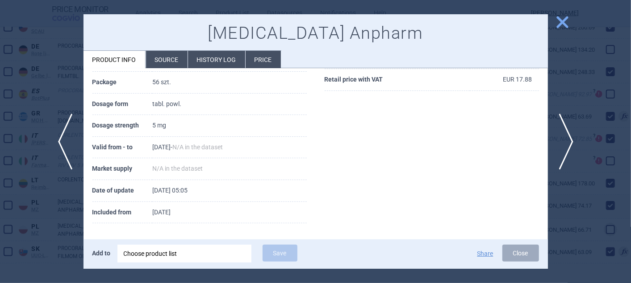
click at [166, 60] on li "Source" at bounding box center [167, 59] width 42 height 17
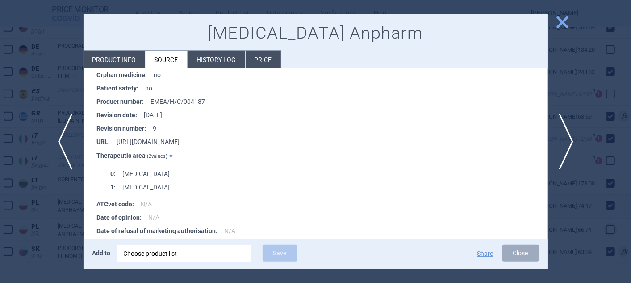
scroll to position [1275, 0]
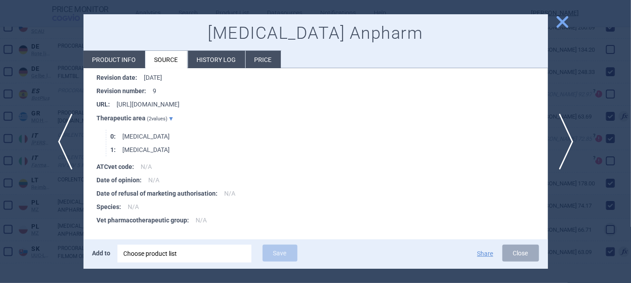
click at [558, 22] on span "close" at bounding box center [562, 22] width 16 height 16
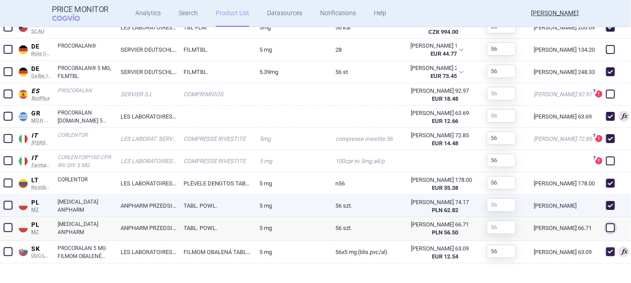
click at [77, 207] on link "[MEDICAL_DATA] ANPHARM" at bounding box center [86, 206] width 56 height 16
select select "EUR"
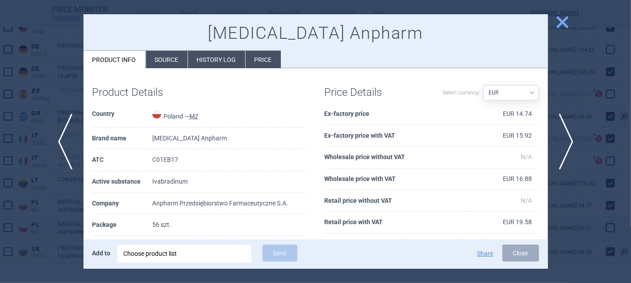
click at [161, 59] on li "Source" at bounding box center [167, 59] width 42 height 17
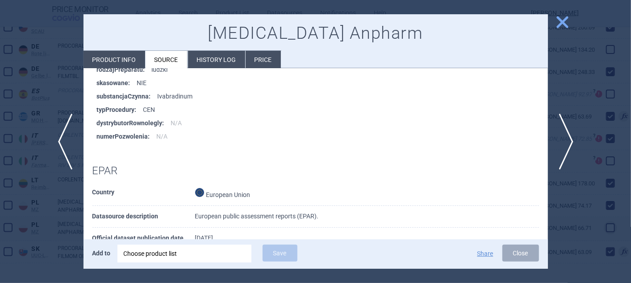
scroll to position [432, 0]
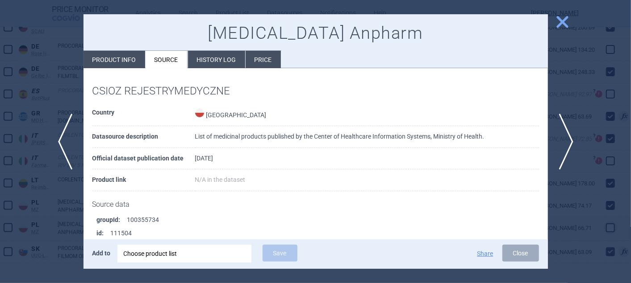
click at [563, 20] on span "close" at bounding box center [562, 22] width 16 height 16
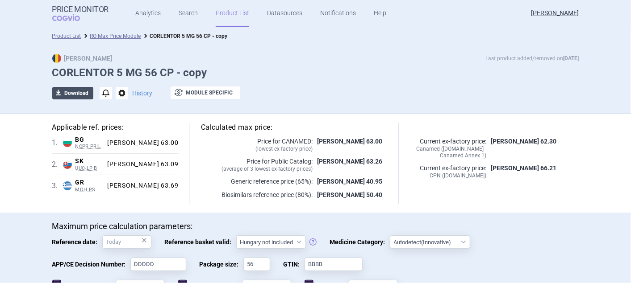
click at [71, 94] on button "download Download" at bounding box center [72, 93] width 41 height 12
select select "EUR"
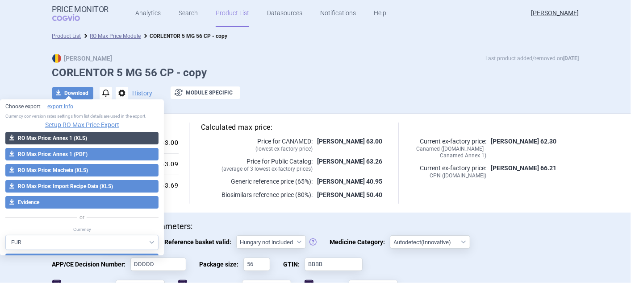
click at [81, 140] on button "download RO Max Price: Annex 1 (XLS)" at bounding box center [81, 138] width 153 height 12
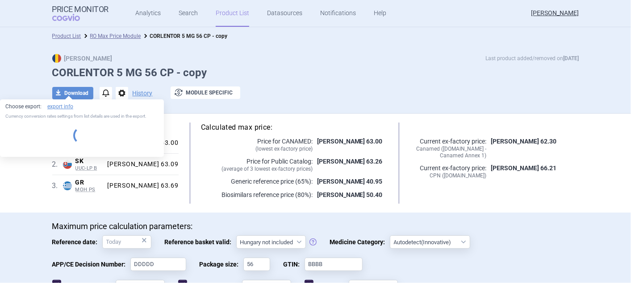
select select "EUR"
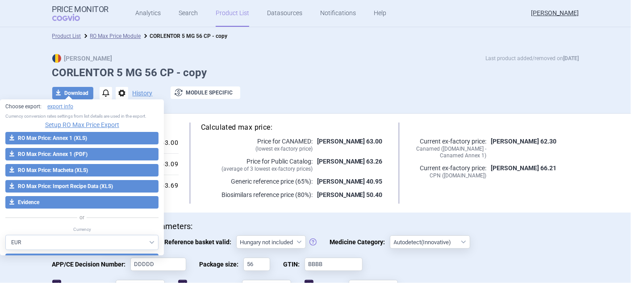
click at [511, 194] on div "Current ex-factory price: Canamed (Legislatie.just.ro - Canamed Annex 1) RON 62…" at bounding box center [494, 163] width 169 height 81
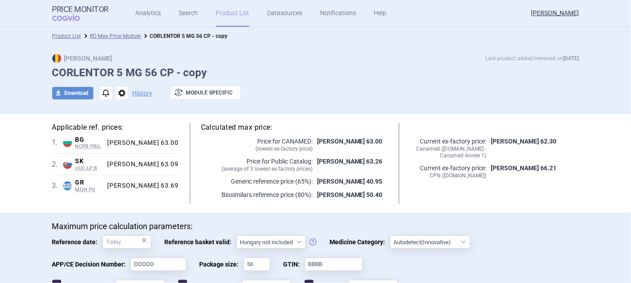
click at [225, 15] on link "Product List" at bounding box center [232, 13] width 33 height 27
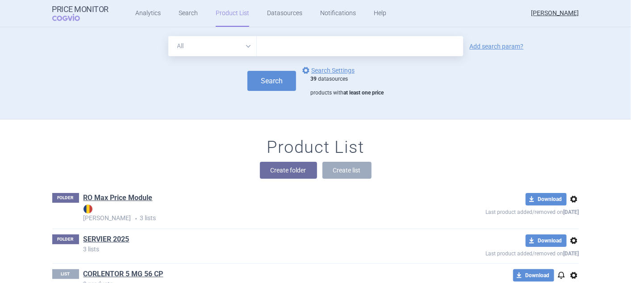
scroll to position [42, 0]
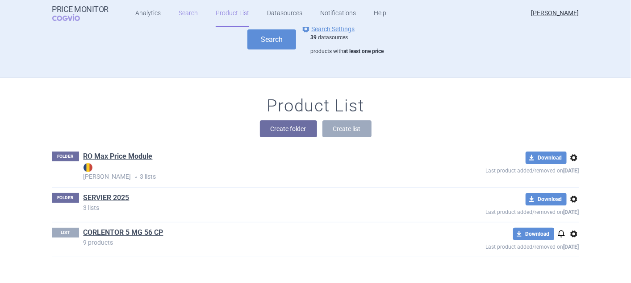
click at [182, 10] on link "Search" at bounding box center [188, 13] width 19 height 27
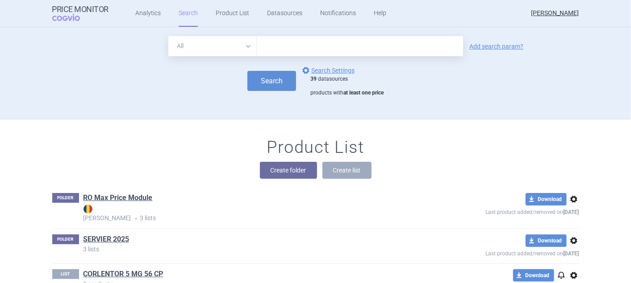
click at [245, 45] on select "All Brand Name ATC Company Active Substance Country Newer than" at bounding box center [212, 46] width 88 height 20
select select "mah"
click at [168, 36] on select "All Brand Name ATC Company Active Substance Country Newer than" at bounding box center [212, 46] width 88 height 20
click at [280, 48] on input "text" at bounding box center [360, 46] width 206 height 20
type input "SERVIER"
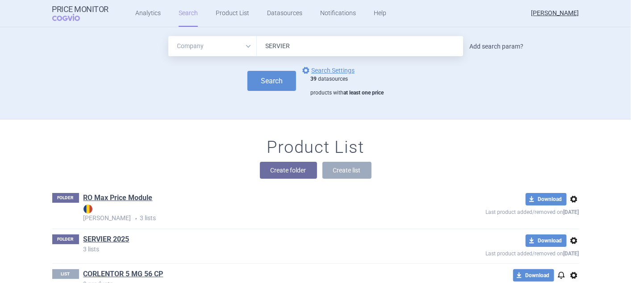
click at [475, 45] on link "Add search param?" at bounding box center [497, 46] width 54 height 6
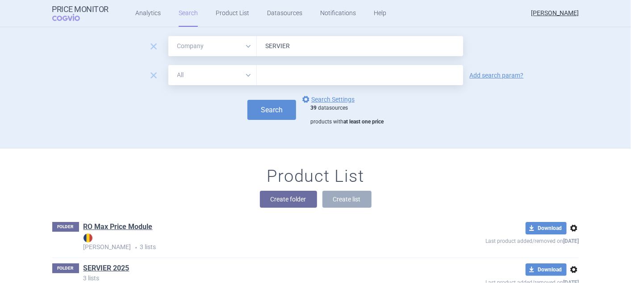
click at [245, 75] on select "All Brand Name ATC Company Active Substance Country Newer than" at bounding box center [212, 75] width 88 height 20
select select "country"
click at [168, 65] on select "All Brand Name ATC Company Active Substance Country Newer than" at bounding box center [212, 75] width 88 height 20
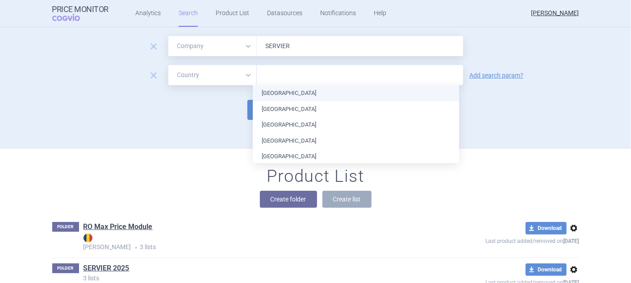
click at [290, 77] on input "text" at bounding box center [359, 76] width 197 height 12
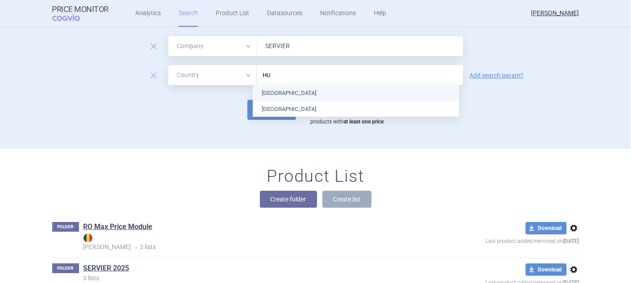
type input "HUN"
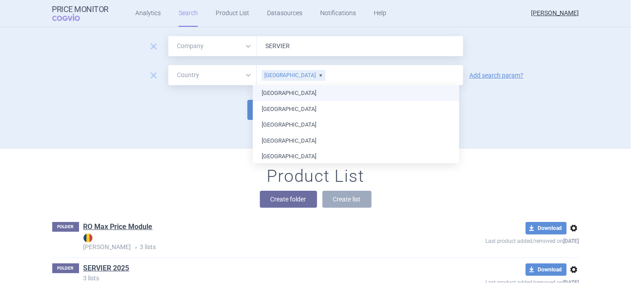
click at [491, 73] on link "Add search param?" at bounding box center [497, 75] width 54 height 6
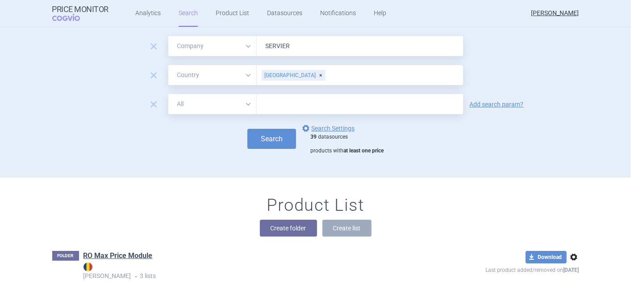
click at [246, 104] on select "All Brand Name ATC Company Active Substance Country Newer than" at bounding box center [212, 104] width 88 height 20
select select "activeSubstance"
click at [168, 94] on select "All Brand Name ATC Company Active Substance Country Newer than" at bounding box center [212, 104] width 88 height 20
click at [276, 106] on input "text" at bounding box center [360, 104] width 206 height 20
type input "IVABRADIN"
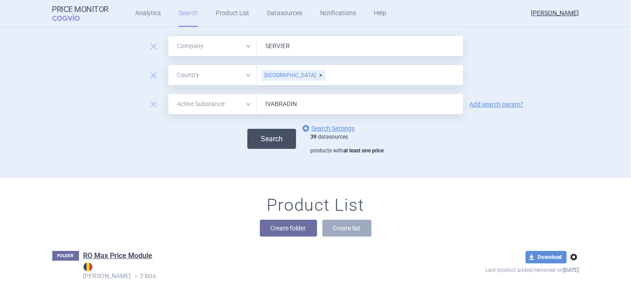
click at [270, 140] on button "Search" at bounding box center [271, 139] width 49 height 20
select select "mah"
select select "country"
select select "activeSubstance"
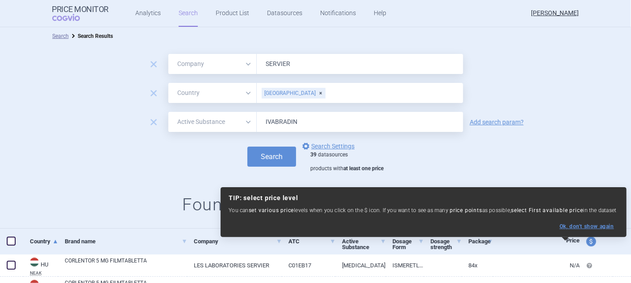
click at [587, 227] on button "Ok, don ' t show again" at bounding box center [586, 227] width 54 height 6
select select "ex-factory"
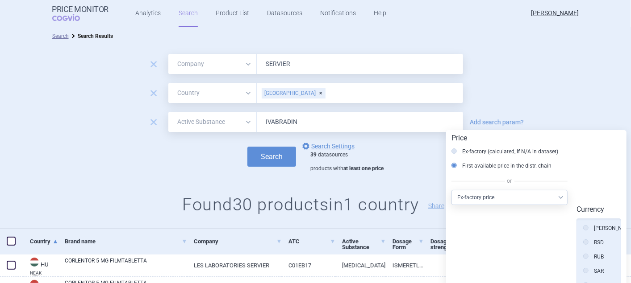
scroll to position [449, 0]
click at [587, 248] on icon at bounding box center [585, 250] width 5 height 5
click at [587, 247] on input "[PERSON_NAME]" at bounding box center [587, 251] width 9 height 9
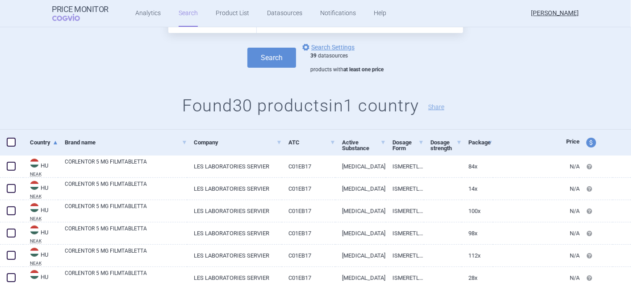
scroll to position [149, 0]
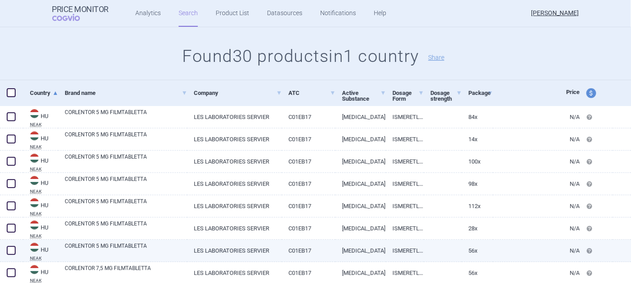
click at [9, 249] on span at bounding box center [11, 250] width 9 height 9
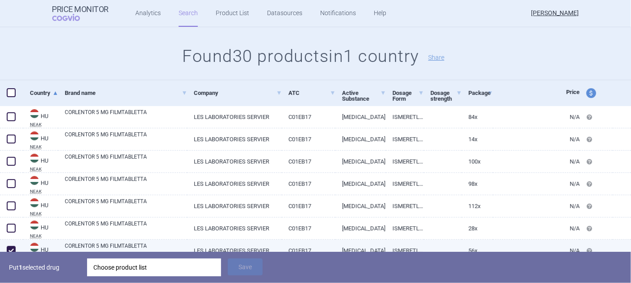
click at [11, 245] on span at bounding box center [10, 250] width 13 height 13
checkbox input "false"
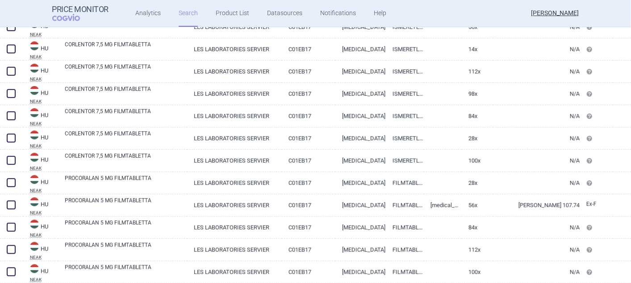
scroll to position [396, 0]
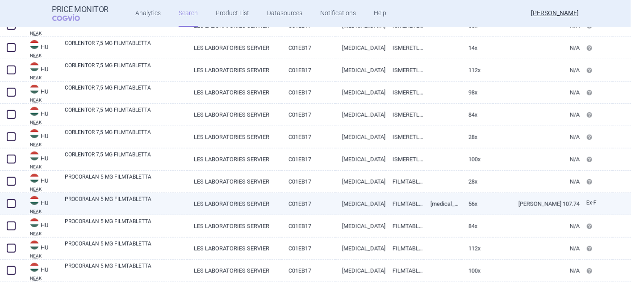
click at [9, 203] on span at bounding box center [11, 204] width 9 height 9
checkbox input "true"
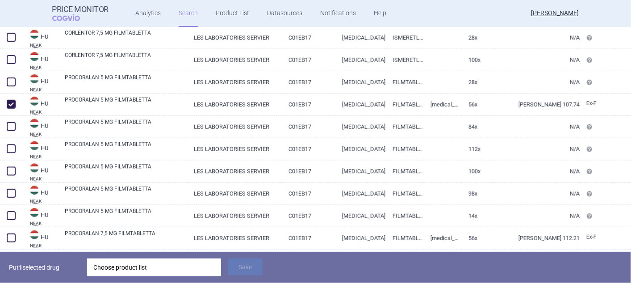
scroll to position [595, 0]
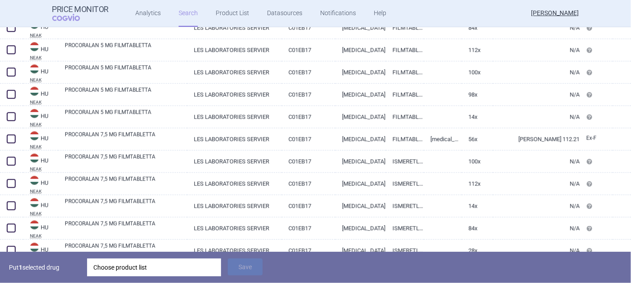
click at [185, 264] on div "Choose product list" at bounding box center [153, 268] width 121 height 18
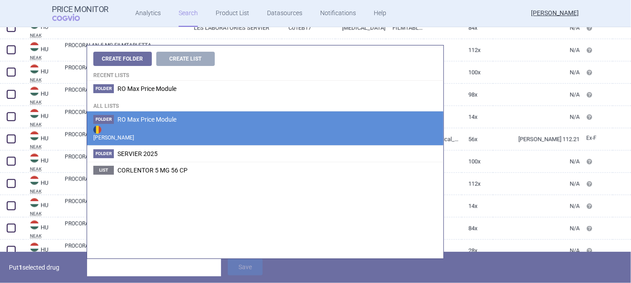
click at [121, 118] on span "RO Max Price Module" at bounding box center [146, 119] width 59 height 7
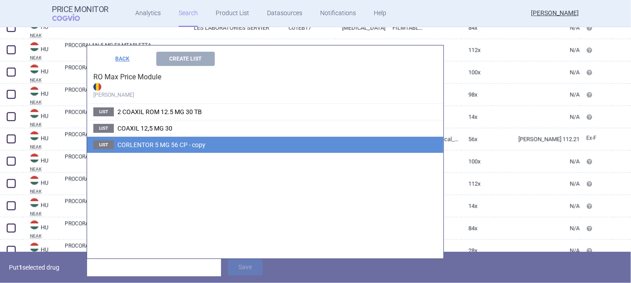
click at [133, 144] on span "CORLENTOR 5 MG 56 CP - copy" at bounding box center [161, 145] width 88 height 7
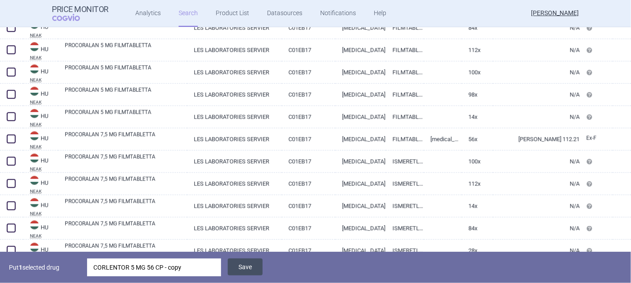
click at [237, 268] on button "Save" at bounding box center [245, 267] width 35 height 17
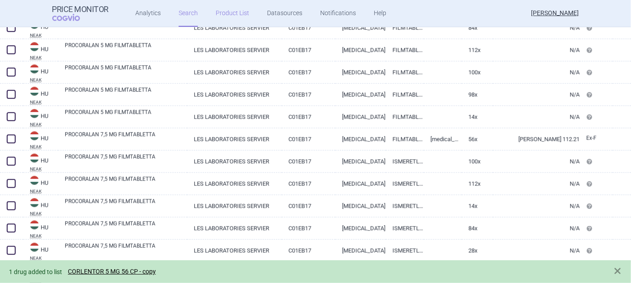
click at [221, 13] on link "Product List" at bounding box center [232, 13] width 33 height 27
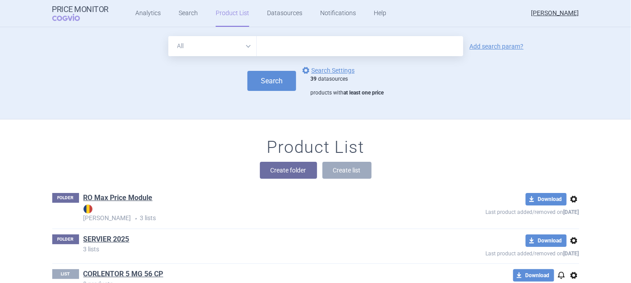
scroll to position [42, 0]
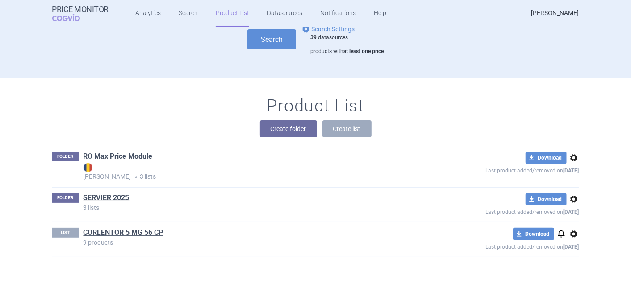
click at [101, 156] on link "RO Max Price Module" at bounding box center [117, 157] width 69 height 10
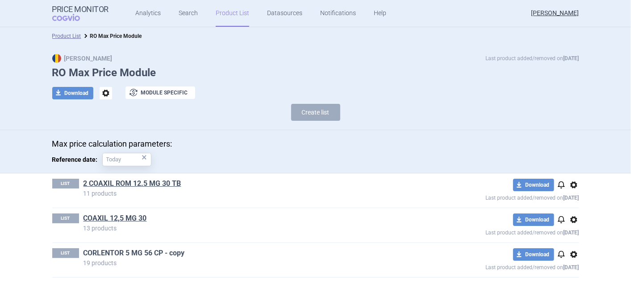
click at [136, 254] on link "CORLENTOR 5 MG 56 CP - copy" at bounding box center [133, 254] width 101 height 10
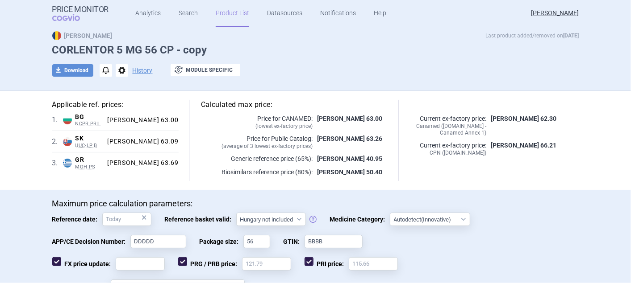
scroll to position [21, 0]
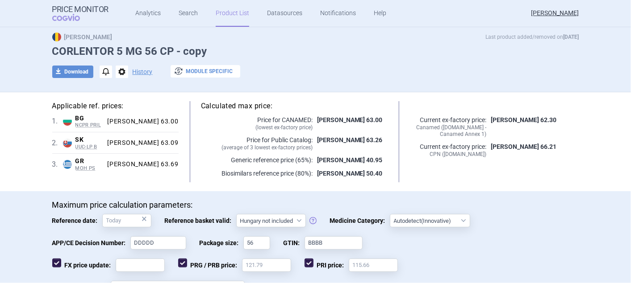
click at [188, 67] on button "exchange Module specific" at bounding box center [206, 71] width 70 height 12
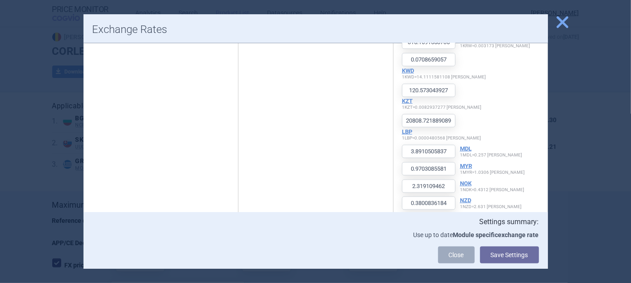
scroll to position [611, 0]
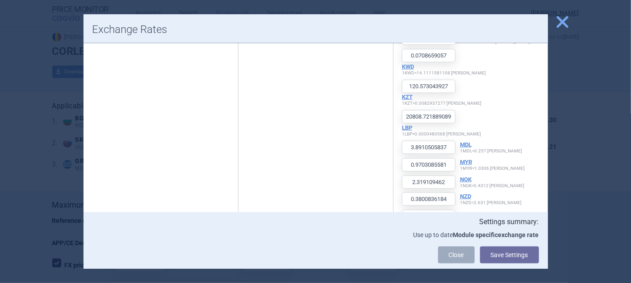
click at [564, 23] on span "close" at bounding box center [562, 22] width 16 height 16
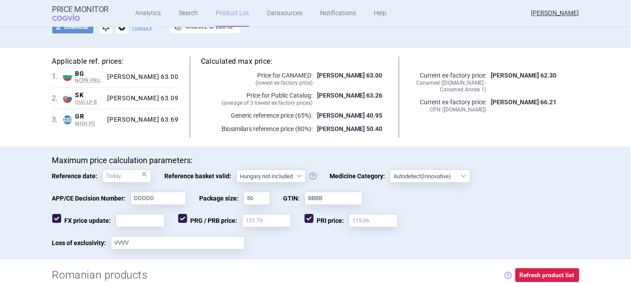
scroll to position [0, 0]
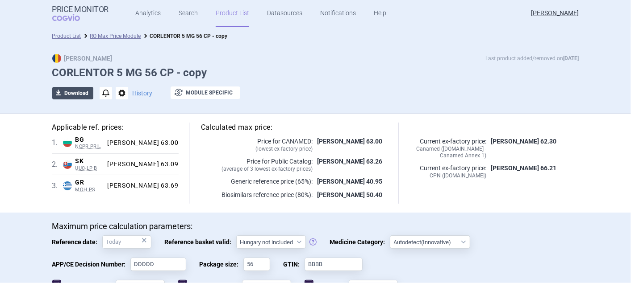
click at [67, 89] on button "download Download" at bounding box center [72, 93] width 41 height 12
select select "EUR"
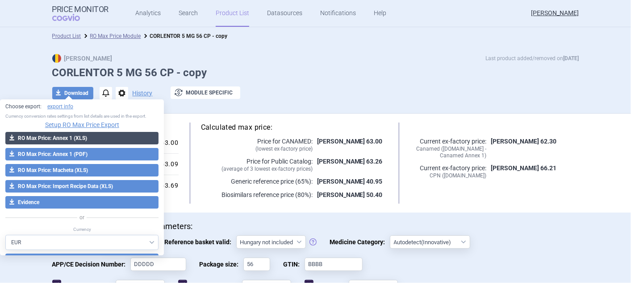
click at [66, 135] on button "download RO Max Price: Annex 1 (XLS)" at bounding box center [81, 138] width 153 height 12
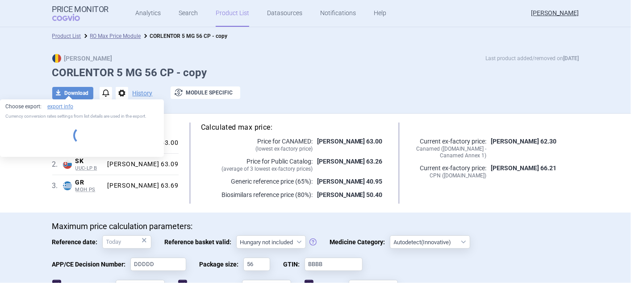
select select "EUR"
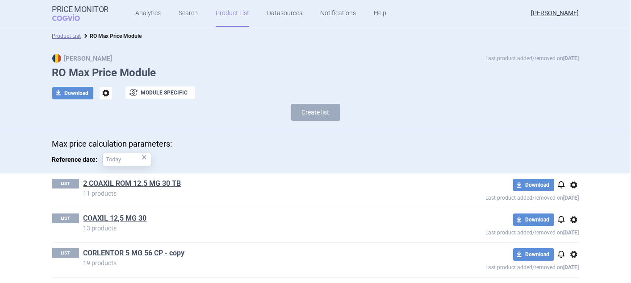
click at [570, 256] on span "options" at bounding box center [573, 255] width 11 height 11
click at [563, 233] on button "Copy" at bounding box center [569, 235] width 29 height 13
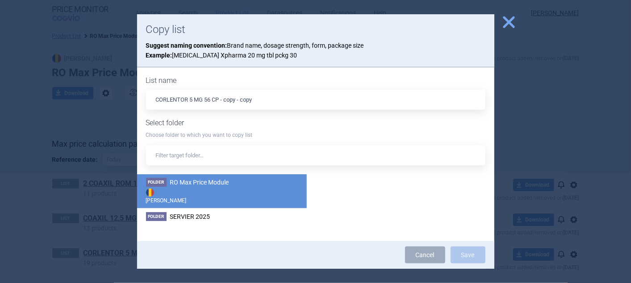
click at [196, 184] on span "RO Max Price Module" at bounding box center [199, 182] width 59 height 7
click at [465, 254] on button "Save" at bounding box center [467, 255] width 35 height 17
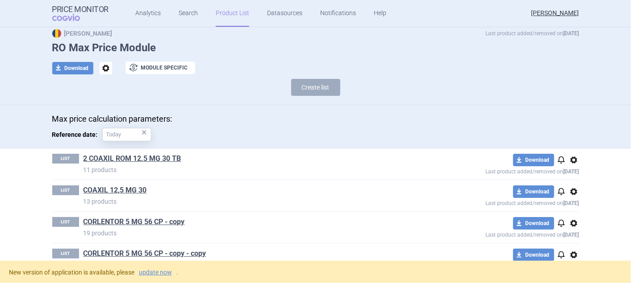
scroll to position [47, 0]
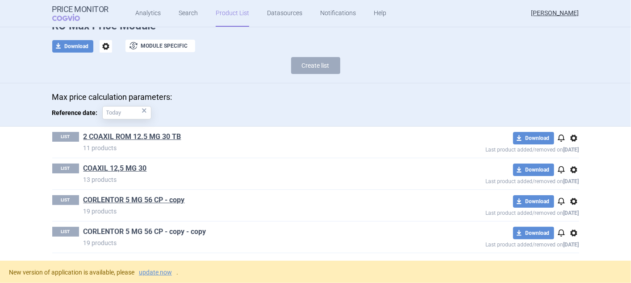
click at [175, 229] on link "CORLENTOR 5 MG 56 CP - copy - copy" at bounding box center [144, 232] width 123 height 10
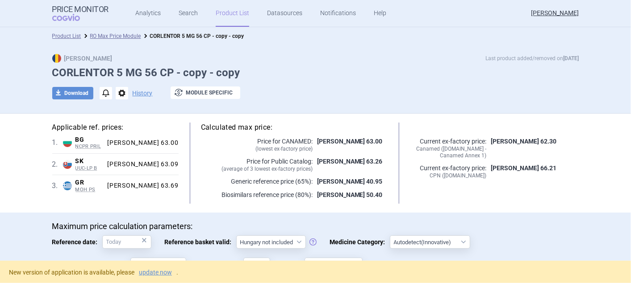
click at [119, 92] on span "options" at bounding box center [122, 93] width 12 height 12
click at [118, 127] on button "Rename" at bounding box center [117, 129] width 29 height 13
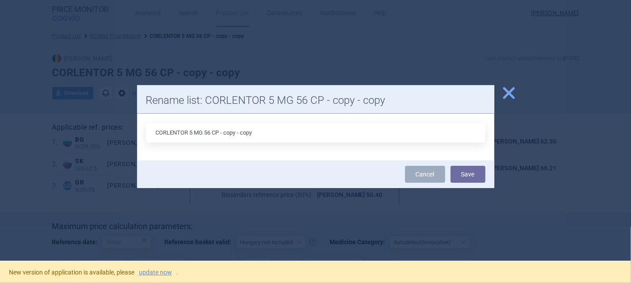
click at [190, 132] on input "CORLENTOR 5 MG 56 CP - copy - copy" at bounding box center [315, 133] width 339 height 20
click at [280, 136] on input "CORLENTOR 7.5 MG 56 CP - copy - copy" at bounding box center [315, 133] width 339 height 20
type input "CORLENTOR 7.5 MG 56 CP"
click at [458, 171] on button "Save" at bounding box center [467, 174] width 35 height 17
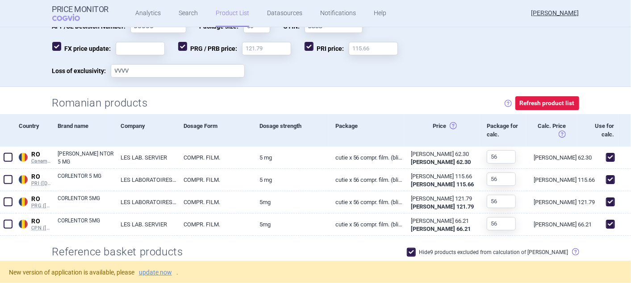
scroll to position [248, 0]
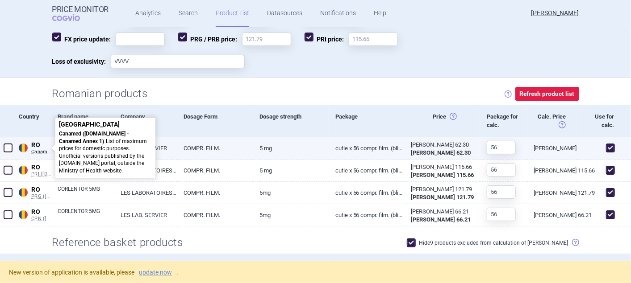
click at [39, 149] on span "Canamed ([DOMAIN_NAME] - Canamed Annex 1)" at bounding box center [41, 152] width 20 height 6
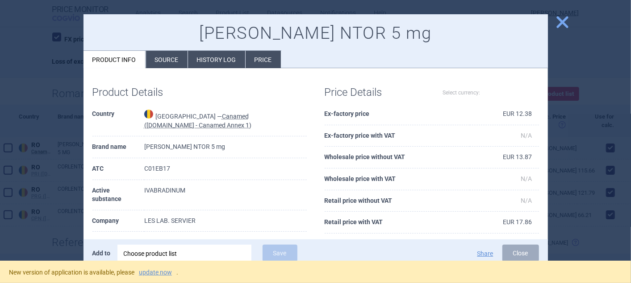
select select "EUR"
click at [566, 21] on span "close" at bounding box center [562, 22] width 16 height 16
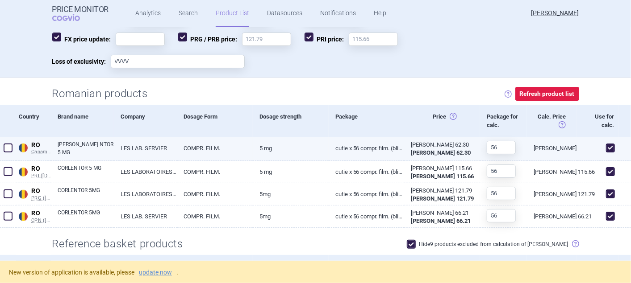
click at [7, 146] on span at bounding box center [8, 148] width 9 height 9
checkbox input "true"
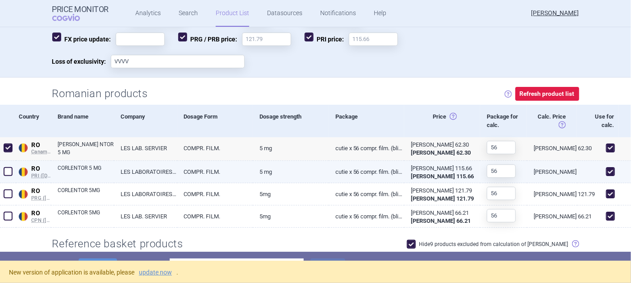
click at [9, 172] on span at bounding box center [8, 171] width 9 height 9
checkbox input "true"
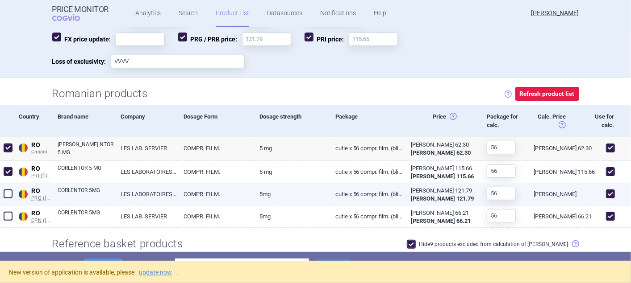
click at [8, 190] on span at bounding box center [8, 194] width 9 height 9
checkbox input "true"
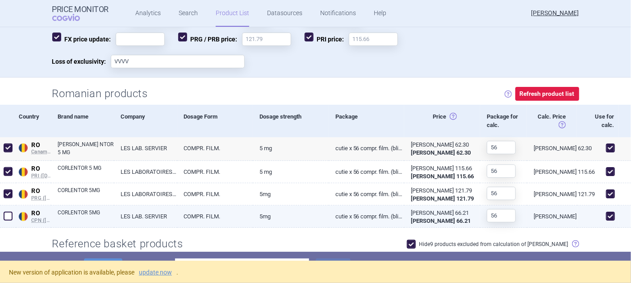
click at [7, 215] on span at bounding box center [8, 216] width 9 height 9
checkbox input "true"
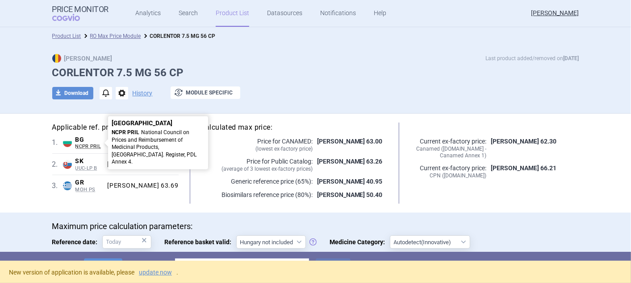
click at [84, 146] on span "NCPR PRIL" at bounding box center [89, 147] width 29 height 6
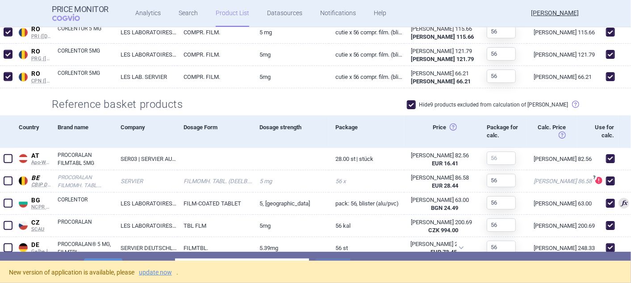
scroll to position [536, 0]
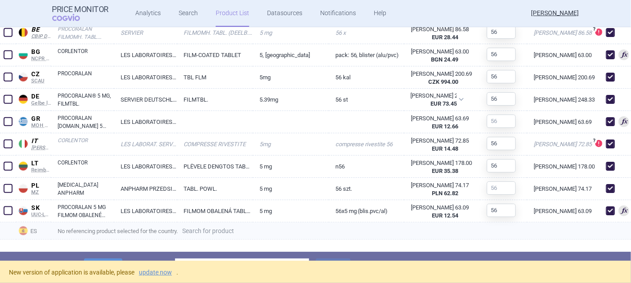
click at [212, 229] on link "Search for product" at bounding box center [208, 231] width 52 height 6
select select "country"
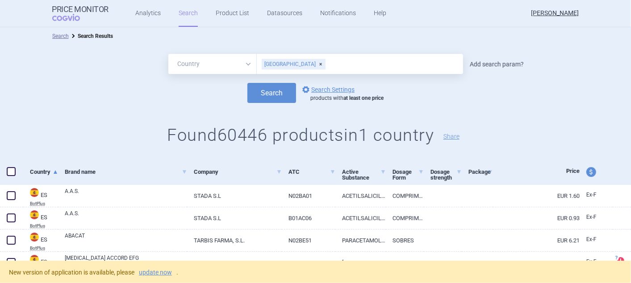
click at [495, 64] on link "Add search param?" at bounding box center [497, 64] width 54 height 6
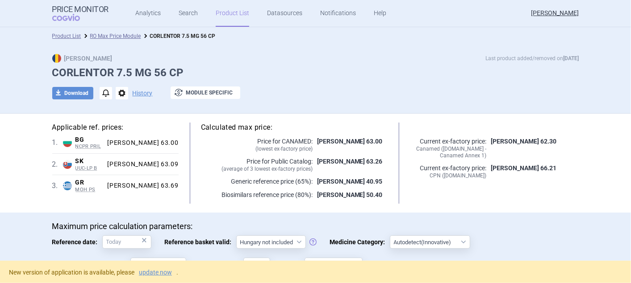
select select "EUR"
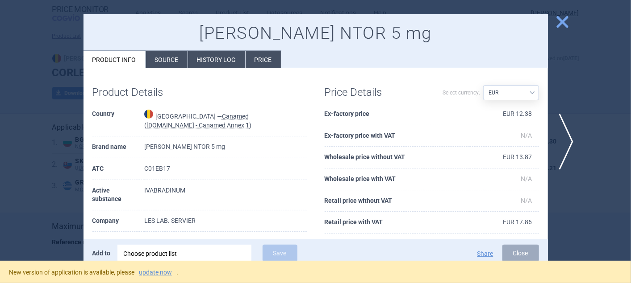
click at [562, 25] on span "close" at bounding box center [562, 22] width 16 height 16
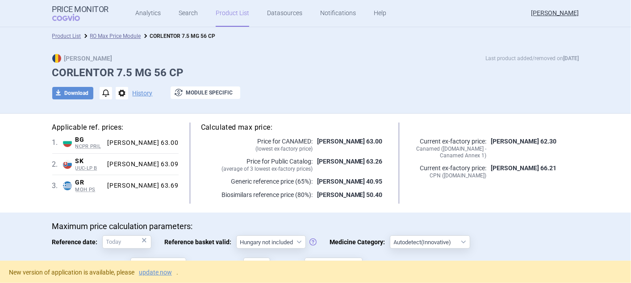
click at [228, 14] on link "Product List" at bounding box center [232, 13] width 33 height 27
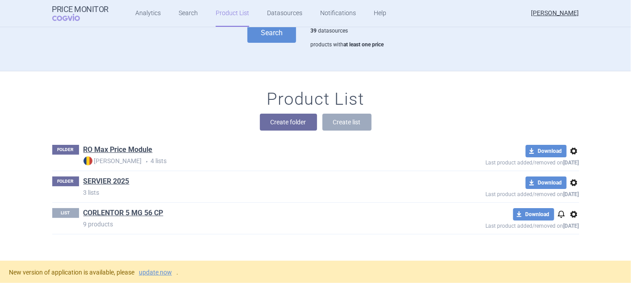
scroll to position [48, 0]
click at [133, 153] on link "RO Max Price Module" at bounding box center [117, 151] width 69 height 10
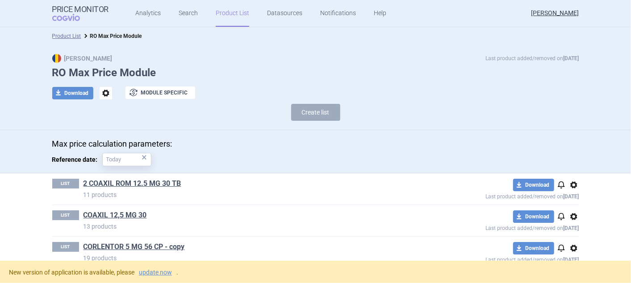
scroll to position [47, 0]
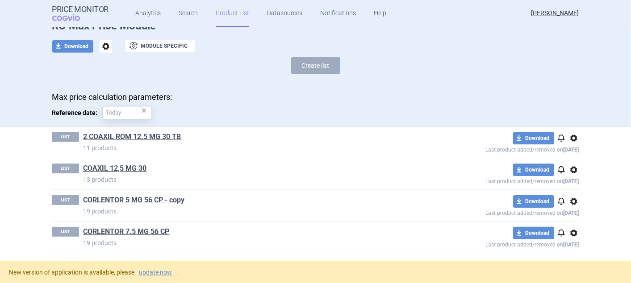
click at [568, 233] on span "options" at bounding box center [573, 233] width 11 height 11
click at [425, 222] on div "LIST CORLENTOR 7.5 MG 56 CP 19 products download Download notifications options…" at bounding box center [315, 237] width 527 height 31
click at [574, 230] on span "options" at bounding box center [573, 233] width 11 height 11
click at [362, 187] on div "LIST COAXIL 12,5 MG 30 13 products download Download notifications options Last…" at bounding box center [315, 173] width 527 height 31
click at [154, 270] on link "update now" at bounding box center [155, 273] width 33 height 6
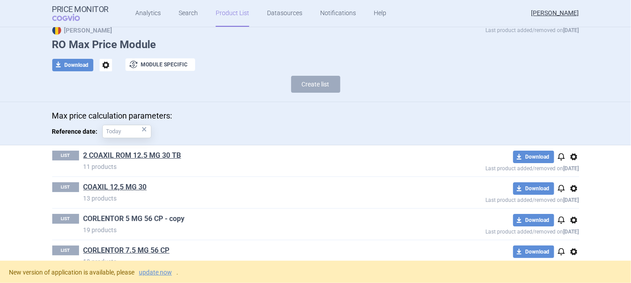
scroll to position [47, 0]
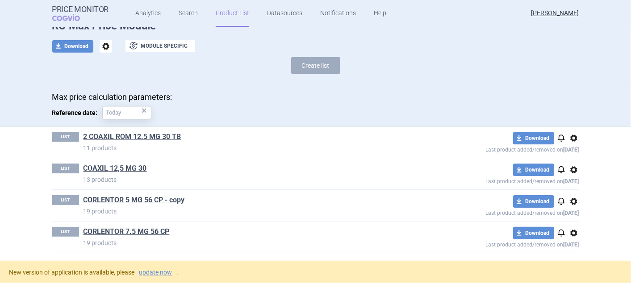
click at [569, 234] on span "options" at bounding box center [573, 233] width 11 height 11
click at [570, 251] on button "Rename" at bounding box center [569, 252] width 29 height 13
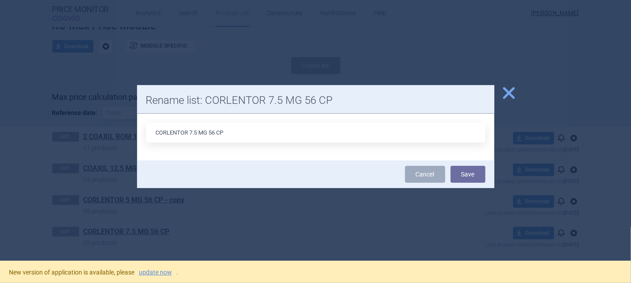
click at [194, 135] on input "CORLENTOR 7.5 MG 56 CP" at bounding box center [315, 133] width 339 height 20
click at [242, 136] on input "CORLENTOR 5 MG 56 CP" at bounding box center [315, 133] width 339 height 20
type input "CORLENTOR 5 MG 56 CP BIS"
click at [469, 172] on button "Save" at bounding box center [467, 174] width 35 height 17
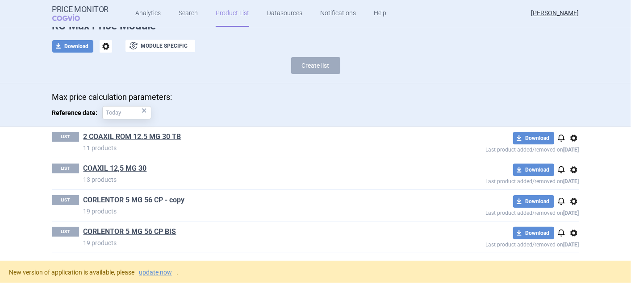
click at [120, 199] on link "CORLENTOR 5 MG 56 CP - copy" at bounding box center [133, 201] width 101 height 10
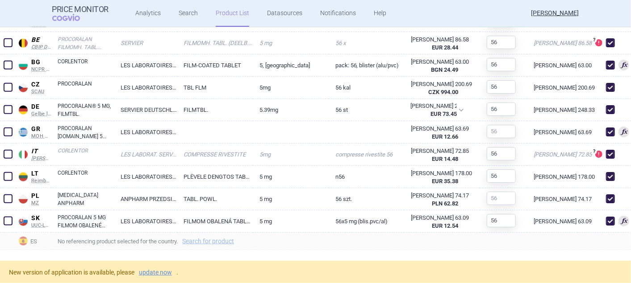
scroll to position [535, 0]
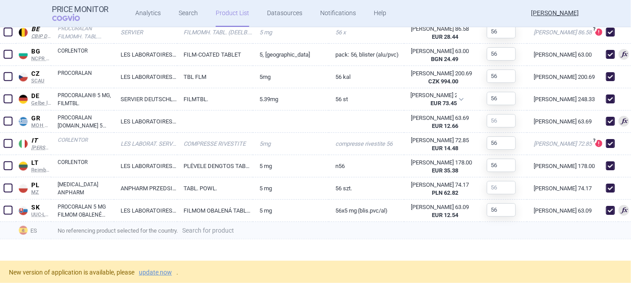
click at [215, 228] on link "Search for product" at bounding box center [208, 231] width 52 height 6
select select "country"
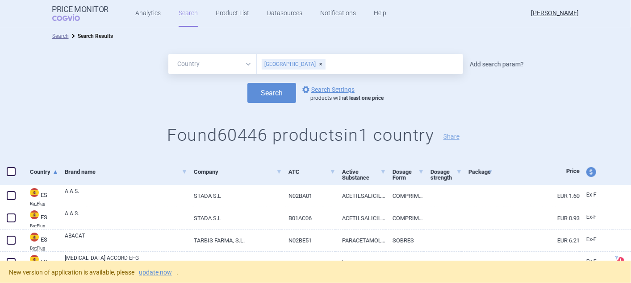
click at [499, 62] on link "Add search param?" at bounding box center [497, 64] width 54 height 6
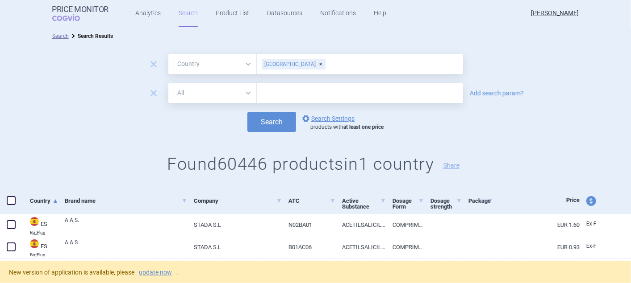
click at [243, 93] on select "All Brand Name ATC Company Active Substance Country Newer than" at bounding box center [212, 93] width 88 height 20
select select "mah"
click at [168, 83] on select "All Brand Name ATC Company Active Substance Country Newer than" at bounding box center [212, 93] width 88 height 20
click at [275, 97] on input "text" at bounding box center [360, 93] width 206 height 20
type input "SERVIER"
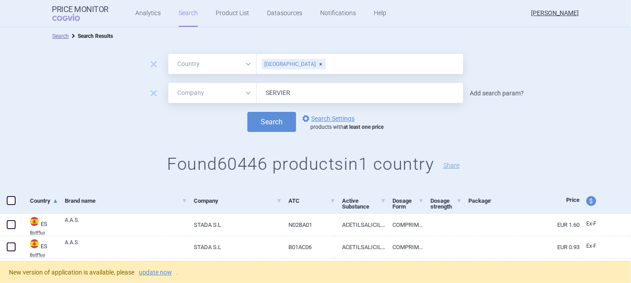
click at [473, 93] on link "Add search param?" at bounding box center [497, 93] width 54 height 6
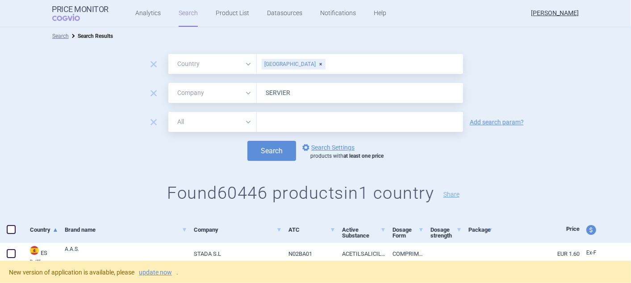
click at [246, 121] on select "All Brand Name ATC Company Active Substance Country Newer than" at bounding box center [212, 122] width 88 height 20
select select "activeSubstance"
click at [168, 112] on select "All Brand Name ATC Company Active Substance Country Newer than" at bounding box center [212, 122] width 88 height 20
click at [312, 125] on input "text" at bounding box center [360, 122] width 206 height 20
type input "IVABRADIN"
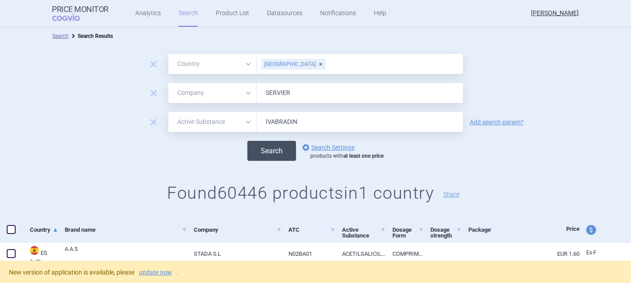
click at [261, 146] on button "Search" at bounding box center [271, 151] width 49 height 20
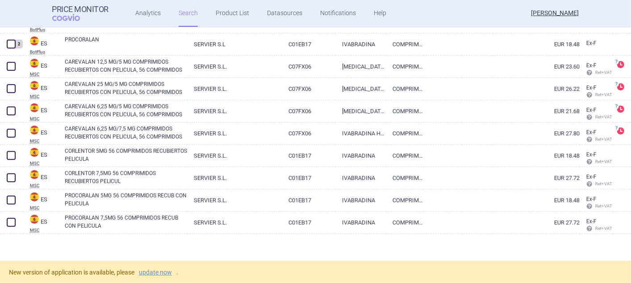
scroll to position [367, 0]
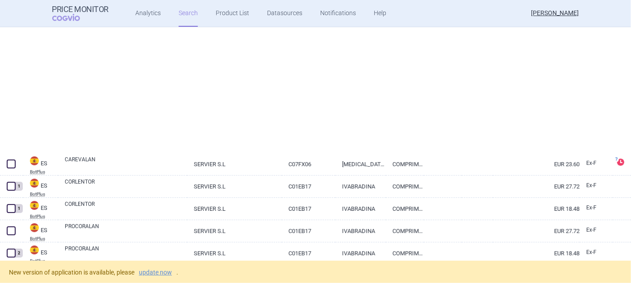
select select "country"
select select "mah"
select select "activeSubstance"
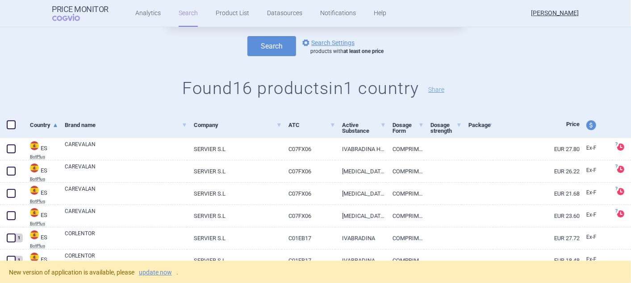
scroll to position [70, 0]
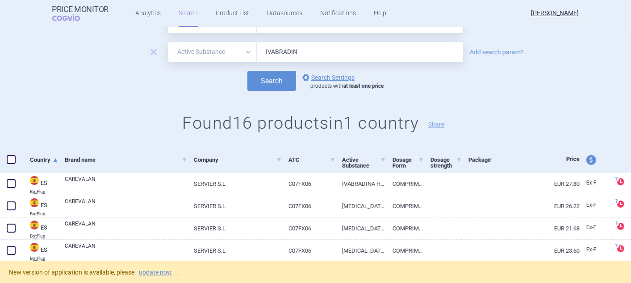
click at [586, 162] on span "price and currency" at bounding box center [591, 160] width 10 height 10
select select "ex-factory"
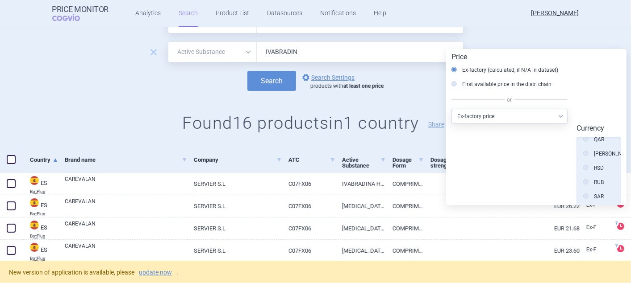
scroll to position [449, 0]
click at [586, 166] on icon at bounding box center [585, 168] width 5 height 5
click at [586, 166] on input "[PERSON_NAME]" at bounding box center [587, 170] width 9 height 9
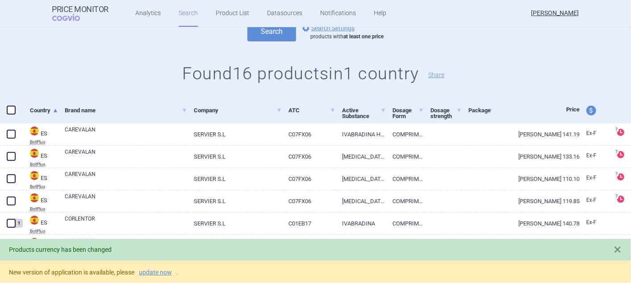
scroll to position [367, 0]
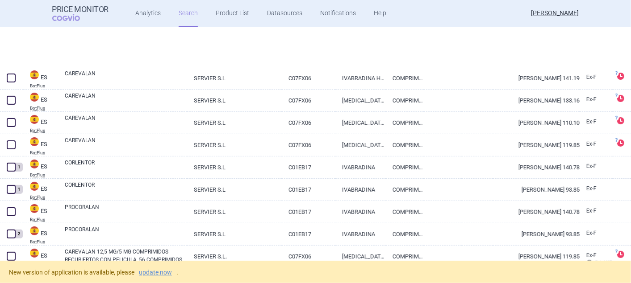
select select "country"
select select "mah"
select select "activeSubstance"
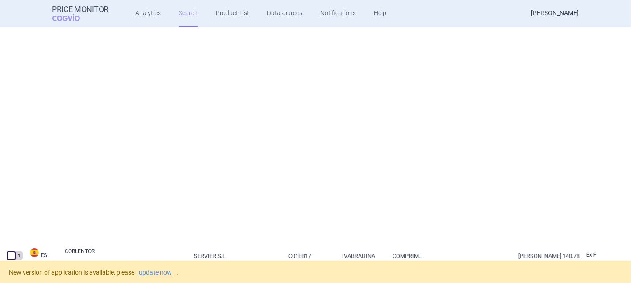
select select "country"
select select "mah"
select select "activeSubstance"
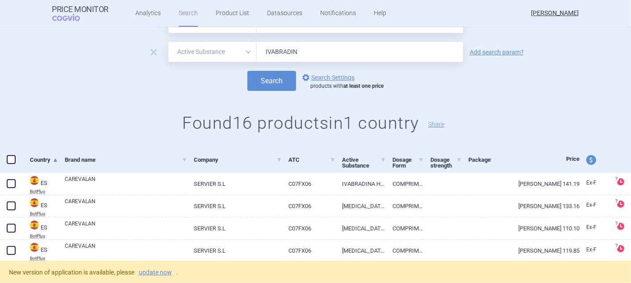
scroll to position [20, 0]
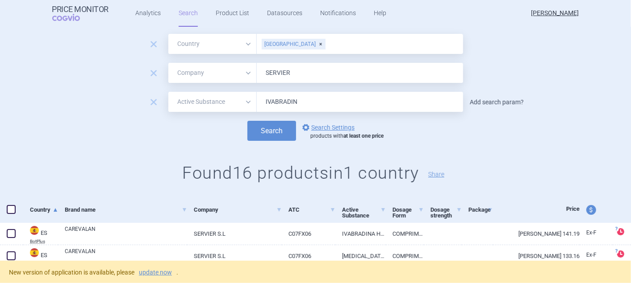
click at [500, 100] on link "Add search param?" at bounding box center [497, 102] width 54 height 6
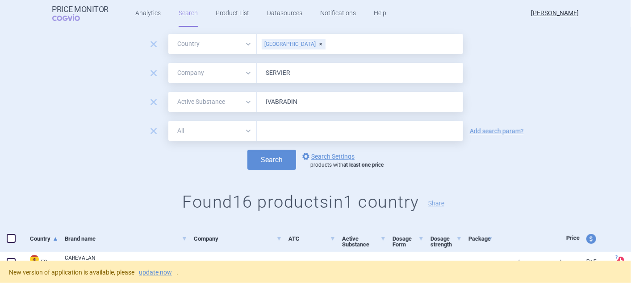
click at [243, 127] on select "All Brand Name ATC Company Active Substance Country Newer than" at bounding box center [212, 131] width 88 height 20
click at [168, 121] on select "All Brand Name ATC Company Active Substance Country Newer than" at bounding box center [212, 131] width 88 height 20
click at [241, 127] on select "All Brand Name ATC Company Active Substance Country Newer than" at bounding box center [212, 131] width 88 height 20
select select "brandName"
click at [168, 121] on select "All Brand Name ATC Company Active Substance Country Newer than" at bounding box center [212, 131] width 88 height 20
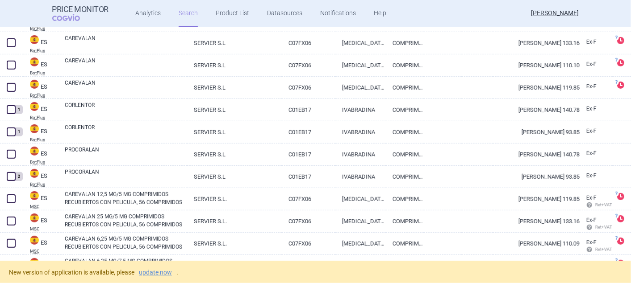
scroll to position [268, 0]
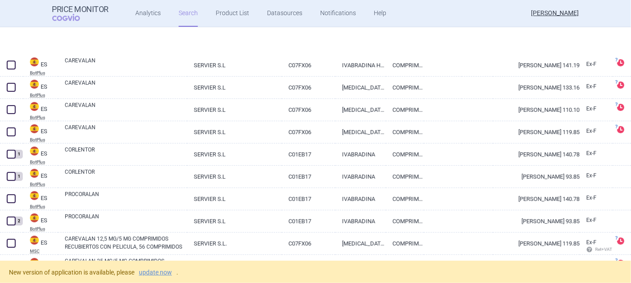
select select "country"
select select "mah"
select select "activeSubstance"
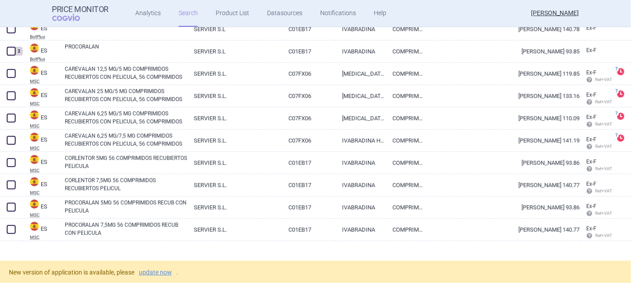
scroll to position [367, 0]
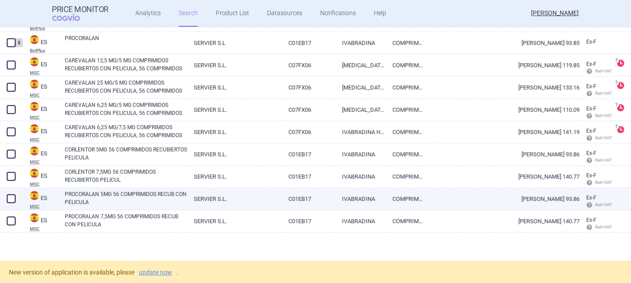
click at [11, 199] on span at bounding box center [11, 199] width 9 height 9
checkbox input "true"
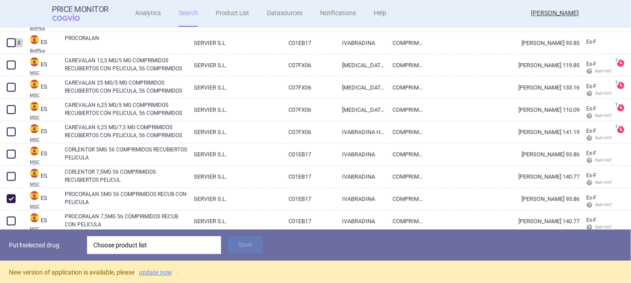
click at [121, 248] on div "Choose product list" at bounding box center [153, 246] width 121 height 18
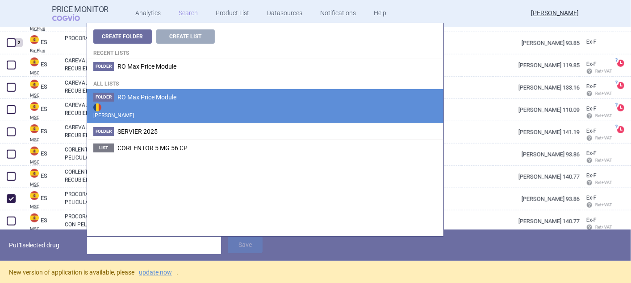
click at [120, 102] on strong "[PERSON_NAME]" at bounding box center [265, 111] width 344 height 18
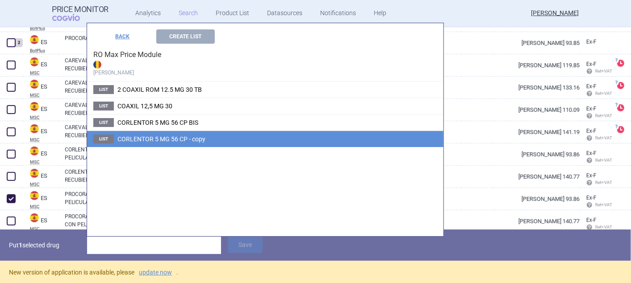
click at [143, 139] on span "CORLENTOR 5 MG 56 CP - copy" at bounding box center [161, 139] width 88 height 7
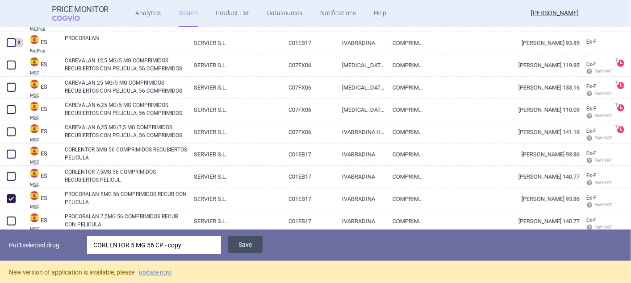
click at [240, 247] on button "Save" at bounding box center [245, 245] width 35 height 17
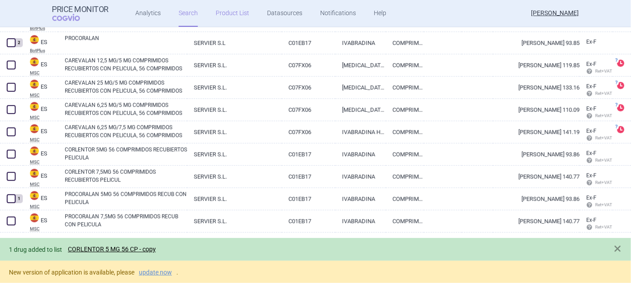
click at [232, 11] on link "Product List" at bounding box center [232, 13] width 33 height 27
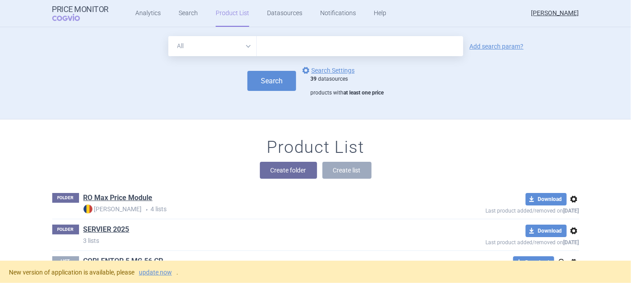
scroll to position [48, 0]
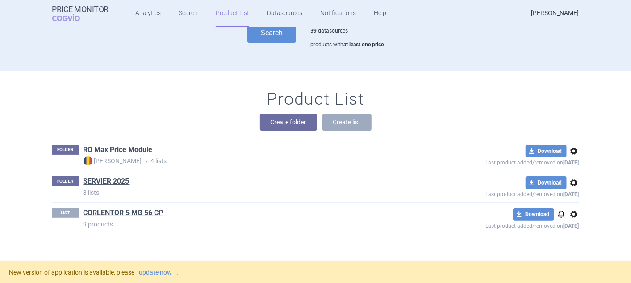
click at [129, 148] on link "RO Max Price Module" at bounding box center [117, 150] width 69 height 10
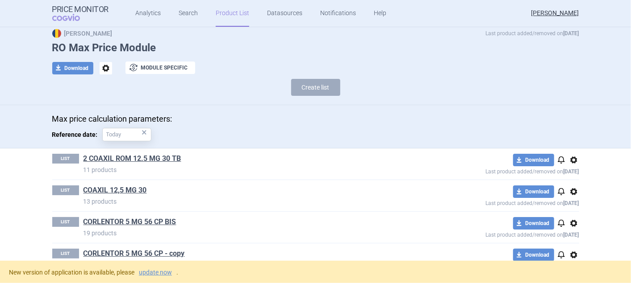
scroll to position [47, 0]
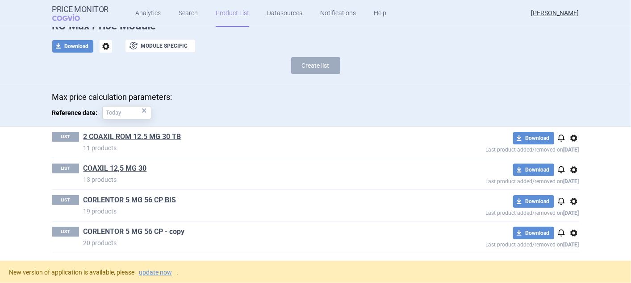
click at [124, 227] on link "CORLENTOR 5 MG 56 CP - copy" at bounding box center [133, 232] width 101 height 10
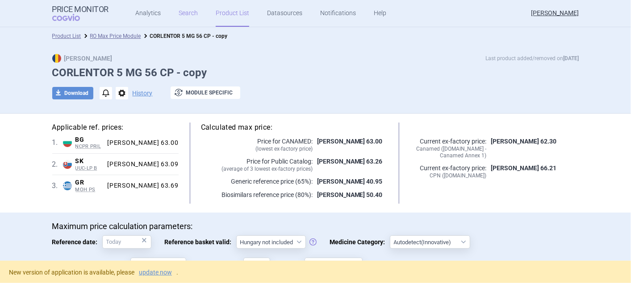
click at [182, 10] on link "Search" at bounding box center [188, 13] width 19 height 27
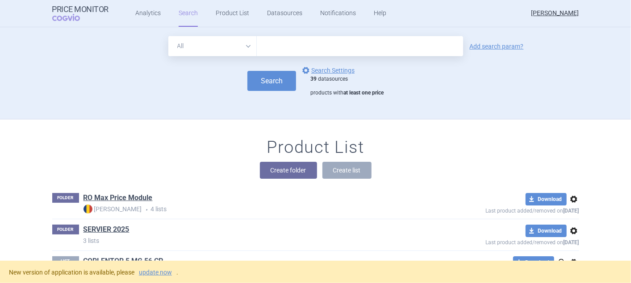
click at [245, 45] on select "All Brand Name ATC Company Active Substance Country Newer than" at bounding box center [212, 46] width 88 height 20
click at [478, 146] on div "Product List Create folder Create list" at bounding box center [315, 162] width 562 height 51
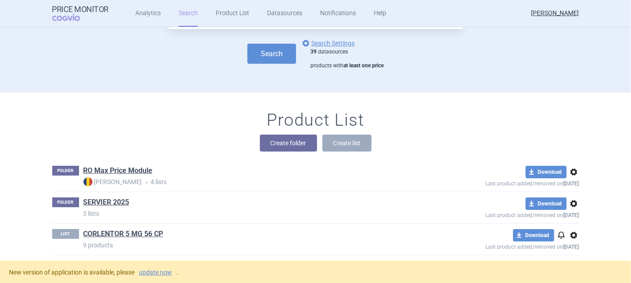
scroll to position [48, 0]
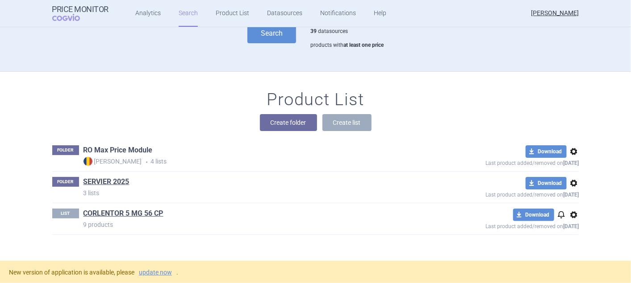
click at [95, 148] on link "RO Max Price Module" at bounding box center [117, 151] width 69 height 10
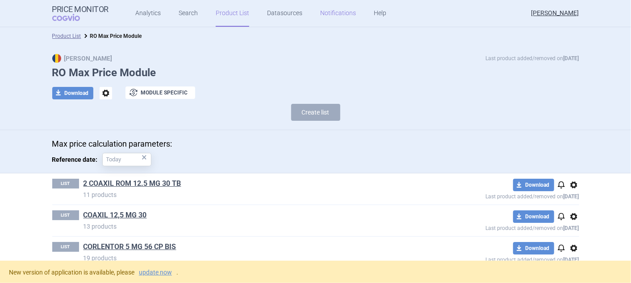
click at [336, 13] on link "Notifications" at bounding box center [338, 13] width 36 height 27
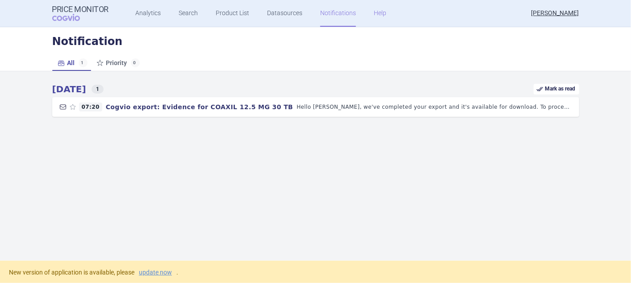
click at [374, 12] on link "Help" at bounding box center [380, 13] width 12 height 27
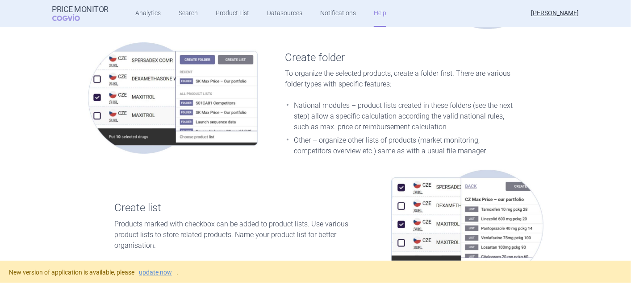
scroll to position [450, 0]
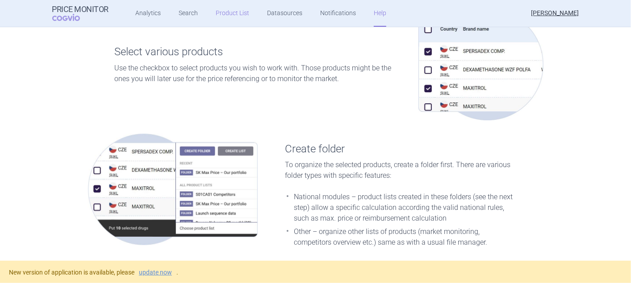
click at [229, 11] on link "Product List" at bounding box center [232, 13] width 33 height 27
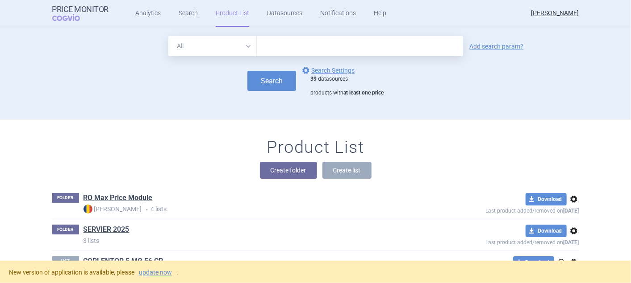
click at [246, 46] on select "All Brand Name ATC Company Active Substance Country Newer than" at bounding box center [212, 46] width 88 height 20
select select "country"
click at [168, 36] on select "All Brand Name ATC Company Active Substance Country Newer than" at bounding box center [212, 46] width 88 height 20
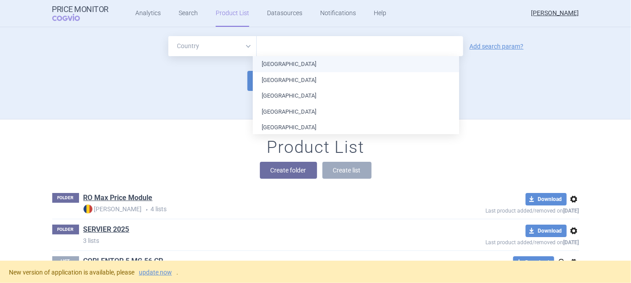
click at [289, 42] on input "text" at bounding box center [359, 47] width 197 height 12
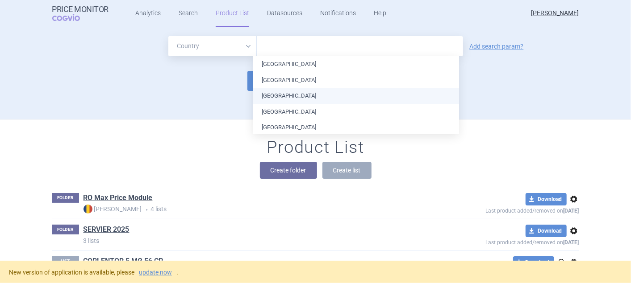
click at [286, 94] on li "[GEOGRAPHIC_DATA]" at bounding box center [356, 96] width 206 height 16
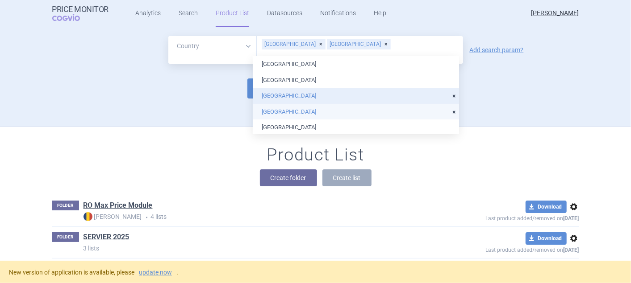
click at [287, 112] on li "[GEOGRAPHIC_DATA]" at bounding box center [356, 112] width 206 height 16
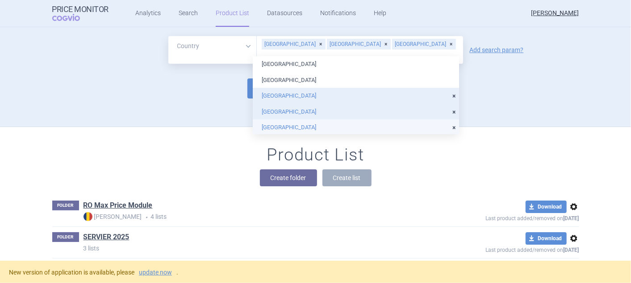
click at [287, 123] on li "[GEOGRAPHIC_DATA]" at bounding box center [356, 128] width 206 height 16
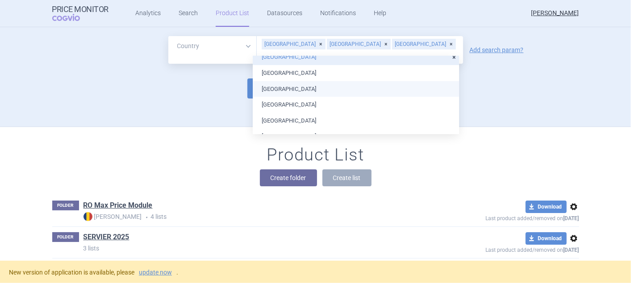
scroll to position [99, 0]
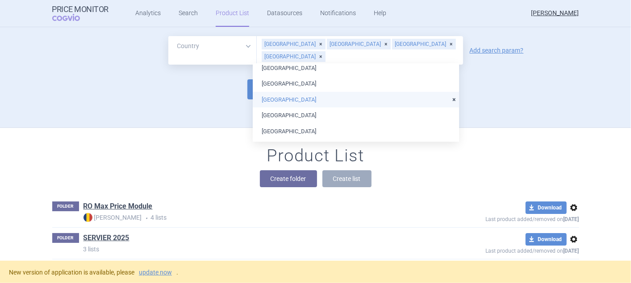
click at [289, 92] on li "[GEOGRAPHIC_DATA]" at bounding box center [356, 100] width 206 height 16
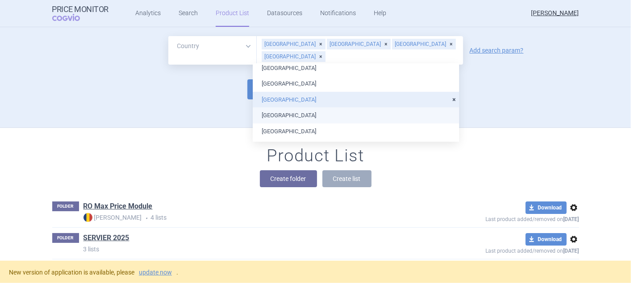
scroll to position [149, 0]
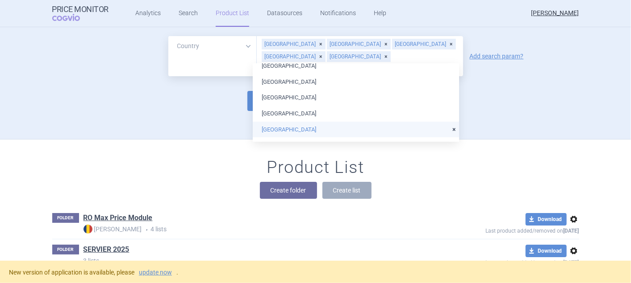
click at [293, 127] on li "[GEOGRAPHIC_DATA]" at bounding box center [356, 130] width 206 height 16
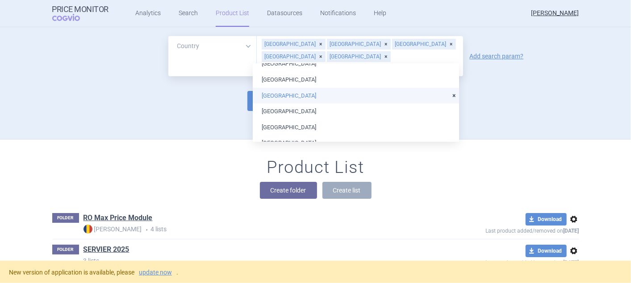
scroll to position [198, 0]
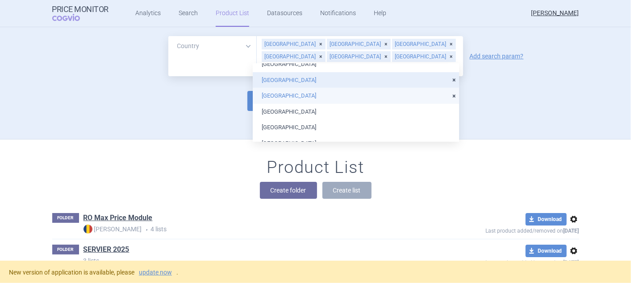
click at [295, 96] on li "[GEOGRAPHIC_DATA]" at bounding box center [356, 96] width 206 height 16
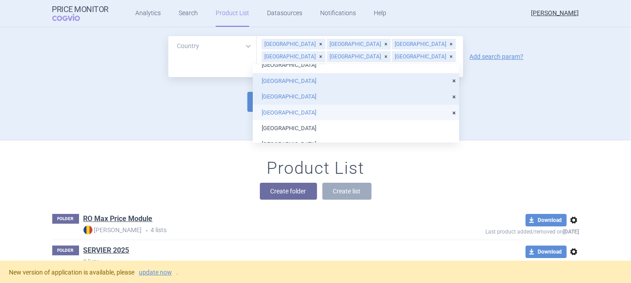
click at [295, 113] on li "[GEOGRAPHIC_DATA]" at bounding box center [356, 113] width 206 height 16
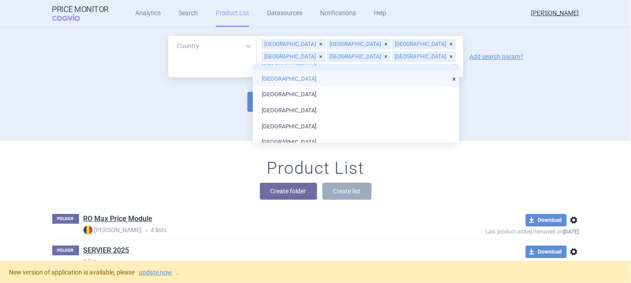
scroll to position [248, 0]
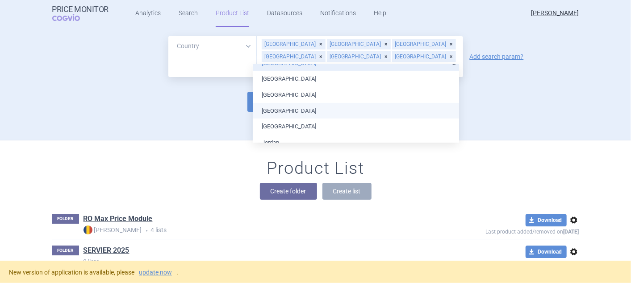
click at [295, 113] on li "[GEOGRAPHIC_DATA]" at bounding box center [356, 111] width 206 height 16
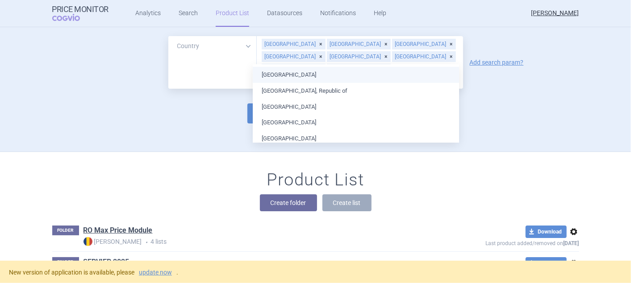
scroll to position [347, 0]
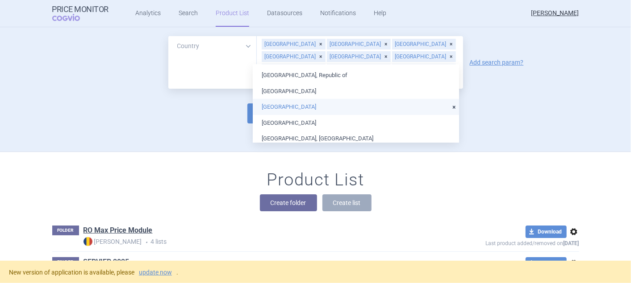
click at [295, 111] on li "[GEOGRAPHIC_DATA]" at bounding box center [356, 107] width 206 height 16
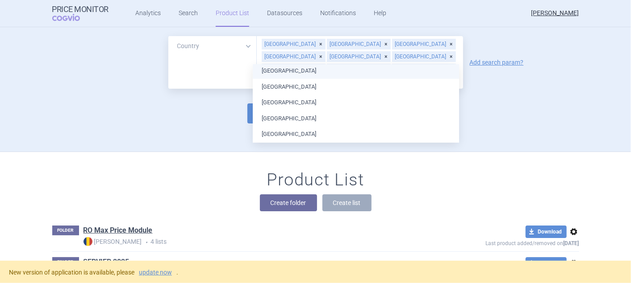
scroll to position [446, 0]
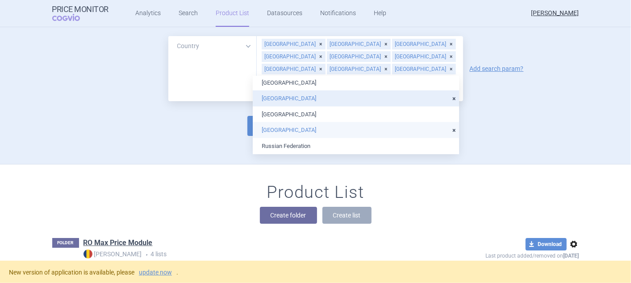
click at [298, 128] on li "[GEOGRAPHIC_DATA]" at bounding box center [356, 130] width 206 height 16
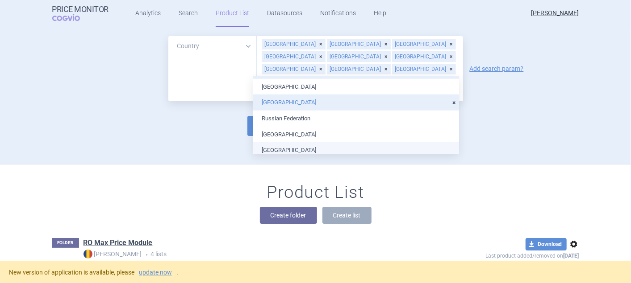
scroll to position [496, 0]
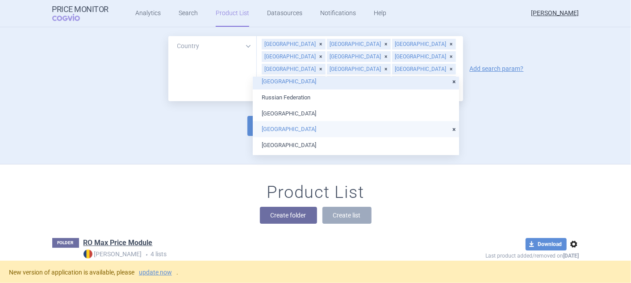
click at [299, 125] on li "[GEOGRAPHIC_DATA]" at bounding box center [356, 129] width 206 height 16
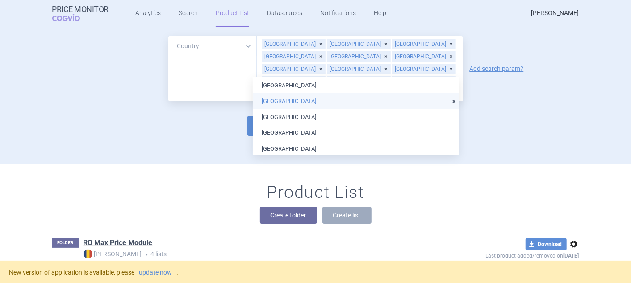
scroll to position [545, 0]
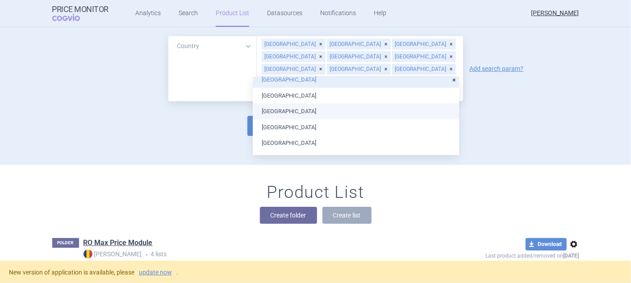
click at [300, 116] on li "[GEOGRAPHIC_DATA]" at bounding box center [356, 112] width 206 height 16
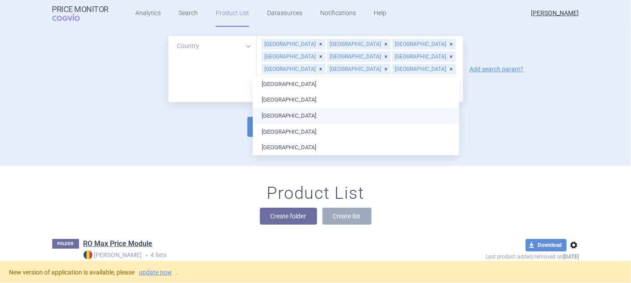
scroll to position [440, 0]
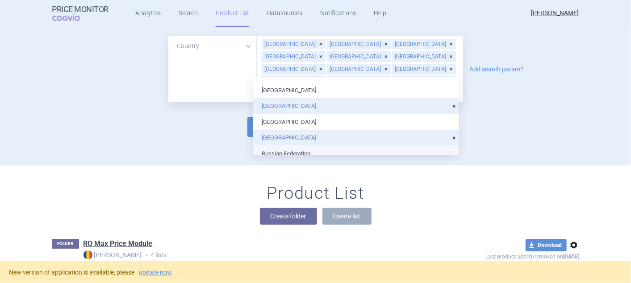
click at [431, 208] on div "Create folder Create list" at bounding box center [315, 216] width 527 height 17
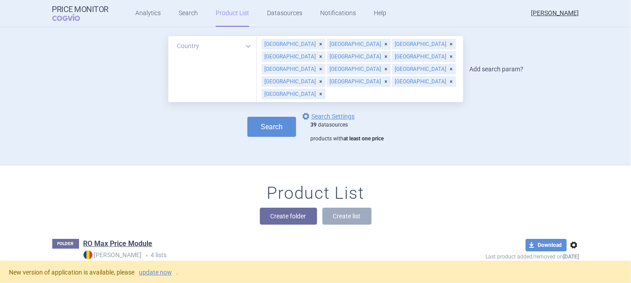
click at [488, 66] on link "Add search param?" at bounding box center [497, 69] width 54 height 6
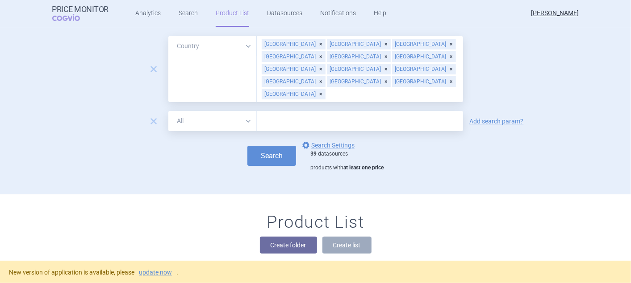
click at [245, 111] on select "All Brand Name ATC Company Active Substance Country Newer than" at bounding box center [212, 121] width 88 height 20
select select "mah"
click at [168, 111] on select "All Brand Name ATC Company Active Substance Country Newer than" at bounding box center [212, 121] width 88 height 20
click at [285, 111] on input "text" at bounding box center [360, 121] width 206 height 20
type input "SERVIER"
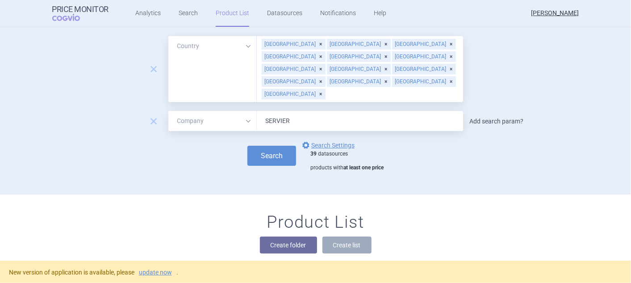
click at [500, 118] on link "Add search param?" at bounding box center [497, 121] width 54 height 6
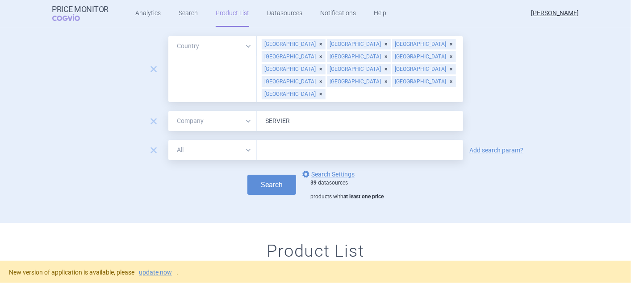
click at [228, 140] on select "All Brand Name ATC Company Active Substance Country Newer than" at bounding box center [212, 150] width 88 height 20
select select "activeSubstance"
click at [168, 140] on select "All Brand Name ATC Company Active Substance Country Newer than" at bounding box center [212, 150] width 88 height 20
click at [278, 140] on input "text" at bounding box center [360, 150] width 206 height 20
type input "IVABRADIN"
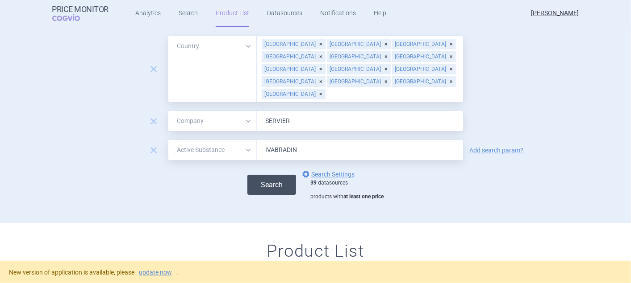
click at [267, 175] on button "Search" at bounding box center [271, 185] width 49 height 20
select select "country"
select select "mah"
select select "activeSubstance"
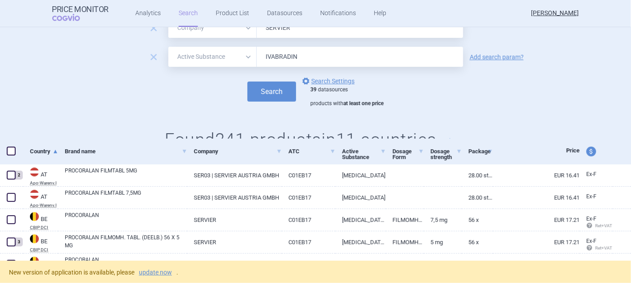
scroll to position [198, 0]
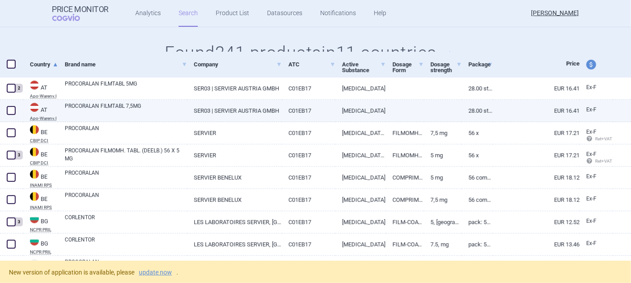
click at [12, 108] on span at bounding box center [11, 110] width 9 height 9
checkbox input "true"
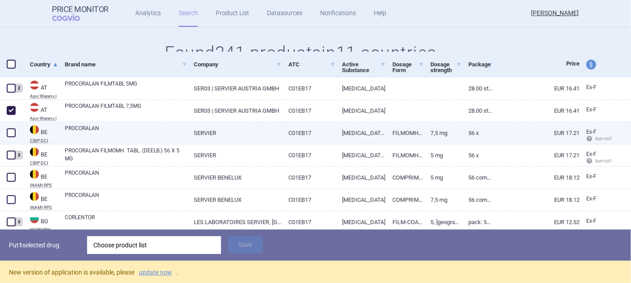
click at [11, 131] on span at bounding box center [11, 133] width 9 height 9
checkbox input "true"
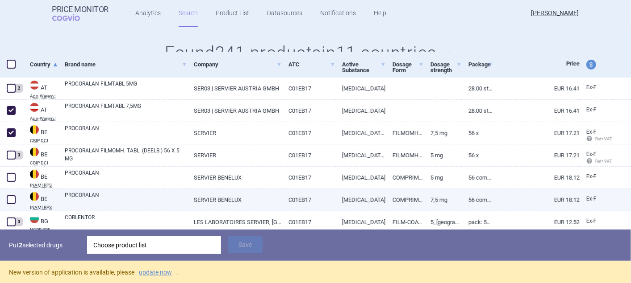
click at [10, 196] on span at bounding box center [11, 200] width 9 height 9
checkbox input "true"
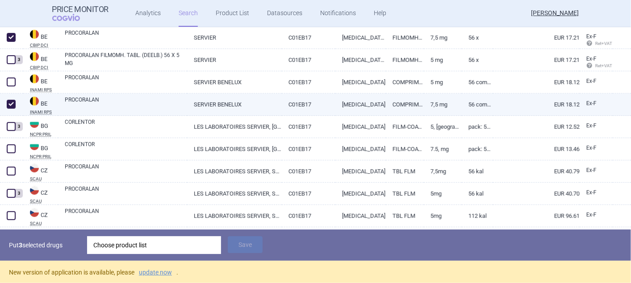
scroll to position [297, 0]
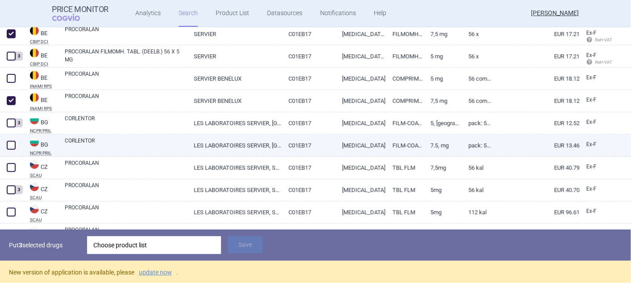
click at [9, 140] on span at bounding box center [10, 145] width 13 height 13
checkbox input "true"
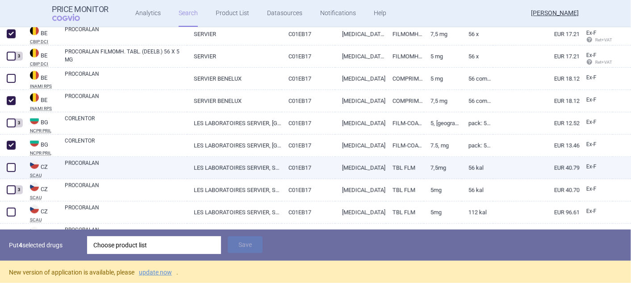
click at [13, 166] on span at bounding box center [11, 167] width 9 height 9
checkbox input "true"
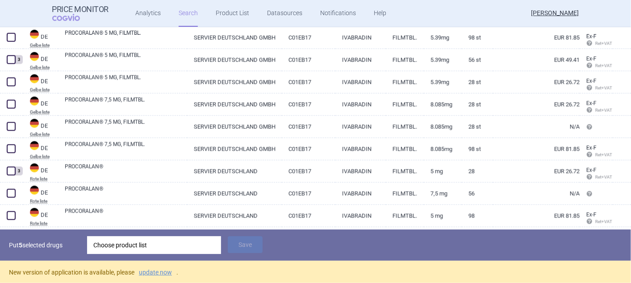
scroll to position [694, 0]
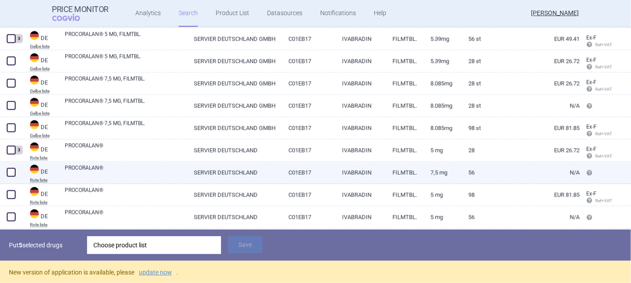
click at [11, 171] on span at bounding box center [11, 172] width 9 height 9
checkbox input "false"
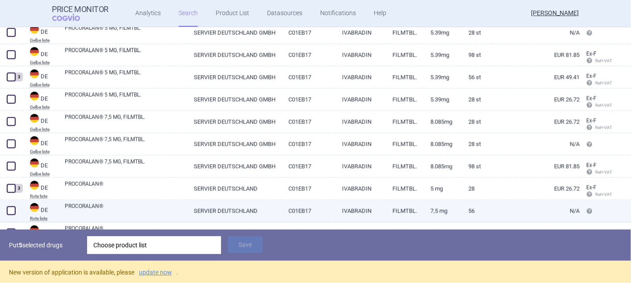
scroll to position [645, 0]
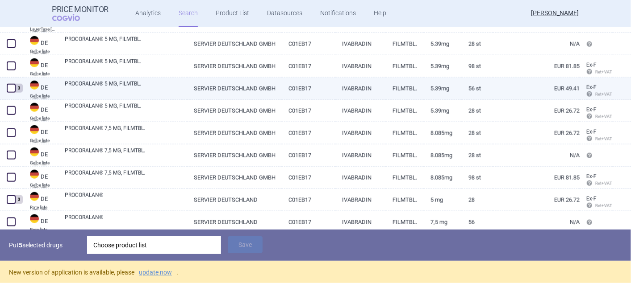
click at [10, 86] on span at bounding box center [11, 88] width 9 height 9
click at [9, 88] on span at bounding box center [11, 88] width 9 height 9
checkbox input "false"
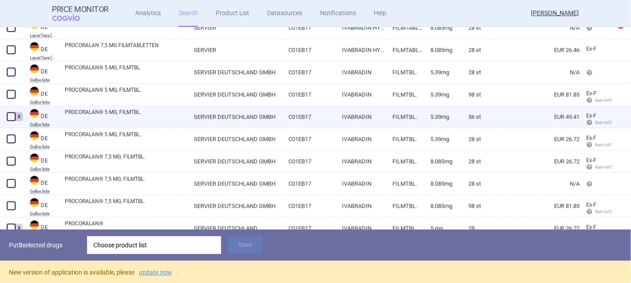
scroll to position [595, 0]
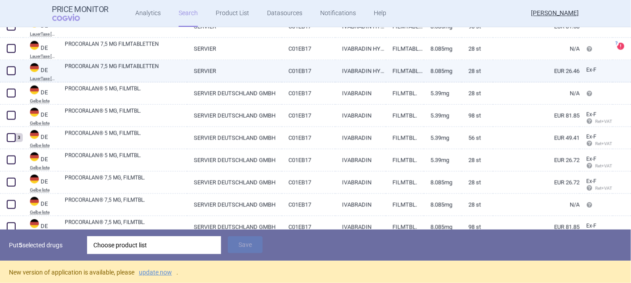
click at [8, 67] on span at bounding box center [11, 71] width 9 height 9
checkbox input "true"
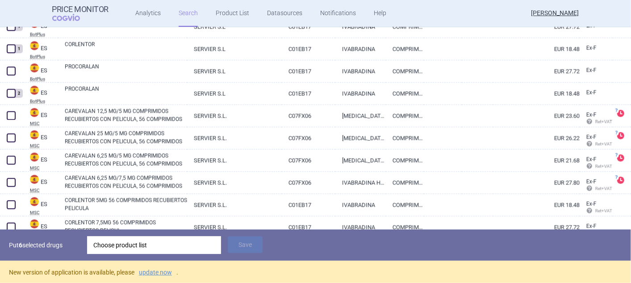
scroll to position [1091, 0]
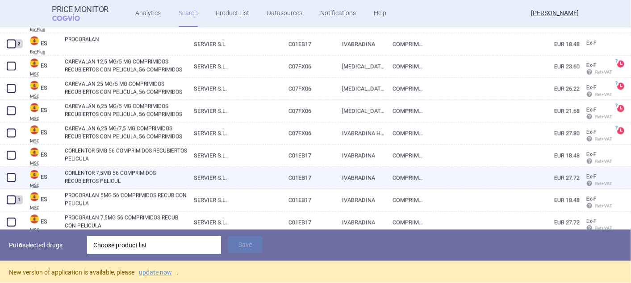
click at [12, 174] on span at bounding box center [11, 177] width 9 height 9
checkbox input "true"
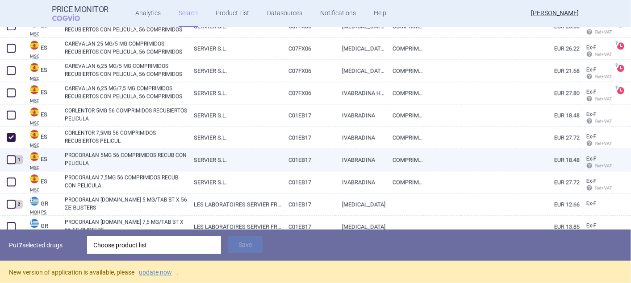
scroll to position [1140, 0]
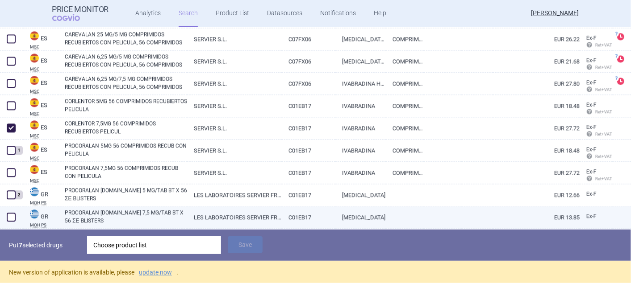
click at [9, 214] on span at bounding box center [11, 217] width 9 height 9
checkbox input "true"
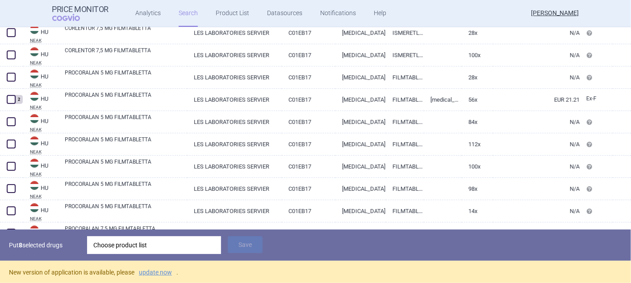
scroll to position [1636, 0]
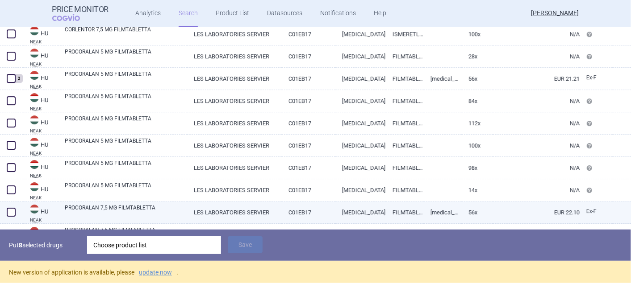
click at [8, 210] on span at bounding box center [11, 212] width 9 height 9
checkbox input "true"
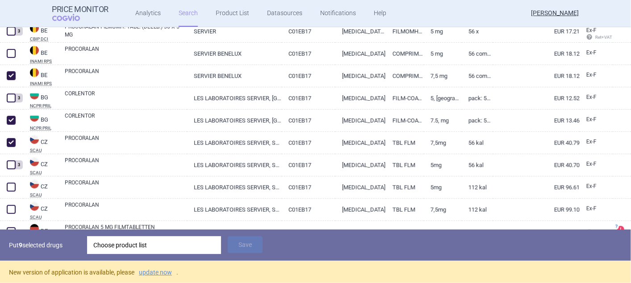
scroll to position [124, 0]
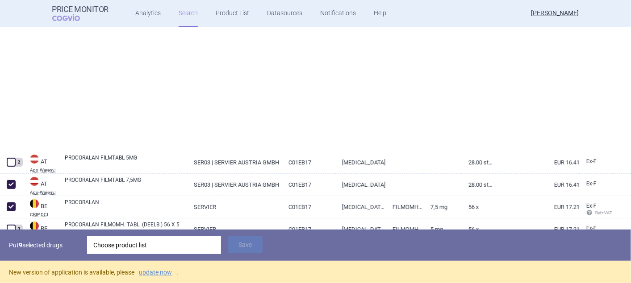
select select "country"
select select "mah"
select select "activeSubstance"
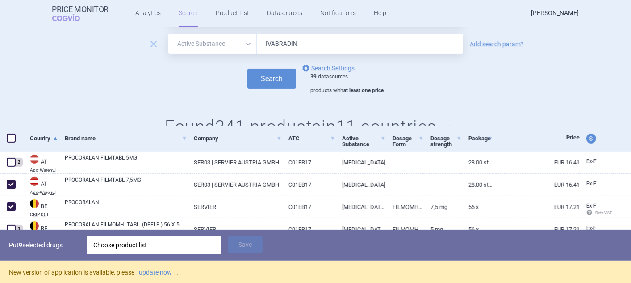
click at [146, 250] on div "Choose product list" at bounding box center [153, 246] width 121 height 18
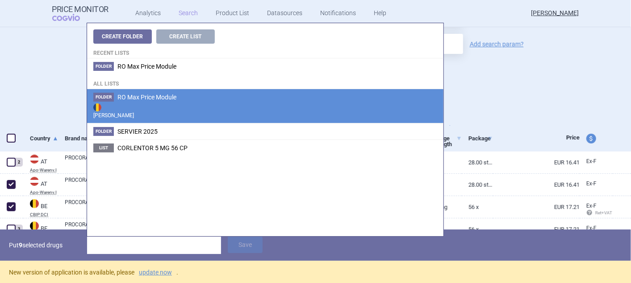
click at [131, 96] on span "RO Max Price Module" at bounding box center [146, 97] width 59 height 7
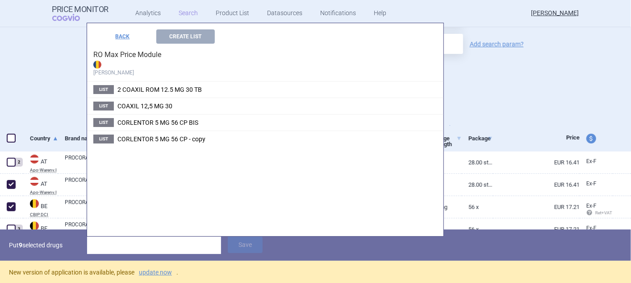
click at [118, 244] on input "search" at bounding box center [154, 246] width 134 height 18
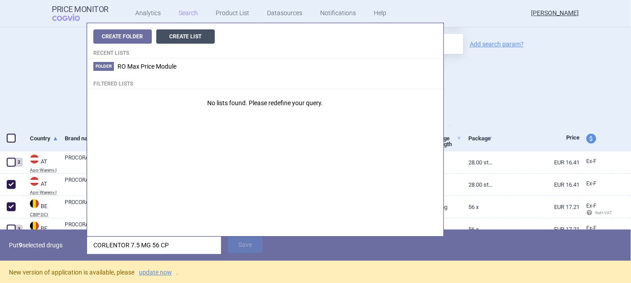
type input "CORLENTOR 7.5 MG 56 CP"
click at [179, 33] on button "Create List" at bounding box center [185, 36] width 58 height 14
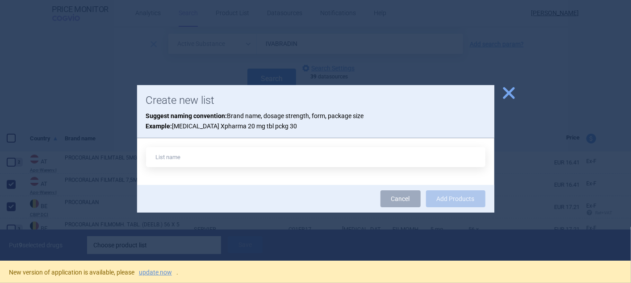
click at [176, 156] on input "text" at bounding box center [315, 157] width 339 height 20
type input "CORLENTOR 7.5 MG 56 CP"
click at [445, 196] on button "Add Products" at bounding box center [455, 199] width 59 height 17
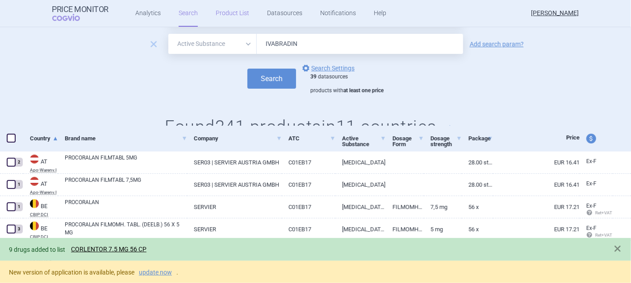
click at [234, 12] on link "Product List" at bounding box center [232, 13] width 33 height 27
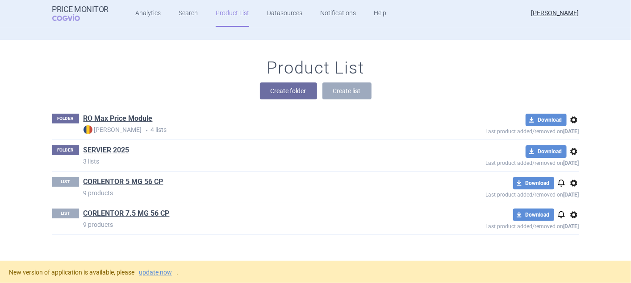
scroll to position [79, 0]
click at [570, 215] on span "options" at bounding box center [573, 215] width 11 height 11
click at [570, 233] on button "Copy" at bounding box center [569, 233] width 29 height 13
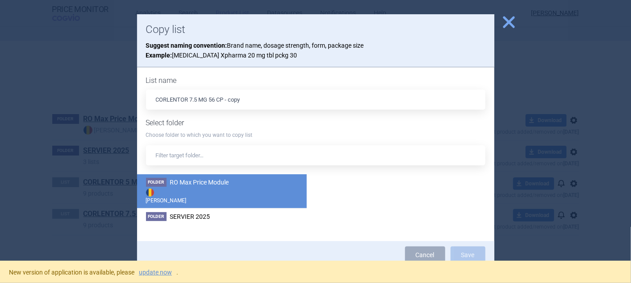
click at [211, 186] on span "RO Max Price Module" at bounding box center [199, 182] width 59 height 7
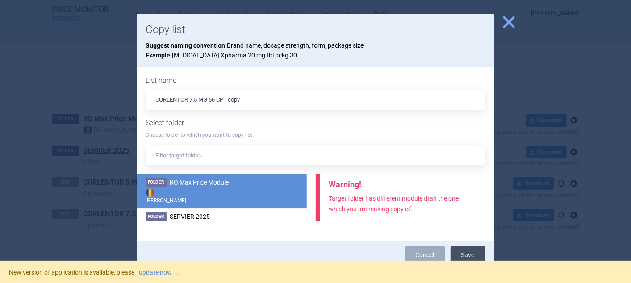
click at [469, 254] on button "Save" at bounding box center [467, 255] width 35 height 17
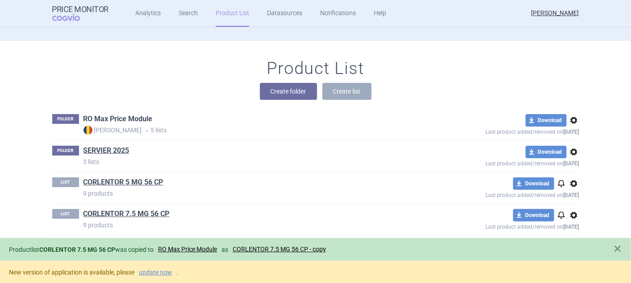
click at [135, 122] on link "RO Max Price Module" at bounding box center [117, 119] width 69 height 10
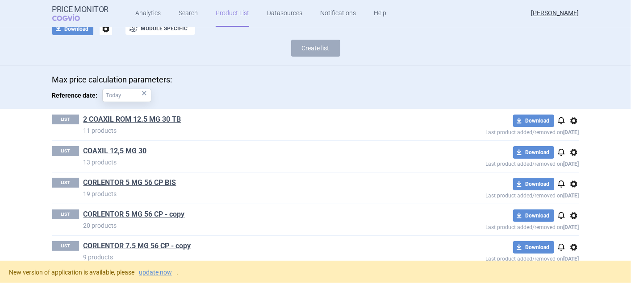
scroll to position [79, 0]
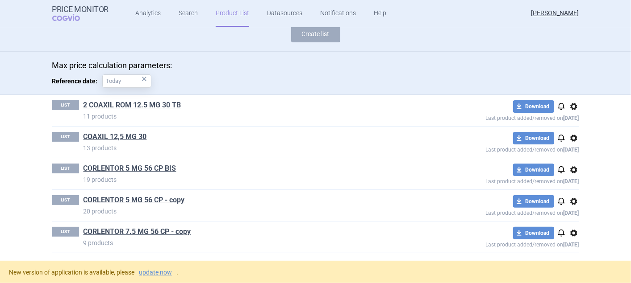
click at [568, 170] on span "options" at bounding box center [573, 170] width 11 height 11
click at [568, 221] on button "Delete" at bounding box center [569, 221] width 29 height 13
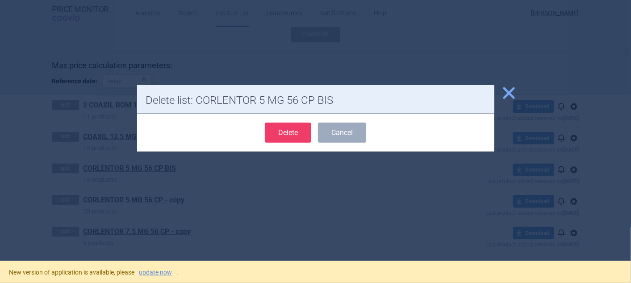
click at [292, 129] on button "Delete" at bounding box center [288, 133] width 46 height 20
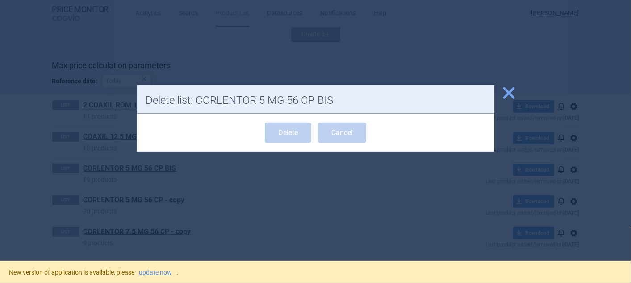
scroll to position [47, 0]
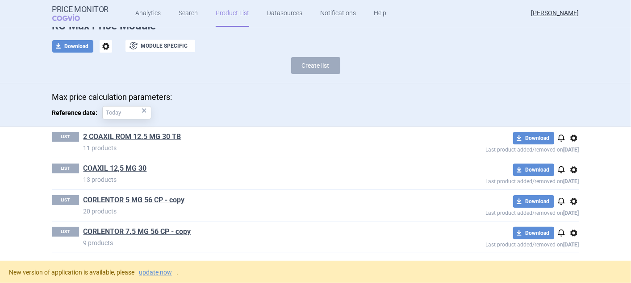
click at [569, 137] on span "options" at bounding box center [573, 138] width 11 height 11
click at [567, 188] on button "Delete" at bounding box center [569, 189] width 29 height 13
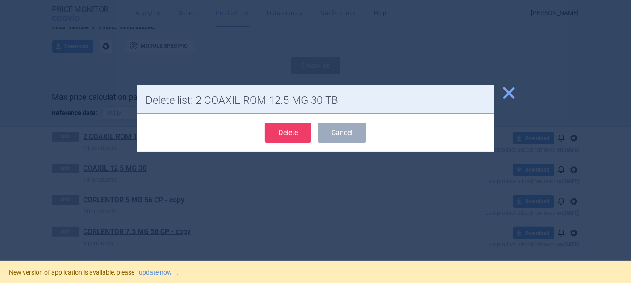
click at [274, 131] on button "Delete" at bounding box center [288, 133] width 46 height 20
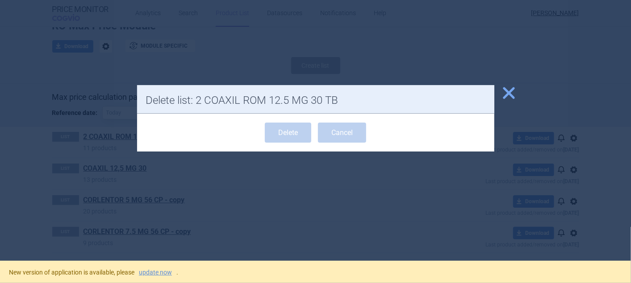
scroll to position [16, 0]
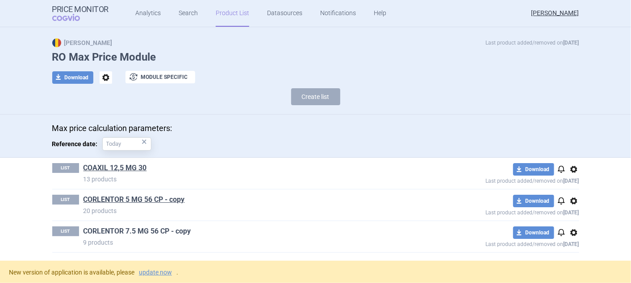
click at [135, 228] on link "CORLENTOR 7.5 MG 56 CP - copy" at bounding box center [137, 232] width 108 height 10
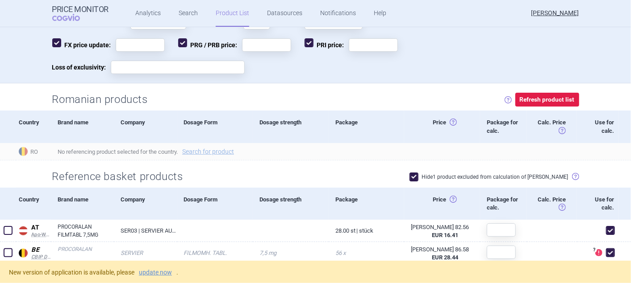
scroll to position [248, 0]
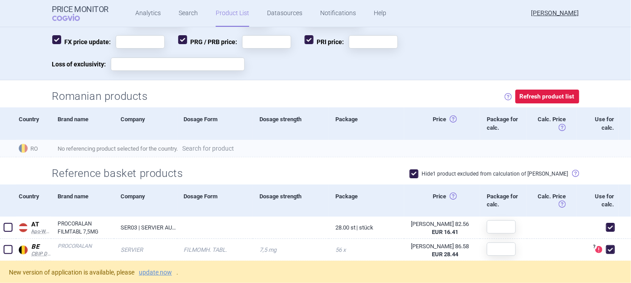
click at [210, 149] on link "Search for product" at bounding box center [208, 149] width 52 height 6
select select "country"
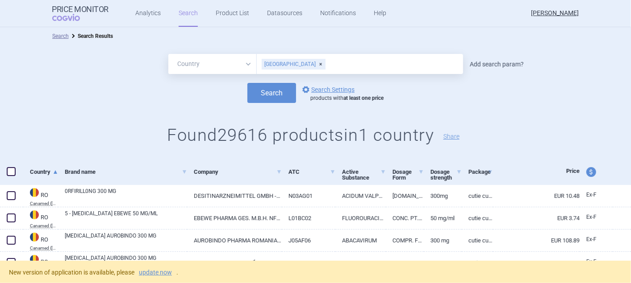
click at [475, 65] on link "Add search param?" at bounding box center [497, 64] width 54 height 6
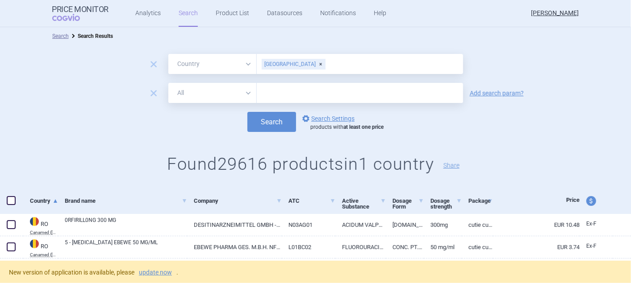
click at [245, 92] on select "All Brand Name ATC Company Active Substance Country Newer than" at bounding box center [212, 93] width 88 height 20
select select "mah"
click at [168, 83] on select "All Brand Name ATC Company Active Substance Country Newer than" at bounding box center [212, 93] width 88 height 20
click at [302, 92] on input "text" at bounding box center [360, 93] width 206 height 20
type input "SERVIER"
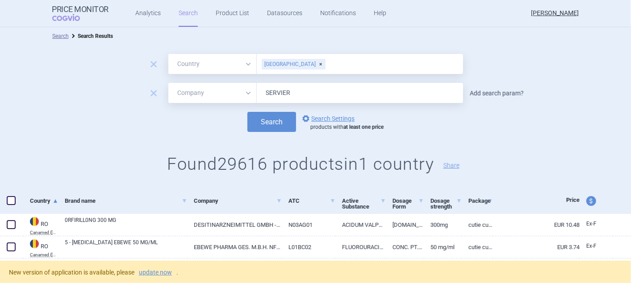
click at [494, 91] on link "Add search param?" at bounding box center [497, 93] width 54 height 6
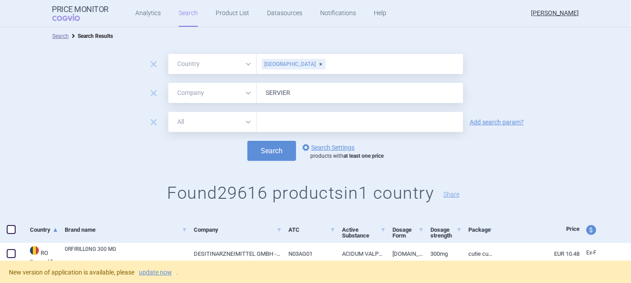
click at [245, 123] on select "All Brand Name ATC Company Active Substance Country Newer than" at bounding box center [212, 122] width 88 height 20
select select "brandName"
click at [168, 112] on select "All Brand Name ATC Company Active Substance Country Newer than" at bounding box center [212, 122] width 88 height 20
click at [277, 123] on input "text" at bounding box center [360, 122] width 206 height 20
type input "CORLENTOR"
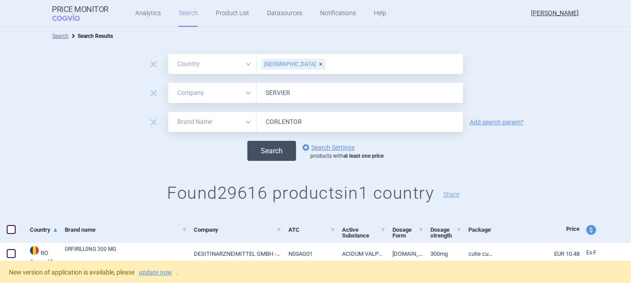
click at [265, 146] on button "Search" at bounding box center [271, 151] width 49 height 20
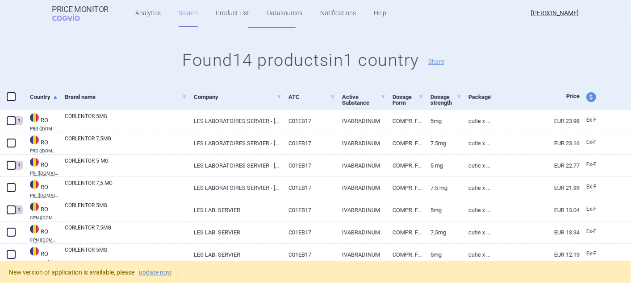
scroll to position [149, 0]
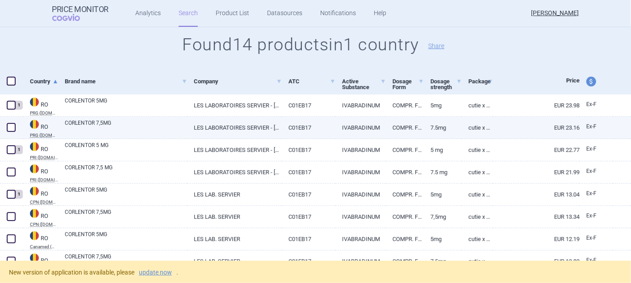
click at [9, 127] on span at bounding box center [11, 127] width 9 height 9
checkbox input "true"
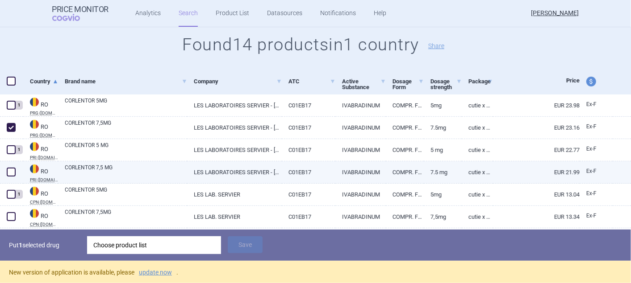
click at [11, 170] on span at bounding box center [11, 172] width 9 height 9
checkbox input "true"
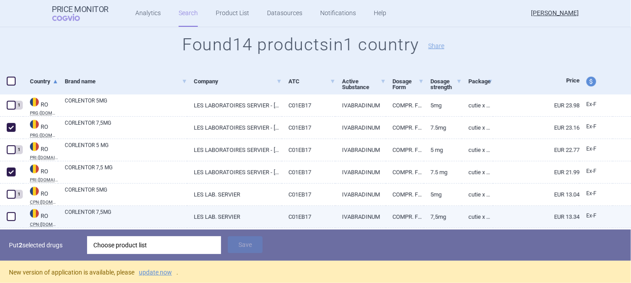
click at [8, 218] on span at bounding box center [11, 216] width 9 height 9
checkbox input "true"
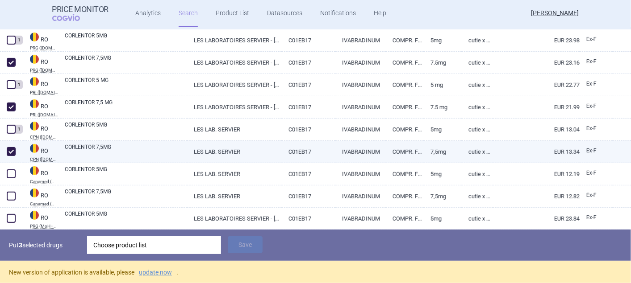
scroll to position [248, 0]
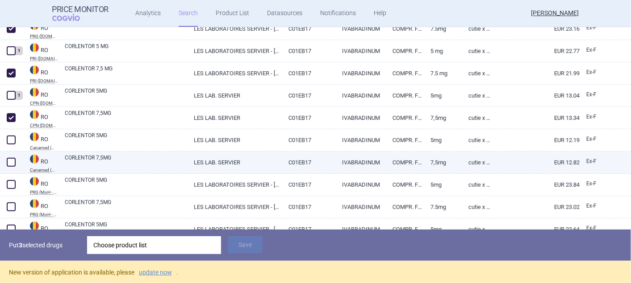
click at [9, 159] on span at bounding box center [11, 162] width 9 height 9
checkbox input "true"
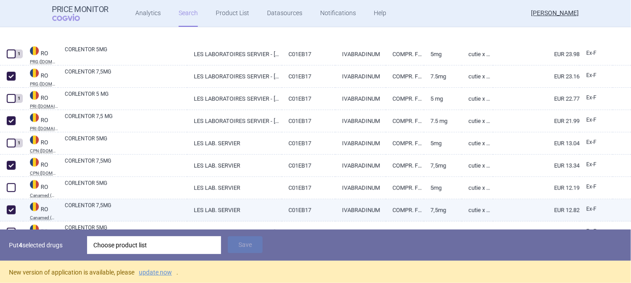
select select "country"
select select "mah"
select select "brandName"
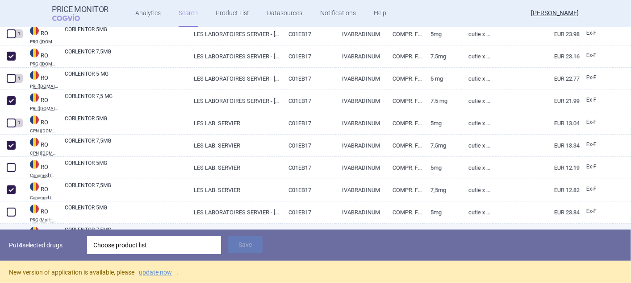
select select "country"
select select "mah"
select select "brandName"
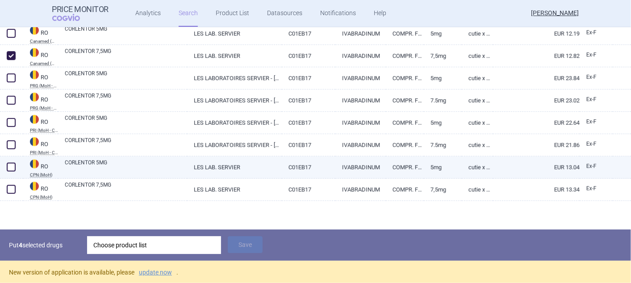
scroll to position [304, 0]
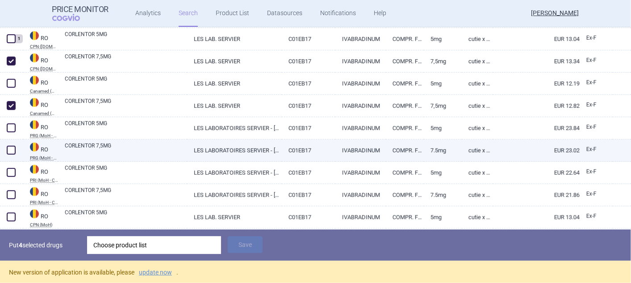
click at [12, 149] on span at bounding box center [11, 150] width 9 height 9
checkbox input "true"
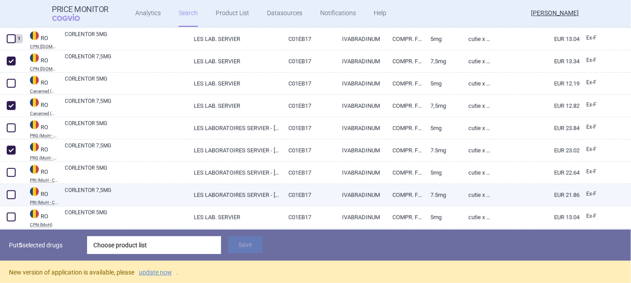
click at [11, 193] on span at bounding box center [11, 195] width 9 height 9
checkbox input "true"
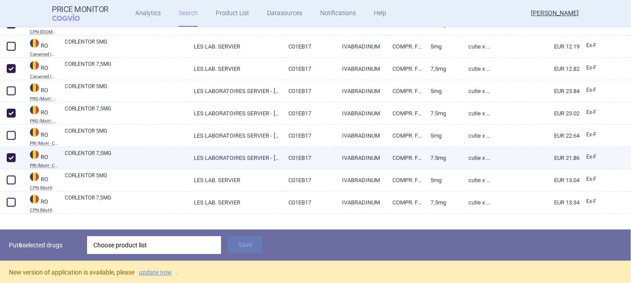
scroll to position [354, 0]
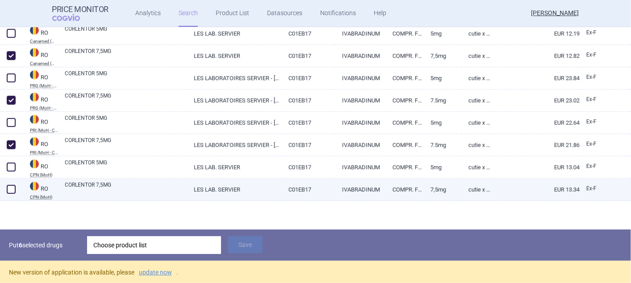
click at [10, 188] on span at bounding box center [11, 189] width 9 height 9
checkbox input "true"
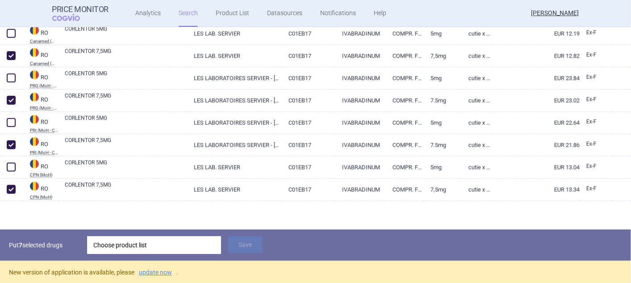
click at [113, 243] on div "Choose product list" at bounding box center [153, 246] width 121 height 18
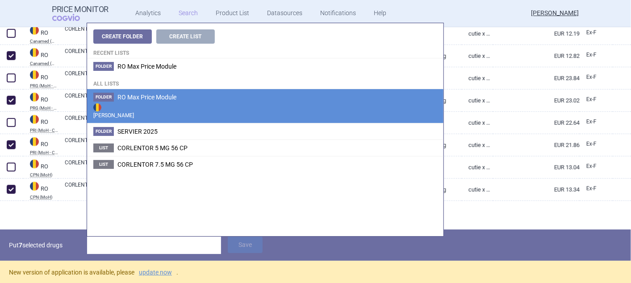
click at [119, 97] on span "RO Max Price Module" at bounding box center [146, 97] width 59 height 7
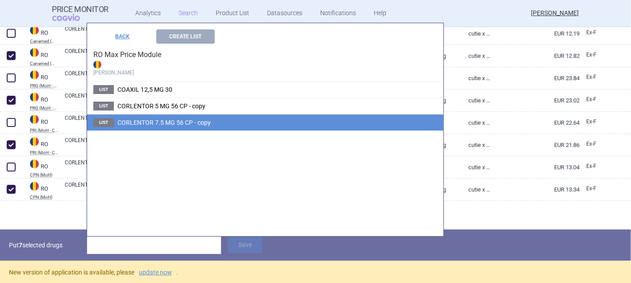
click at [123, 119] on span "CORLENTOR 7.5 MG 56 CP - copy" at bounding box center [163, 122] width 93 height 7
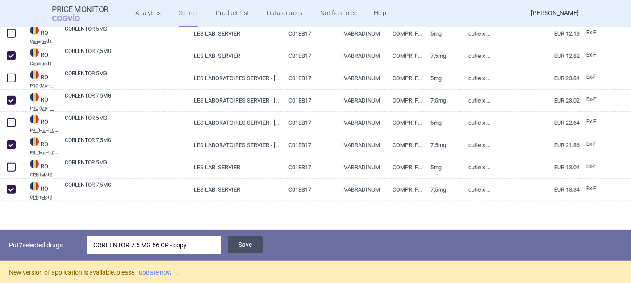
click at [241, 241] on button "Save" at bounding box center [245, 245] width 35 height 17
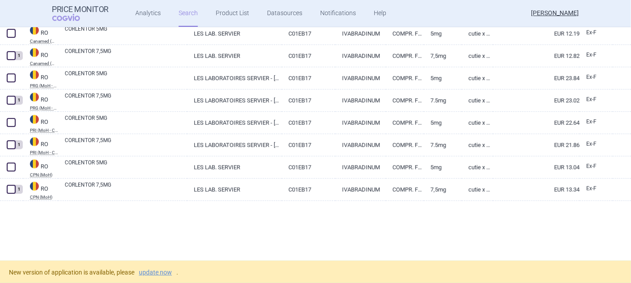
scroll to position [323, 0]
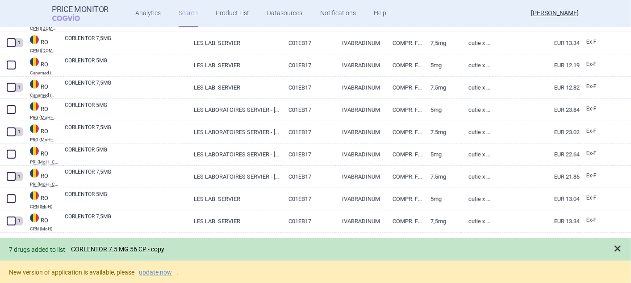
click at [620, 249] on span at bounding box center [617, 249] width 9 height 9
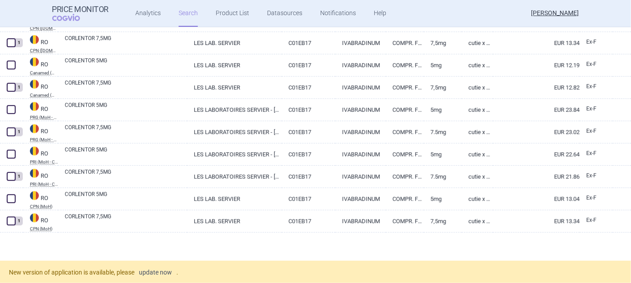
click at [171, 271] on link "update now" at bounding box center [155, 273] width 33 height 6
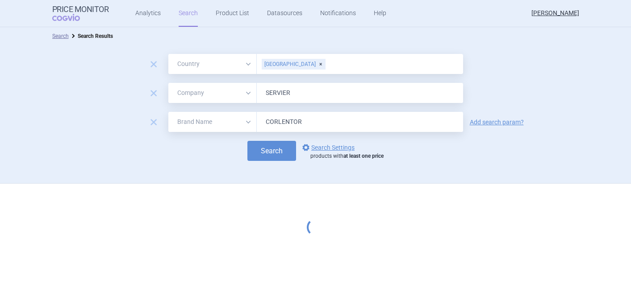
select select "country"
select select "mah"
select select "brandName"
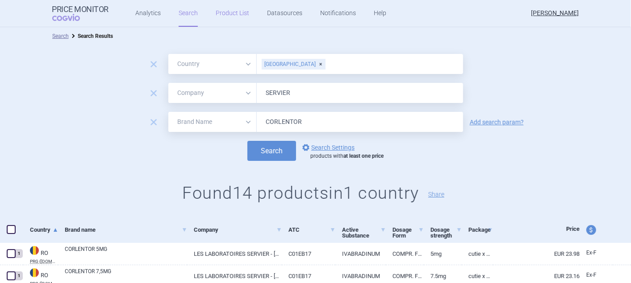
click at [241, 11] on link "Product List" at bounding box center [232, 13] width 33 height 27
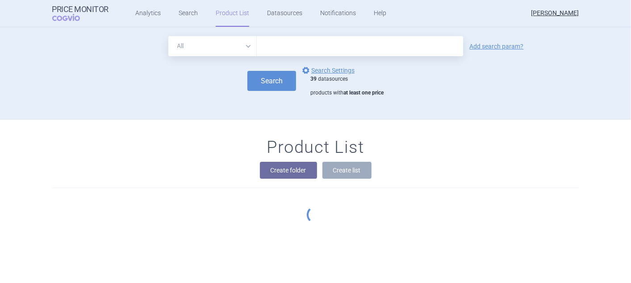
scroll to position [57, 0]
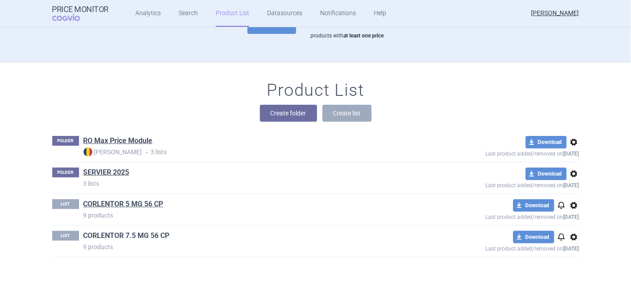
click at [127, 233] on link "CORLENTOR 7.5 MG 56 CP" at bounding box center [126, 236] width 86 height 10
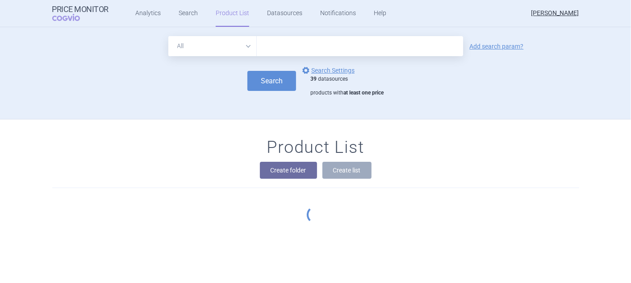
scroll to position [57, 0]
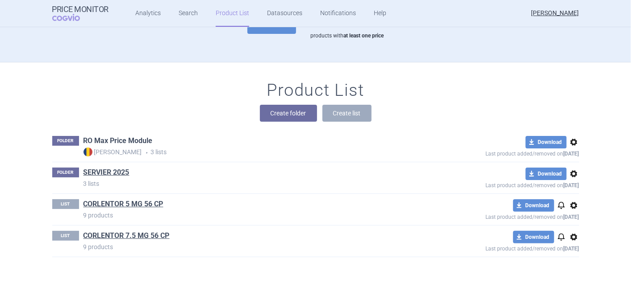
click at [110, 139] on link "RO Max Price Module" at bounding box center [117, 141] width 69 height 10
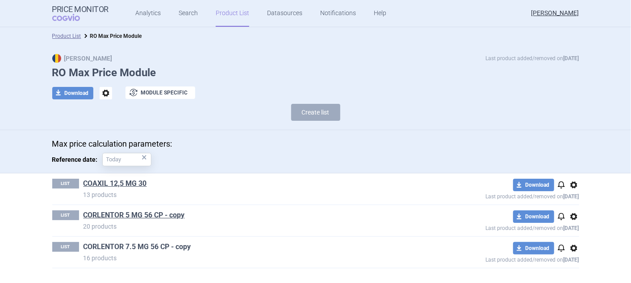
click at [157, 247] on link "CORLENTOR 7.5 MG 56 CP - copy" at bounding box center [137, 247] width 108 height 10
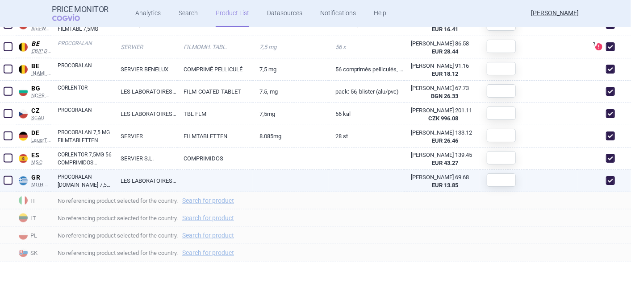
scroll to position [441, 0]
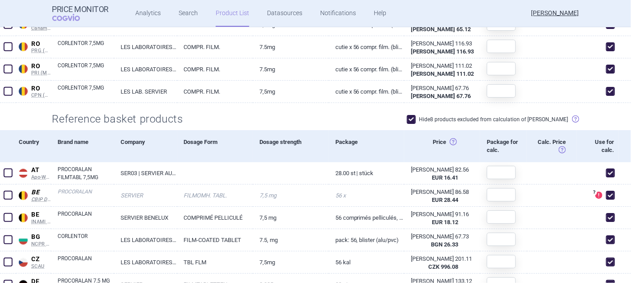
click at [416, 117] on span at bounding box center [411, 119] width 9 height 9
checkbox input "false"
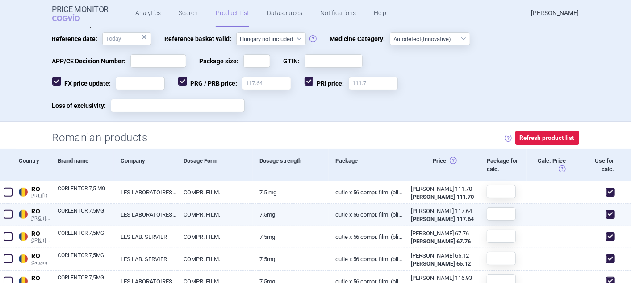
scroll to position [176, 0]
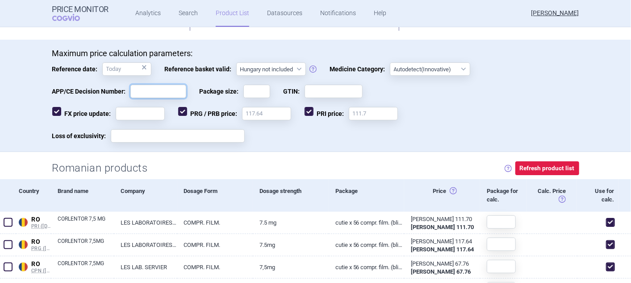
click at [154, 91] on input "APP/CE Decision Number:" at bounding box center [158, 91] width 56 height 13
type input "CCCC"
click at [243, 90] on input "Package size:" at bounding box center [256, 91] width 27 height 13
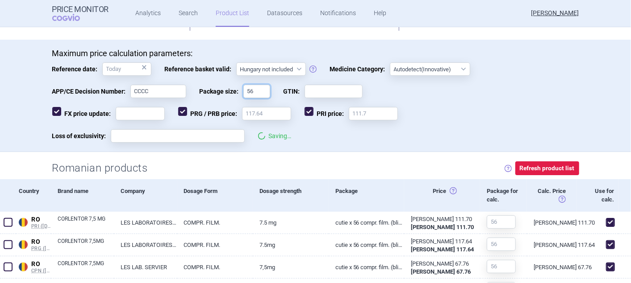
type input "56"
click at [316, 97] on input "GTIN:" at bounding box center [333, 91] width 58 height 13
type input "XXXXXXX"
click at [212, 131] on input "Loss of exclusivity:" at bounding box center [178, 135] width 134 height 13
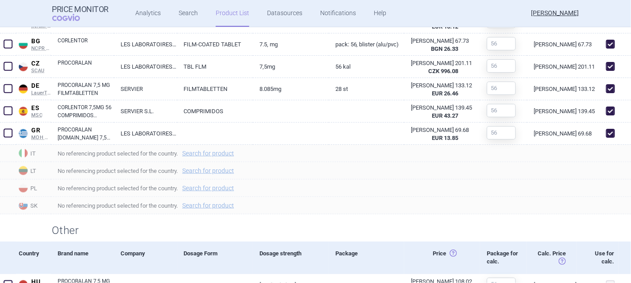
scroll to position [671, 0]
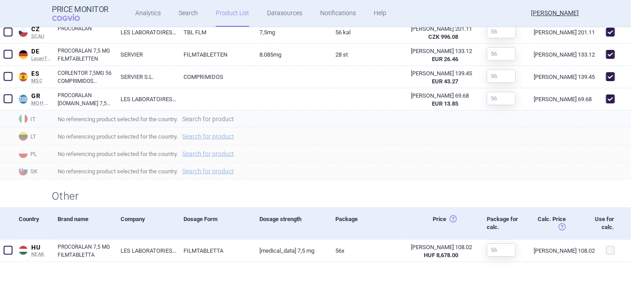
type input "VVVVVVV"
click at [204, 117] on link "Search for product" at bounding box center [208, 119] width 52 height 6
select select "country"
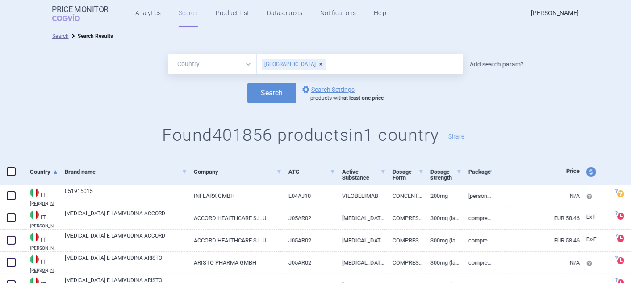
click at [475, 64] on link "Add search param?" at bounding box center [497, 64] width 54 height 6
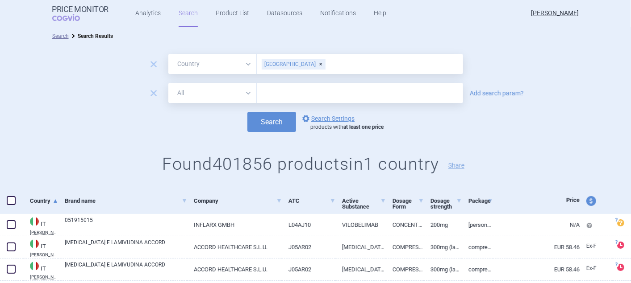
click at [246, 96] on select "All Brand Name ATC Company Active Substance Country Newer than" at bounding box center [212, 93] width 88 height 20
select select "activeSubstance"
click at [168, 83] on select "All Brand Name ATC Company Active Substance Country Newer than" at bounding box center [212, 93] width 88 height 20
click at [259, 93] on input "text" at bounding box center [360, 93] width 206 height 20
type input "IVABRADIN"
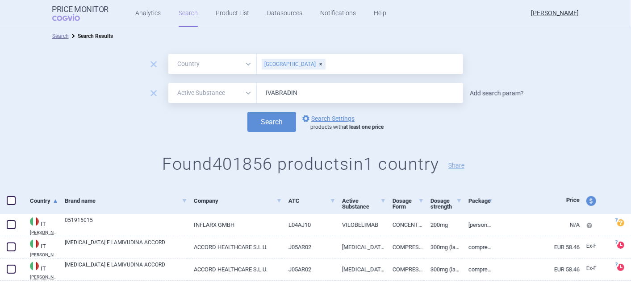
click at [479, 95] on link "Add search param?" at bounding box center [497, 93] width 54 height 6
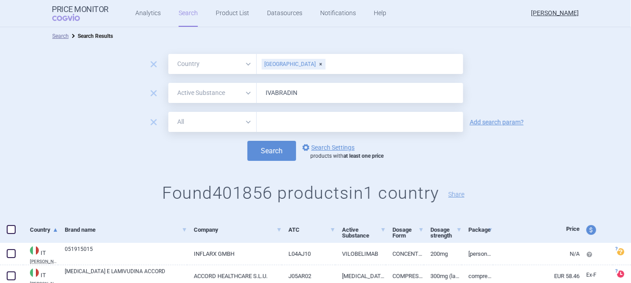
click at [245, 123] on select "All Brand Name ATC Company Active Substance Country Newer than" at bounding box center [212, 122] width 88 height 20
select select "mah"
click at [168, 112] on select "All Brand Name ATC Company Active Substance Country Newer than" at bounding box center [212, 122] width 88 height 20
click at [281, 122] on input "text" at bounding box center [360, 122] width 206 height 20
type input "SERVIER"
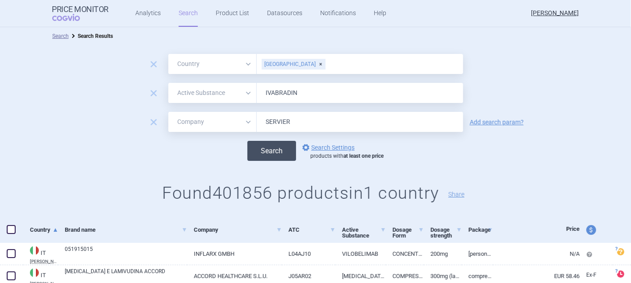
click at [258, 151] on button "Search" at bounding box center [271, 151] width 49 height 20
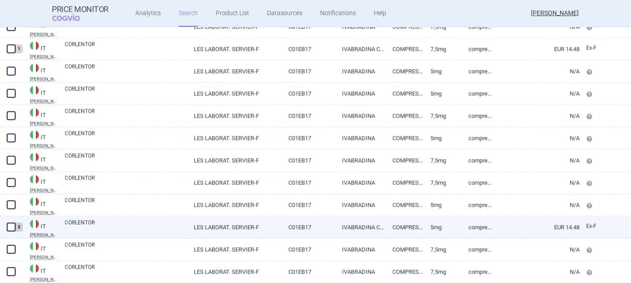
scroll to position [893, 0]
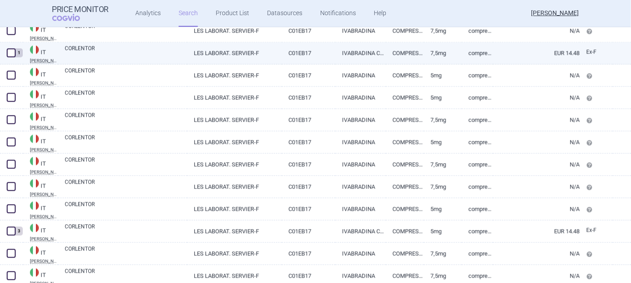
click at [9, 50] on span at bounding box center [11, 53] width 9 height 9
checkbox input "true"
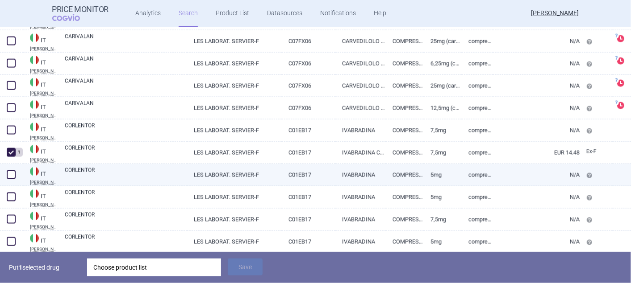
scroll to position [744, 0]
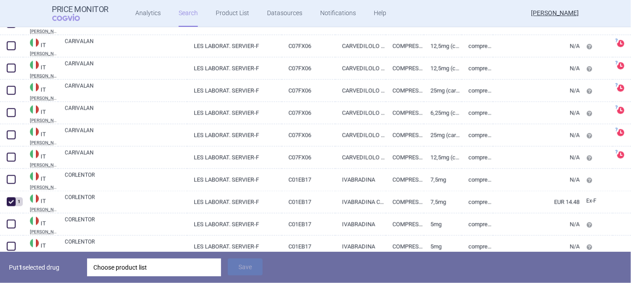
click at [181, 264] on div "Choose product list" at bounding box center [153, 268] width 121 height 18
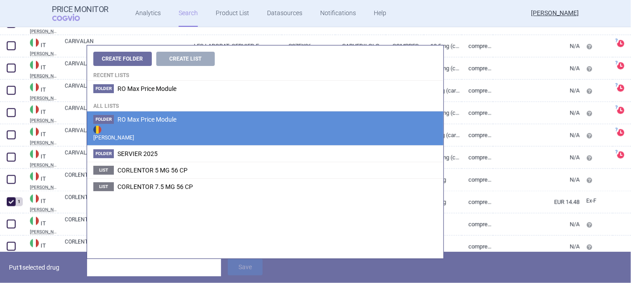
click at [166, 122] on span "RO Max Price Module" at bounding box center [146, 119] width 59 height 7
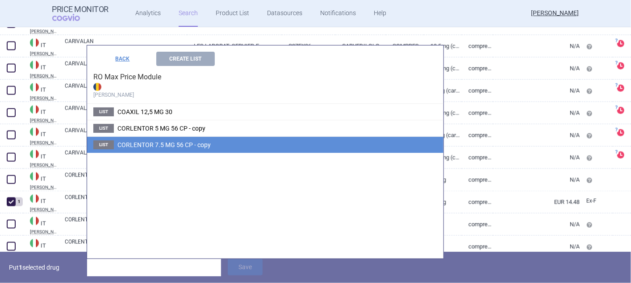
click at [169, 146] on span "CORLENTOR 7.5 MG 56 CP - copy" at bounding box center [163, 145] width 93 height 7
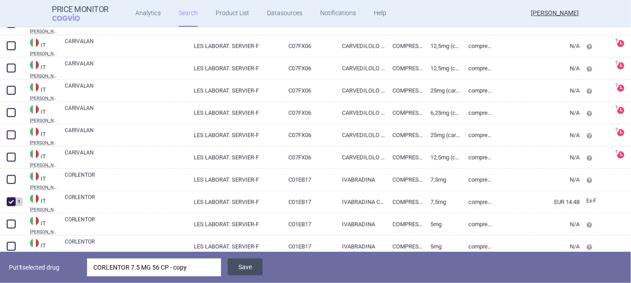
click at [242, 266] on button "Save" at bounding box center [245, 267] width 35 height 17
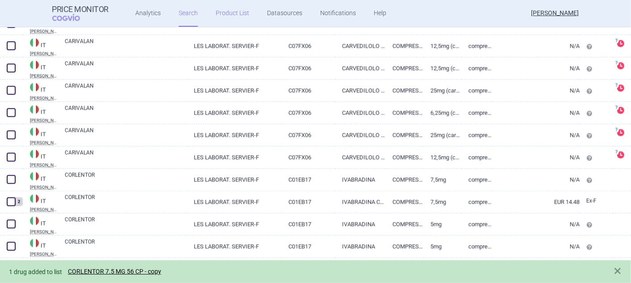
click at [233, 14] on link "Product List" at bounding box center [232, 13] width 33 height 27
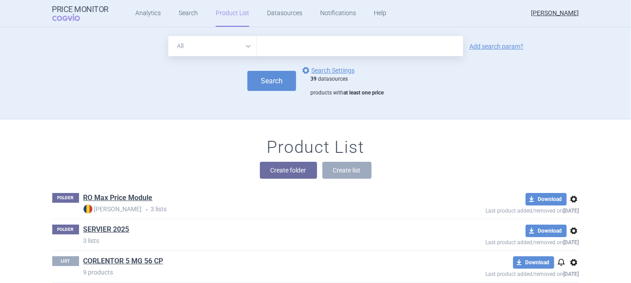
scroll to position [57, 0]
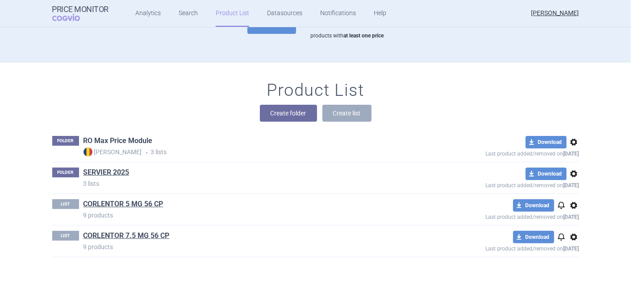
click at [112, 141] on link "RO Max Price Module" at bounding box center [117, 141] width 69 height 10
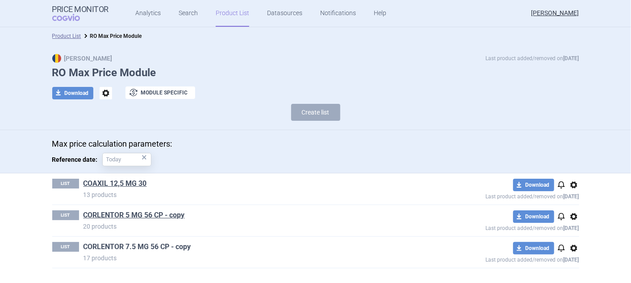
click at [157, 246] on link "CORLENTOR 7.5 MG 56 CP - copy" at bounding box center [137, 247] width 108 height 10
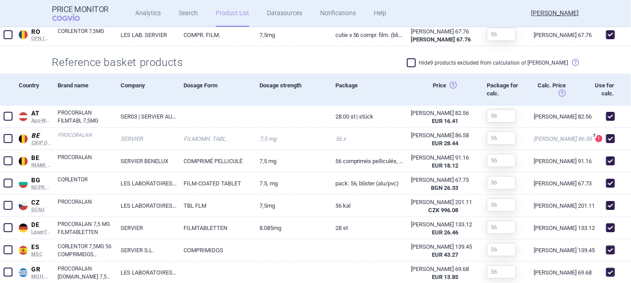
scroll to position [595, 0]
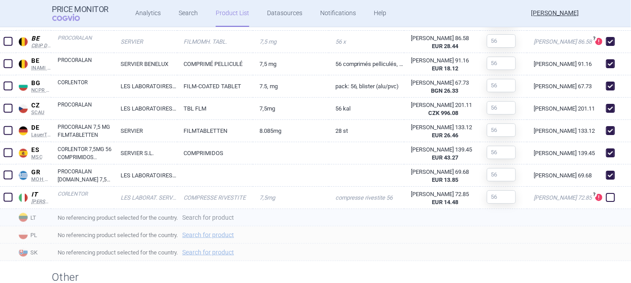
click at [229, 217] on link "Search for product" at bounding box center [208, 218] width 52 height 6
select select "country"
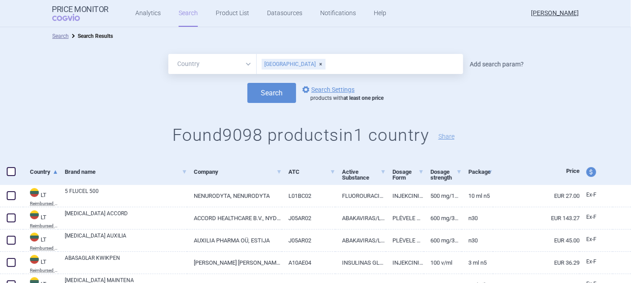
click at [477, 63] on link "Add search param?" at bounding box center [497, 64] width 54 height 6
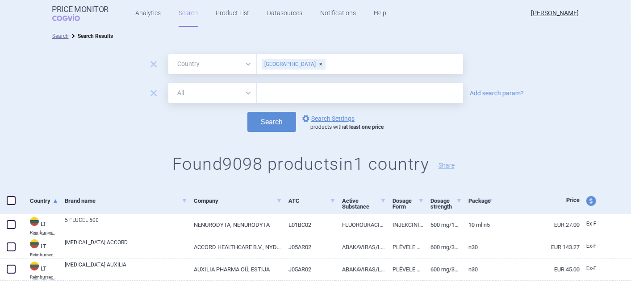
click at [242, 93] on select "All Brand Name ATC Company Active Substance Country Newer than" at bounding box center [212, 93] width 88 height 20
select select "mah"
click at [168, 83] on select "All Brand Name ATC Company Active Substance Country Newer than" at bounding box center [212, 93] width 88 height 20
click at [290, 97] on input "text" at bounding box center [360, 93] width 206 height 20
type input "SERVIER"
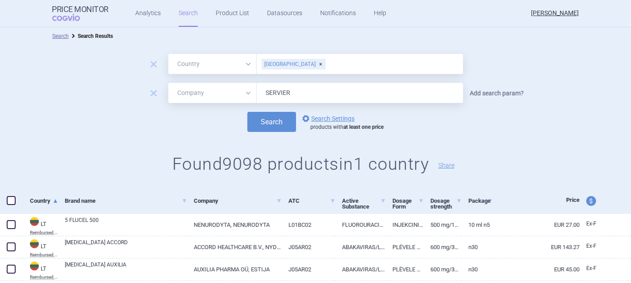
click at [484, 92] on link "Add search param?" at bounding box center [497, 93] width 54 height 6
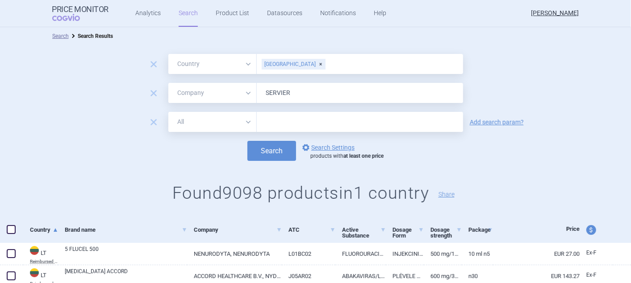
click at [244, 122] on select "All Brand Name ATC Company Active Substance Country Newer than" at bounding box center [212, 122] width 88 height 20
select select "activeSubstance"
click at [168, 112] on select "All Brand Name ATC Company Active Substance Country Newer than" at bounding box center [212, 122] width 88 height 20
click at [276, 121] on input "text" at bounding box center [360, 122] width 206 height 20
type input "IVABRADIN"
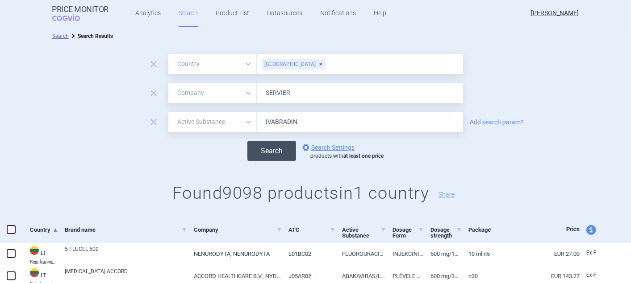
click at [275, 153] on button "Search" at bounding box center [271, 151] width 49 height 20
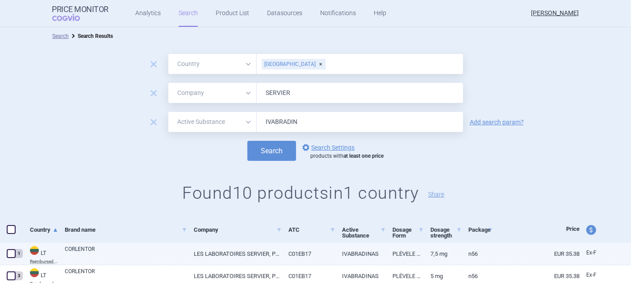
click at [12, 252] on span at bounding box center [11, 254] width 9 height 9
checkbox input "true"
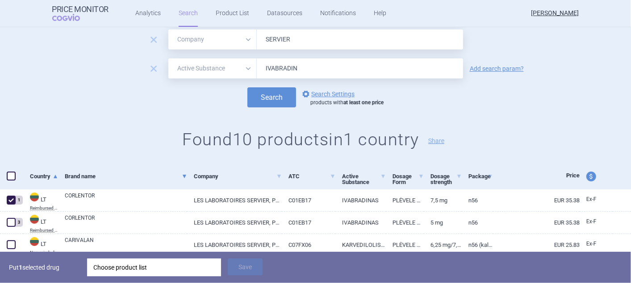
scroll to position [99, 0]
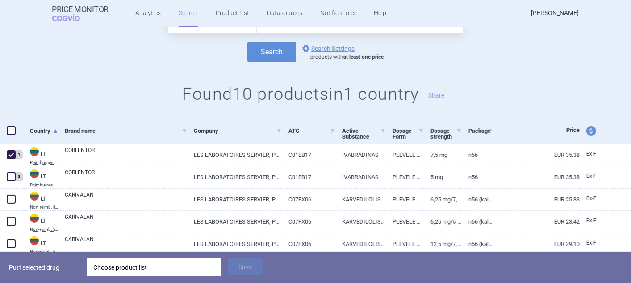
click at [126, 266] on div "Choose product list" at bounding box center [153, 268] width 121 height 18
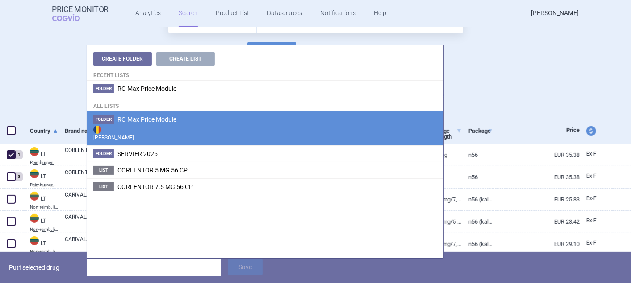
click at [147, 123] on span "RO Max Price Module" at bounding box center [146, 119] width 59 height 7
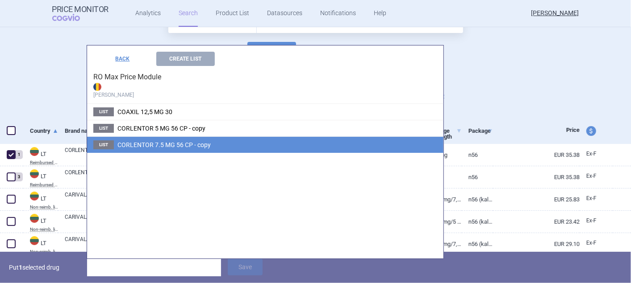
click at [147, 145] on span "CORLENTOR 7.5 MG 56 CP - copy" at bounding box center [163, 145] width 93 height 7
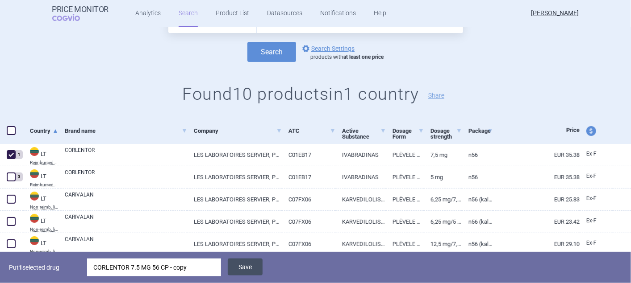
click at [240, 269] on button "Save" at bounding box center [245, 267] width 35 height 17
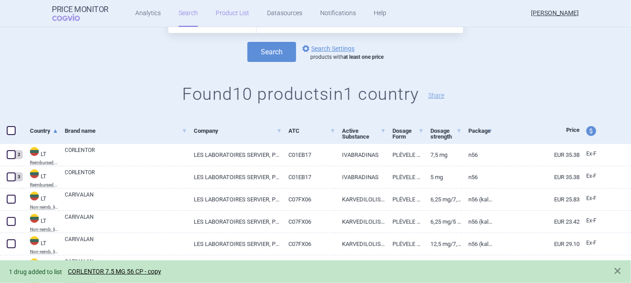
click at [226, 11] on link "Product List" at bounding box center [232, 13] width 33 height 27
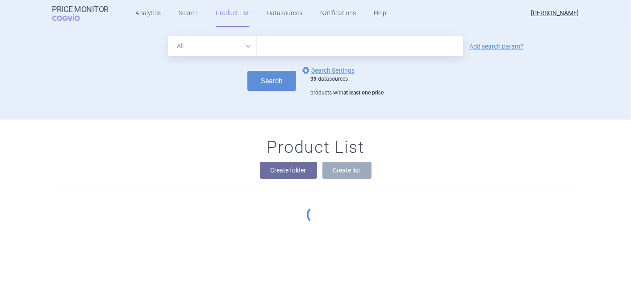
scroll to position [57, 0]
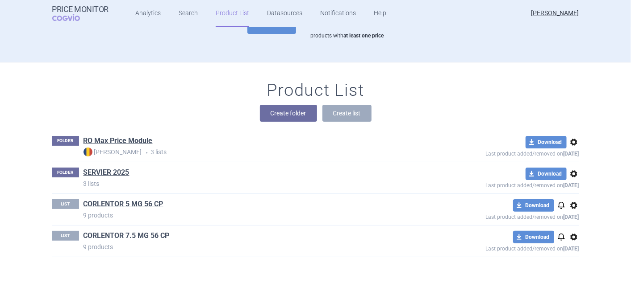
click at [125, 237] on link "CORLENTOR 7.5 MG 56 CP" at bounding box center [126, 236] width 86 height 10
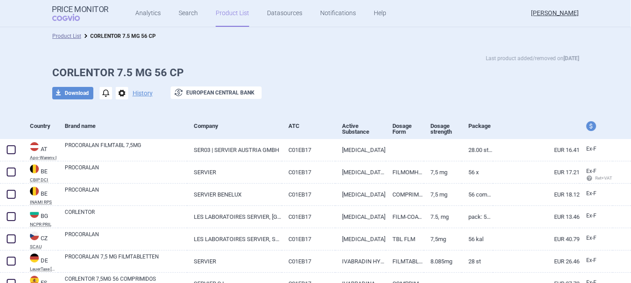
click at [237, 10] on link "Product List" at bounding box center [232, 13] width 33 height 27
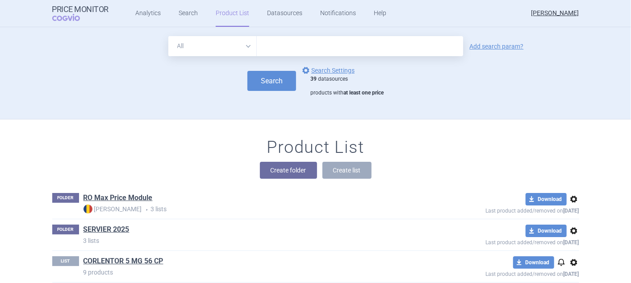
scroll to position [57, 0]
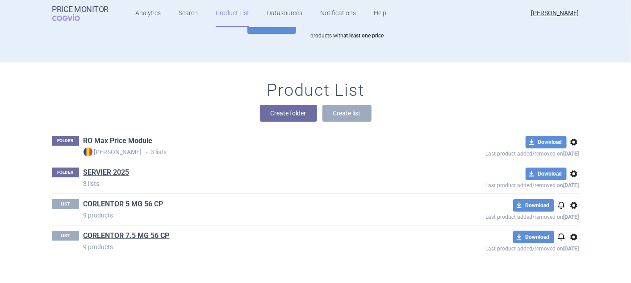
click at [113, 141] on link "RO Max Price Module" at bounding box center [117, 141] width 69 height 10
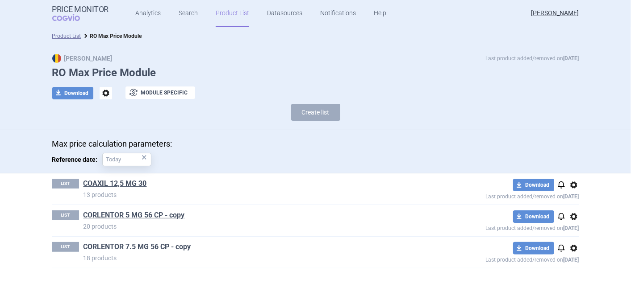
click at [159, 248] on link "CORLENTOR 7.5 MG 56 CP - copy" at bounding box center [137, 247] width 108 height 10
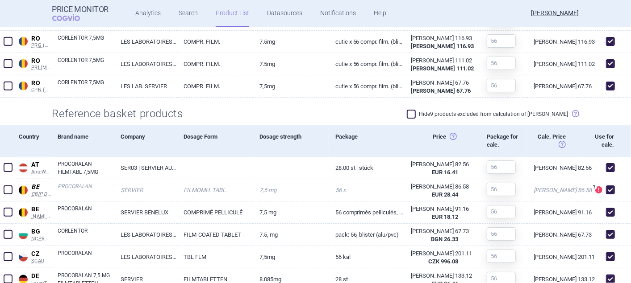
scroll to position [645, 0]
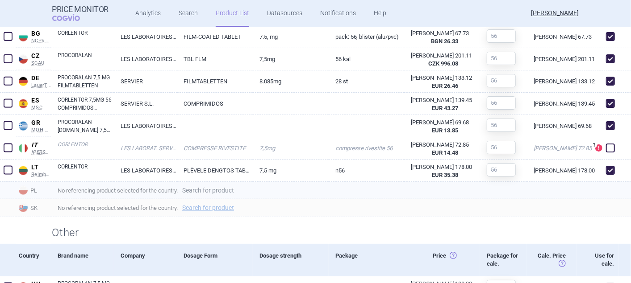
click at [199, 193] on link "Search for product" at bounding box center [208, 190] width 52 height 6
select select "country"
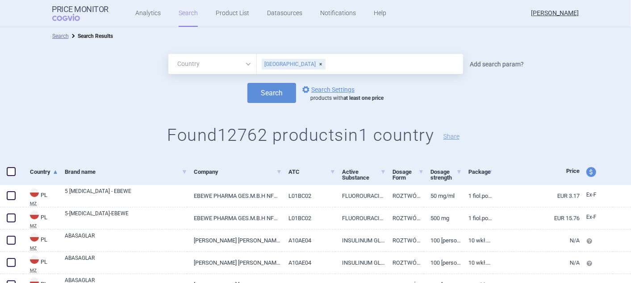
click at [486, 63] on link "Add search param?" at bounding box center [497, 64] width 54 height 6
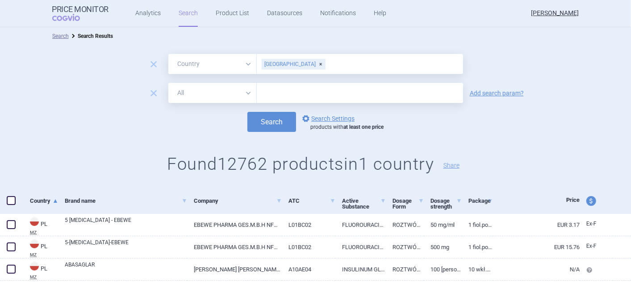
click at [244, 94] on select "All Brand Name ATC Company Active Substance Country Newer than" at bounding box center [212, 93] width 88 height 20
select select "activeSubstance"
click at [168, 83] on select "All Brand Name ATC Company Active Substance Country Newer than" at bounding box center [212, 93] width 88 height 20
click at [279, 93] on input "text" at bounding box center [360, 93] width 206 height 20
type input "IVABRADIN"
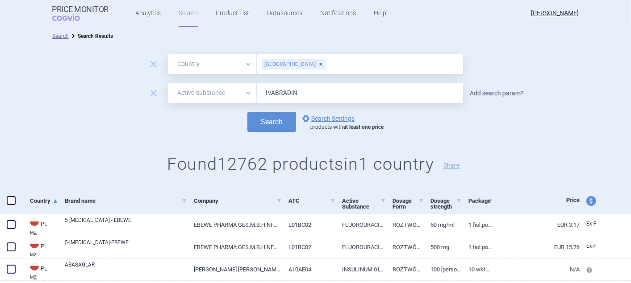
click at [487, 92] on link "Add search param?" at bounding box center [497, 93] width 54 height 6
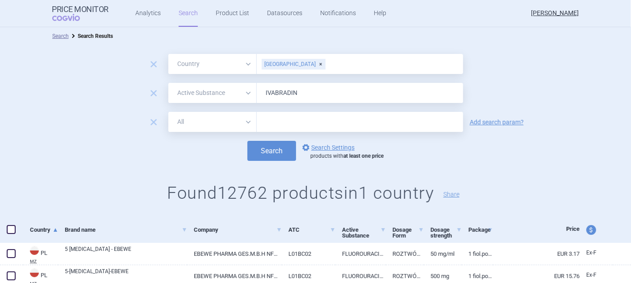
click at [241, 121] on select "All Brand Name ATC Company Active Substance Country Newer than" at bounding box center [212, 122] width 88 height 20
select select "mah"
click at [168, 112] on select "All Brand Name ATC Company Active Substance Country Newer than" at bounding box center [212, 122] width 88 height 20
click at [281, 127] on input "text" at bounding box center [360, 122] width 206 height 20
click at [273, 153] on button "Search" at bounding box center [271, 151] width 49 height 20
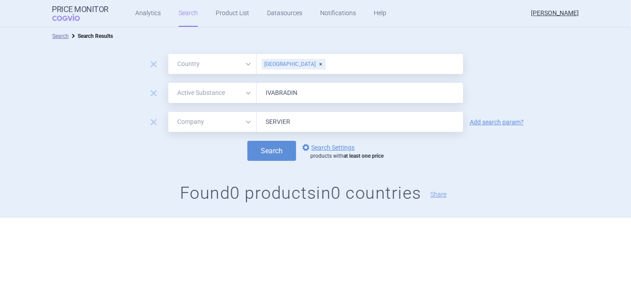
click at [304, 125] on input "SERVIER" at bounding box center [360, 122] width 206 height 20
type input "S"
type input "ANPHARM"
click at [275, 147] on button "Search" at bounding box center [271, 151] width 49 height 20
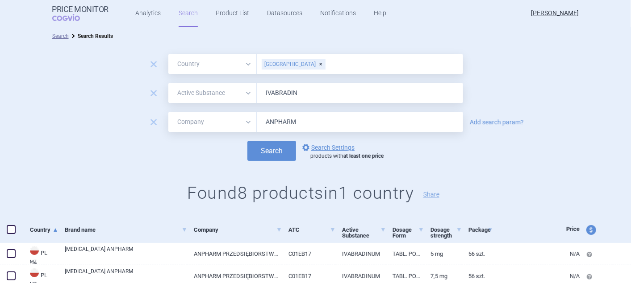
scroll to position [50, 0]
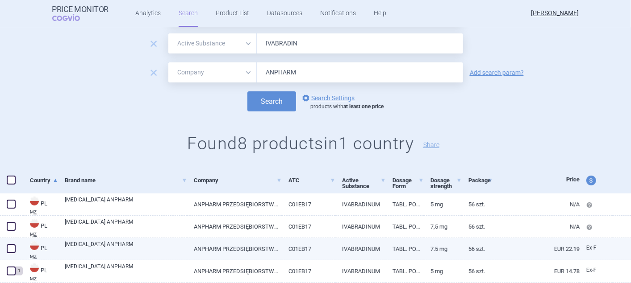
click at [15, 247] on span at bounding box center [11, 249] width 9 height 9
checkbox input "true"
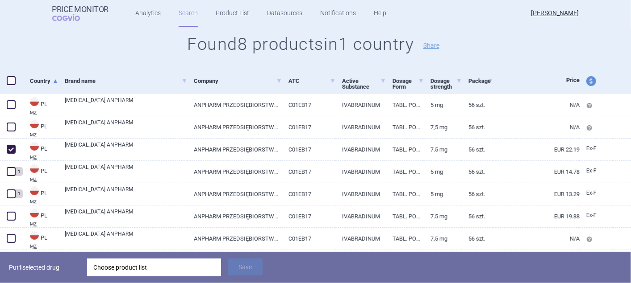
scroll to position [148, 0]
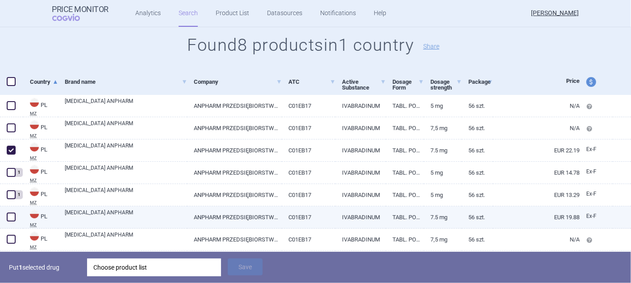
click at [11, 215] on span at bounding box center [11, 217] width 9 height 9
checkbox input "true"
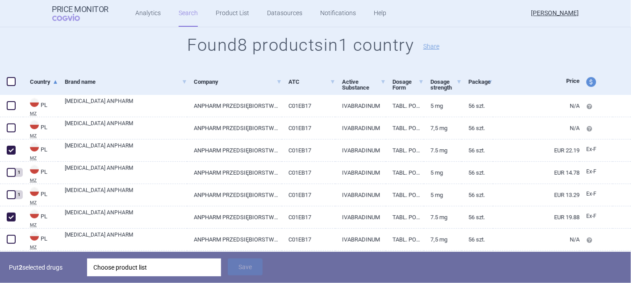
click at [158, 270] on div "Choose product list" at bounding box center [153, 268] width 121 height 18
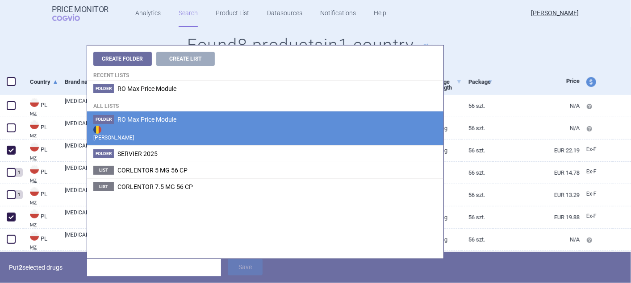
click at [123, 118] on span "RO Max Price Module" at bounding box center [146, 119] width 59 height 7
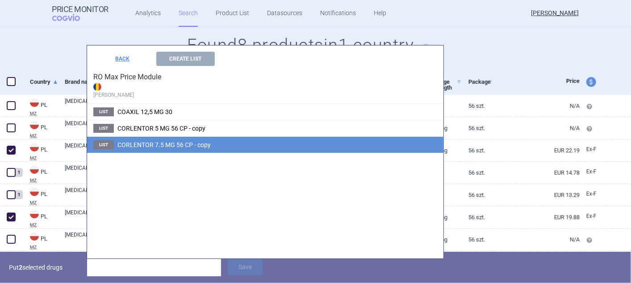
click at [136, 142] on span "CORLENTOR 7.5 MG 56 CP - copy" at bounding box center [163, 145] width 93 height 7
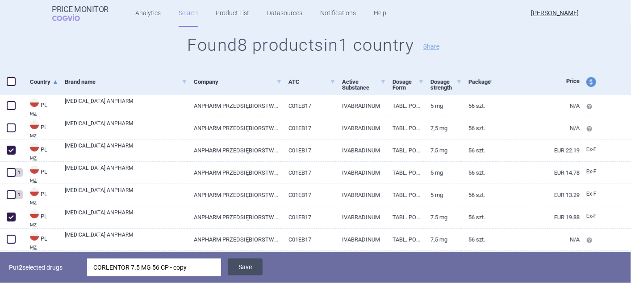
click at [241, 267] on button "Save" at bounding box center [245, 267] width 35 height 17
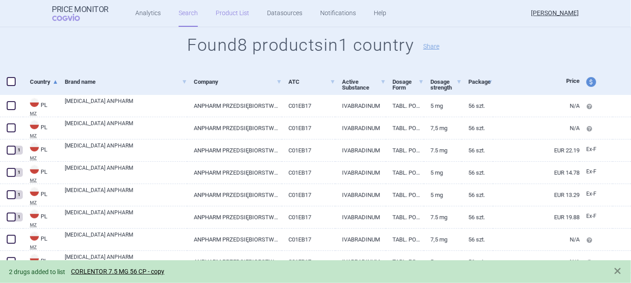
click at [238, 15] on link "Product List" at bounding box center [232, 13] width 33 height 27
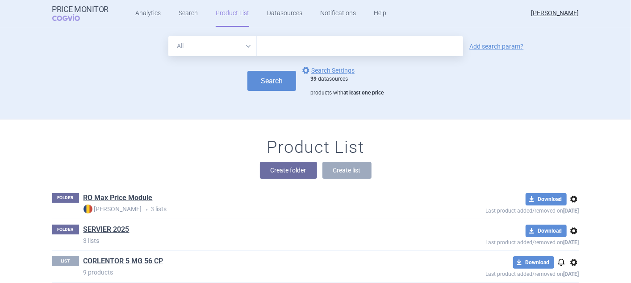
scroll to position [57, 0]
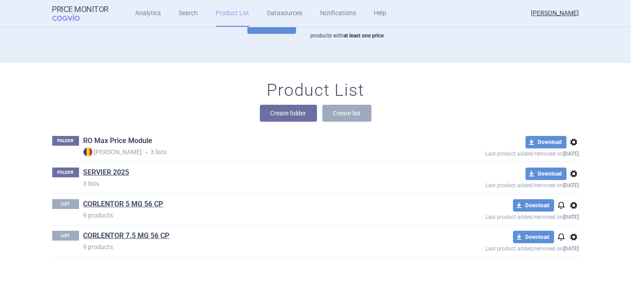
click at [99, 141] on link "RO Max Price Module" at bounding box center [117, 141] width 69 height 10
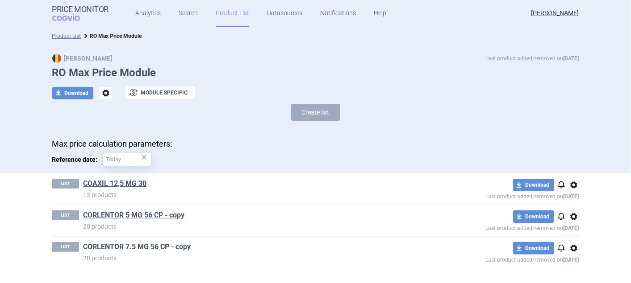
click at [143, 242] on link "CORLENTOR 7.5 MG 56 CP - copy" at bounding box center [137, 247] width 108 height 10
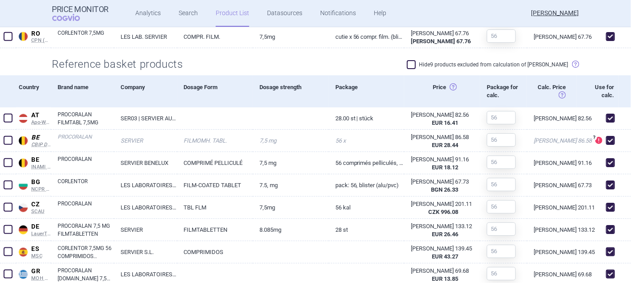
scroll to position [708, 0]
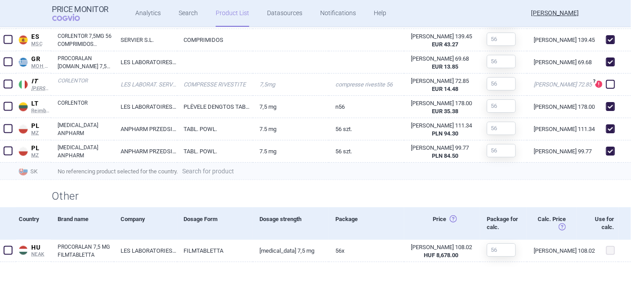
click at [225, 172] on link "Search for product" at bounding box center [208, 171] width 52 height 6
select select "country"
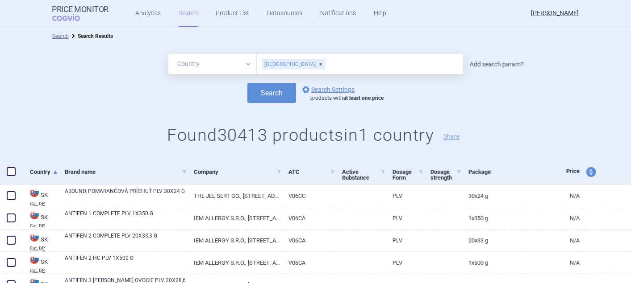
click at [493, 65] on link "Add search param?" at bounding box center [497, 64] width 54 height 6
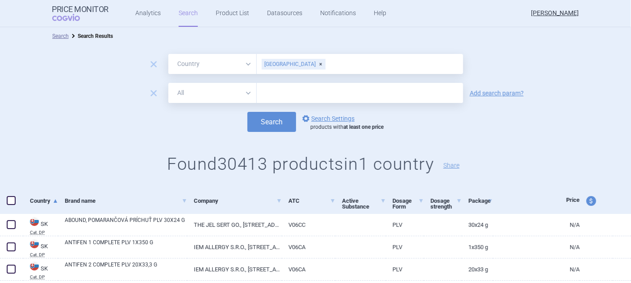
click at [243, 91] on select "All Brand Name ATC Company Active Substance Country Newer than" at bounding box center [212, 93] width 88 height 20
select select "activeSubstance"
click at [168, 83] on select "All Brand Name ATC Company Active Substance Country Newer than" at bounding box center [212, 93] width 88 height 20
click at [272, 96] on input "text" at bounding box center [360, 93] width 206 height 20
type input "IVABRADIN"
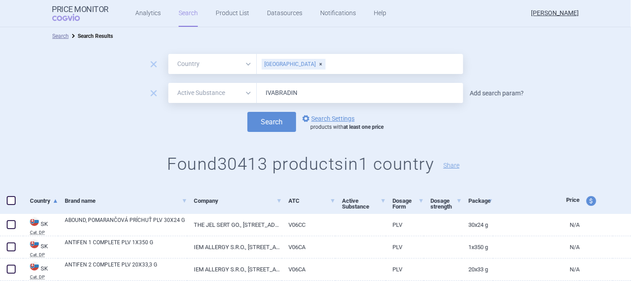
click at [476, 92] on link "Add search param?" at bounding box center [497, 93] width 54 height 6
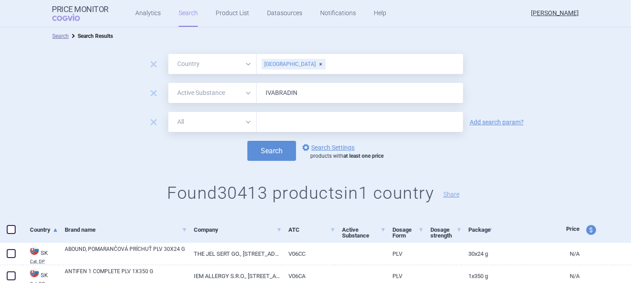
click at [243, 121] on select "All Brand Name ATC Company Active Substance Country Newer than" at bounding box center [212, 122] width 88 height 20
select select "mah"
click at [168, 112] on select "All Brand Name ATC Company Active Substance Country Newer than" at bounding box center [212, 122] width 88 height 20
click at [283, 126] on input "text" at bounding box center [360, 122] width 206 height 20
type input "SERVIER"
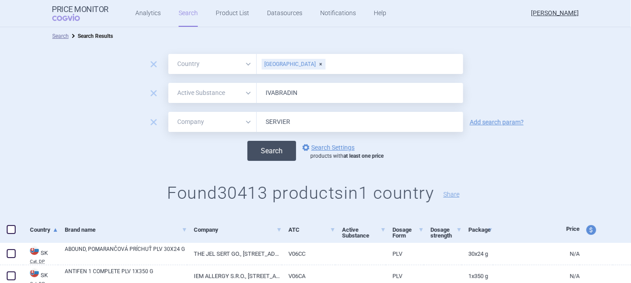
click at [281, 152] on button "Search" at bounding box center [271, 151] width 49 height 20
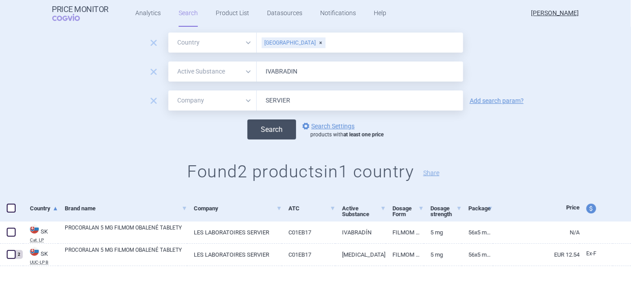
scroll to position [33, 0]
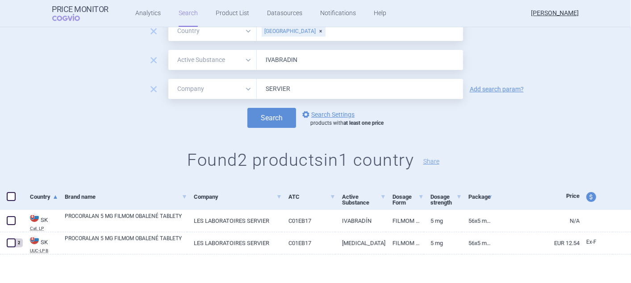
drag, startPoint x: 301, startPoint y: 64, endPoint x: 256, endPoint y: 57, distance: 45.1
click at [257, 57] on input "IVABRADIN" at bounding box center [360, 60] width 206 height 20
type input "PROCORALAN"
click at [258, 118] on button "Search" at bounding box center [271, 118] width 49 height 20
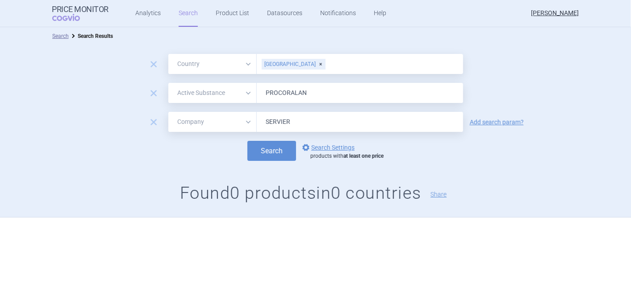
drag, startPoint x: 317, startPoint y: 95, endPoint x: 265, endPoint y: 88, distance: 53.2
click at [271, 89] on input "PROCORALAN" at bounding box center [360, 93] width 206 height 20
click at [153, 92] on span "remove" at bounding box center [153, 93] width 12 height 12
select select "mah"
type input "SERVIER"
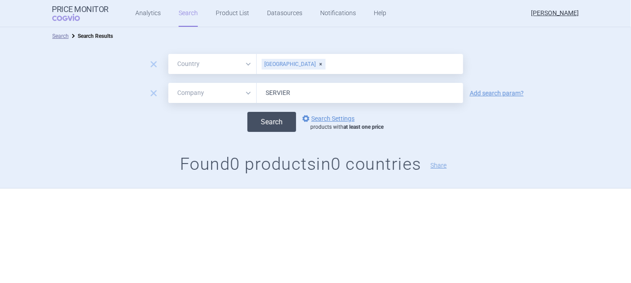
click at [278, 119] on button "Search" at bounding box center [271, 122] width 49 height 20
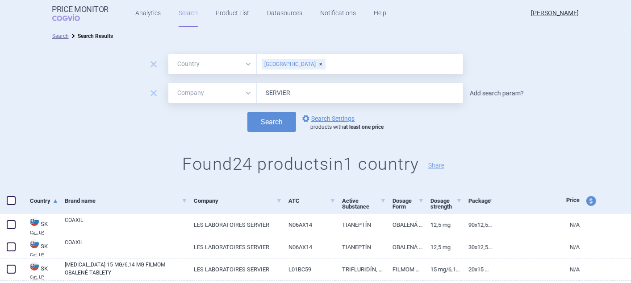
click at [488, 93] on link "Add search param?" at bounding box center [497, 93] width 54 height 6
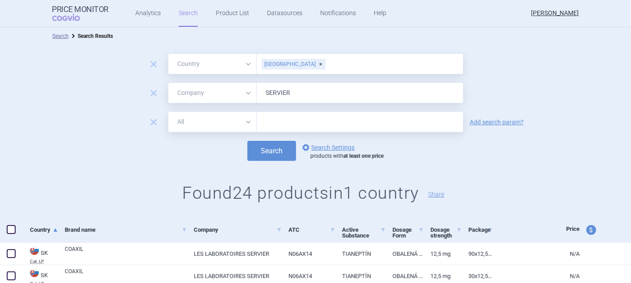
click at [245, 120] on select "All Brand Name ATC Company Active Substance Country Newer than" at bounding box center [212, 122] width 88 height 20
select select "activeSubstance"
click at [168, 112] on select "All Brand Name ATC Company Active Substance Country Newer than" at bounding box center [212, 122] width 88 height 20
click at [281, 125] on input "text" at bounding box center [360, 122] width 206 height 20
type input "IVABRADIN"
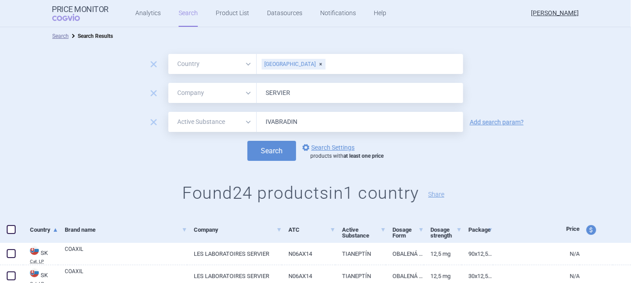
drag, startPoint x: 295, startPoint y: 92, endPoint x: 260, endPoint y: 90, distance: 35.7
click at [260, 90] on input "SERVIER" at bounding box center [360, 93] width 206 height 20
type input "ANPHARM"
click at [271, 149] on button "Search" at bounding box center [271, 151] width 49 height 20
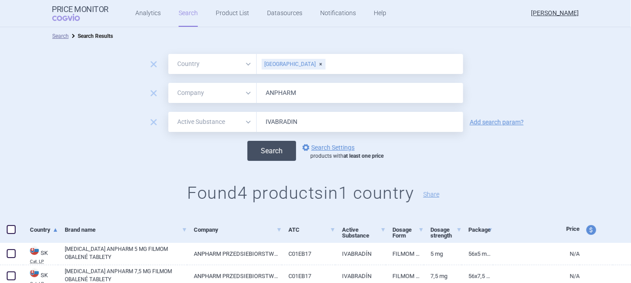
scroll to position [71, 0]
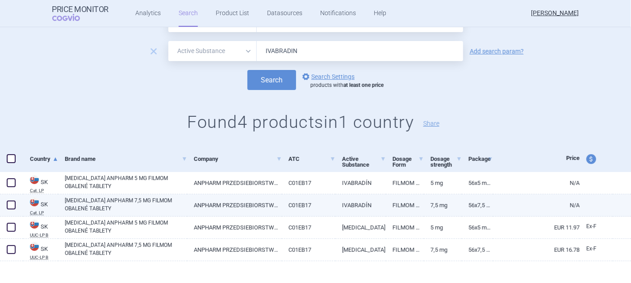
click at [8, 200] on span at bounding box center [10, 205] width 13 height 13
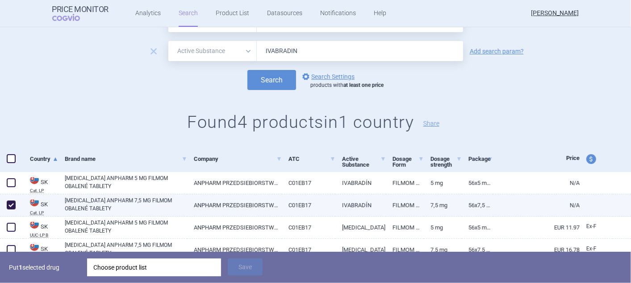
click at [12, 201] on span at bounding box center [11, 205] width 9 height 9
checkbox input "false"
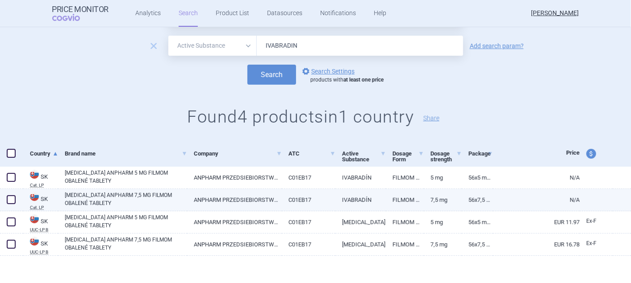
scroll to position [78, 0]
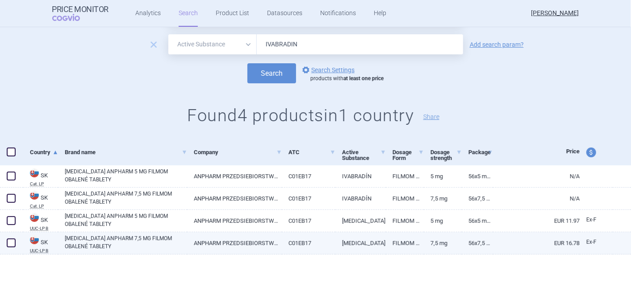
click at [10, 239] on span at bounding box center [11, 243] width 9 height 9
checkbox input "true"
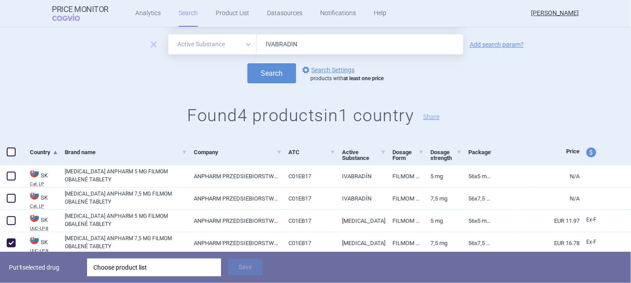
click at [117, 268] on div "Choose product list" at bounding box center [153, 268] width 121 height 18
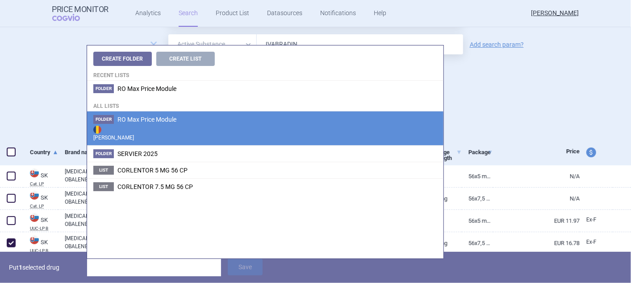
click at [136, 118] on span "RO Max Price Module" at bounding box center [146, 119] width 59 height 7
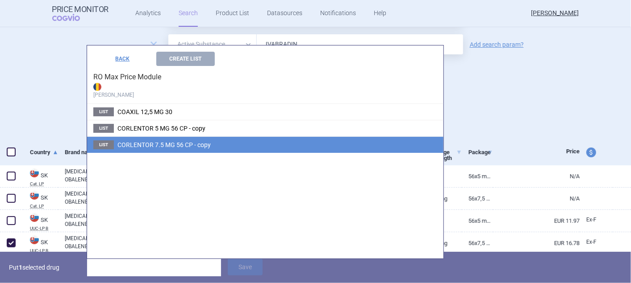
click at [141, 140] on li "List CORLENTOR 7.5 MG 56 CP - copy" at bounding box center [265, 145] width 356 height 17
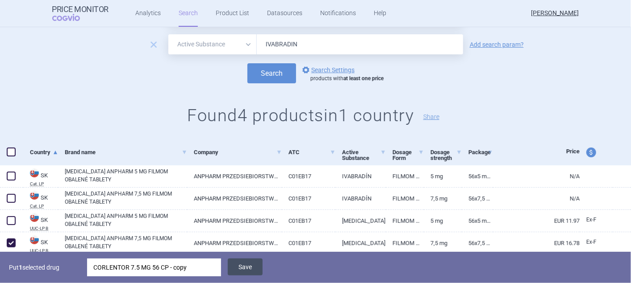
click at [240, 265] on button "Save" at bounding box center [245, 267] width 35 height 17
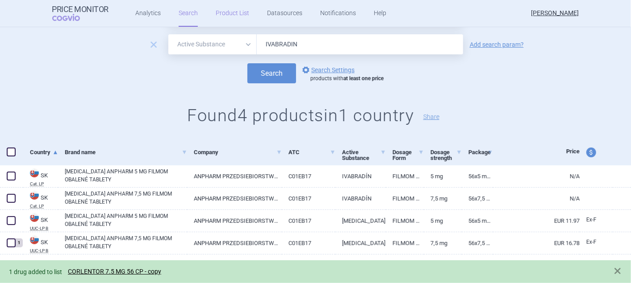
click at [216, 11] on link "Product List" at bounding box center [232, 13] width 33 height 27
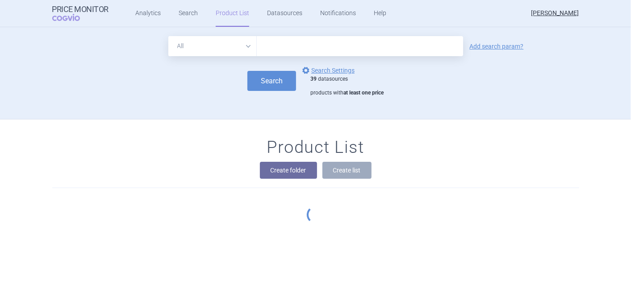
scroll to position [57, 0]
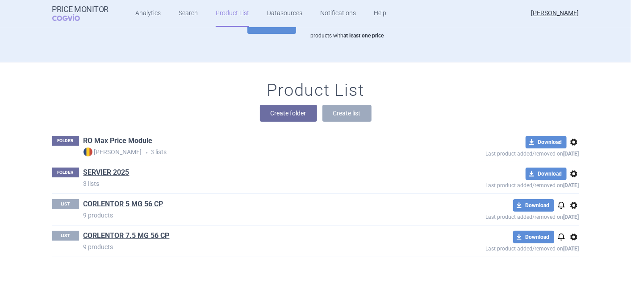
click at [137, 142] on link "RO Max Price Module" at bounding box center [117, 141] width 69 height 10
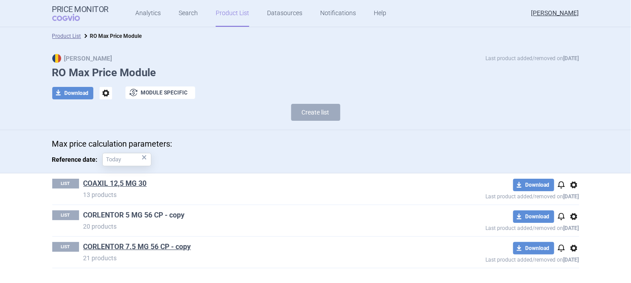
click at [123, 211] on link "CORLENTOR 5 MG 56 CP - copy" at bounding box center [133, 216] width 101 height 10
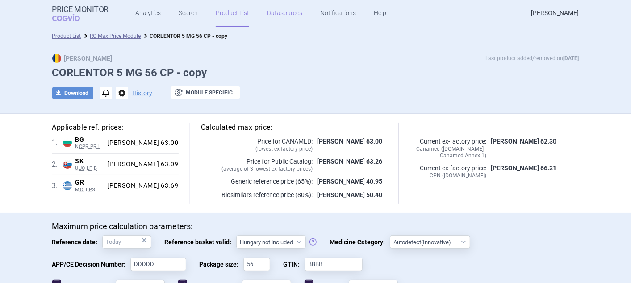
click at [292, 13] on link "Datasources" at bounding box center [284, 13] width 35 height 27
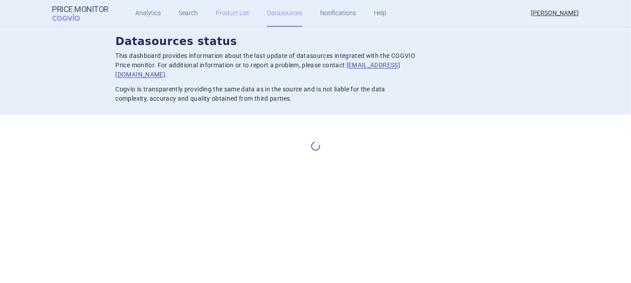
click at [225, 12] on link "Product List" at bounding box center [232, 13] width 33 height 27
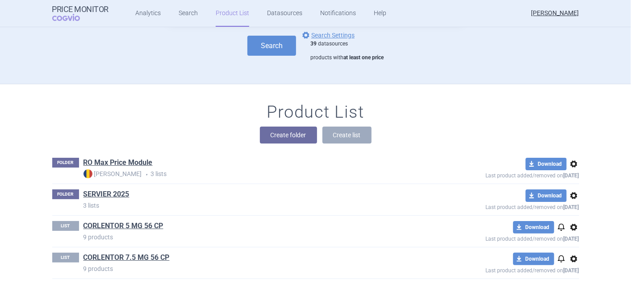
scroll to position [57, 0]
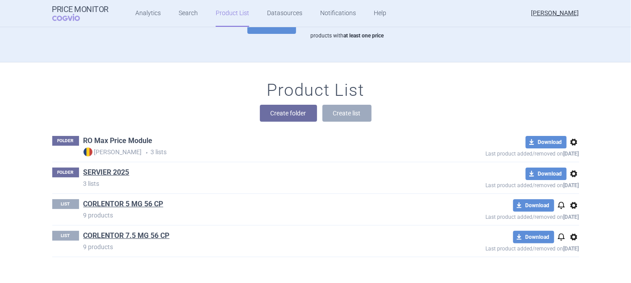
click at [109, 143] on link "RO Max Price Module" at bounding box center [117, 141] width 69 height 10
